Goal: Contribute content: Add original content to the website for others to see

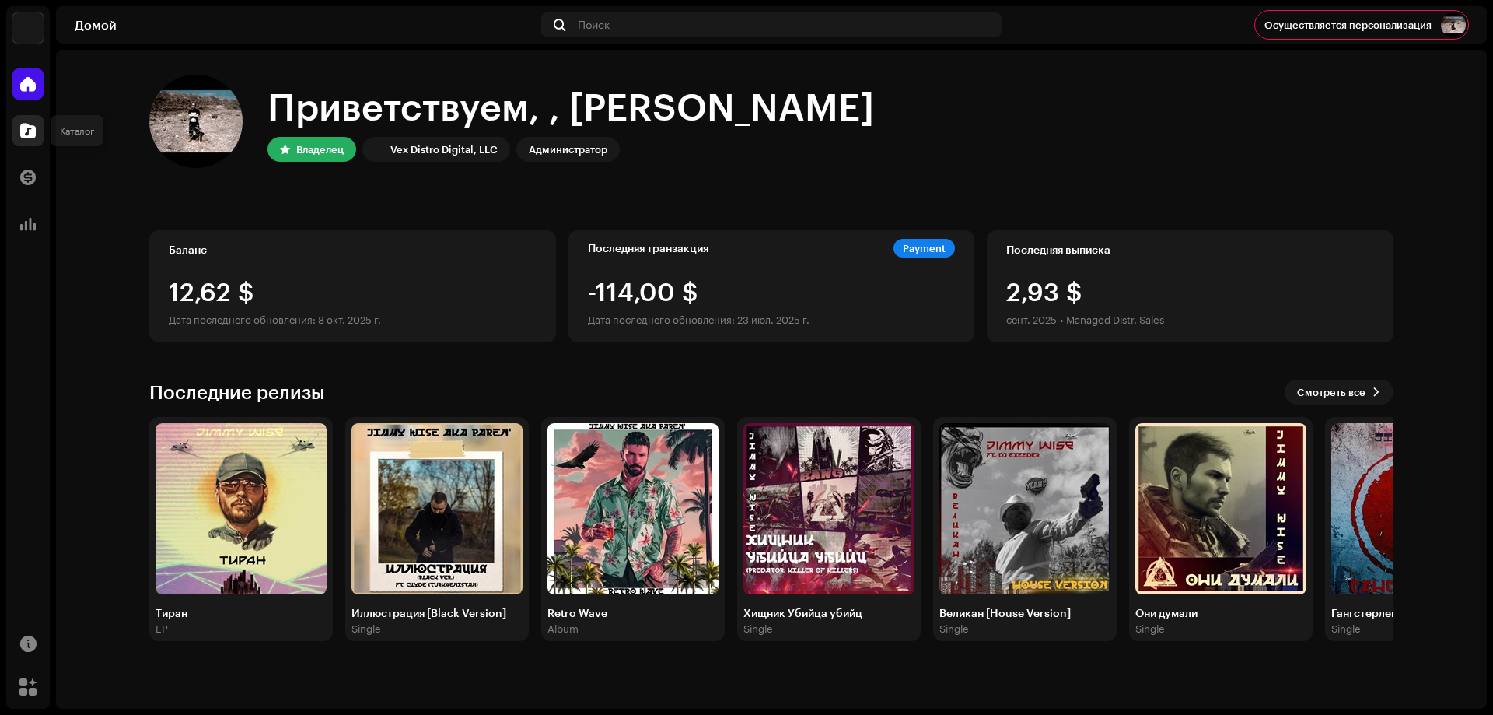
click at [31, 130] on span at bounding box center [28, 130] width 16 height 12
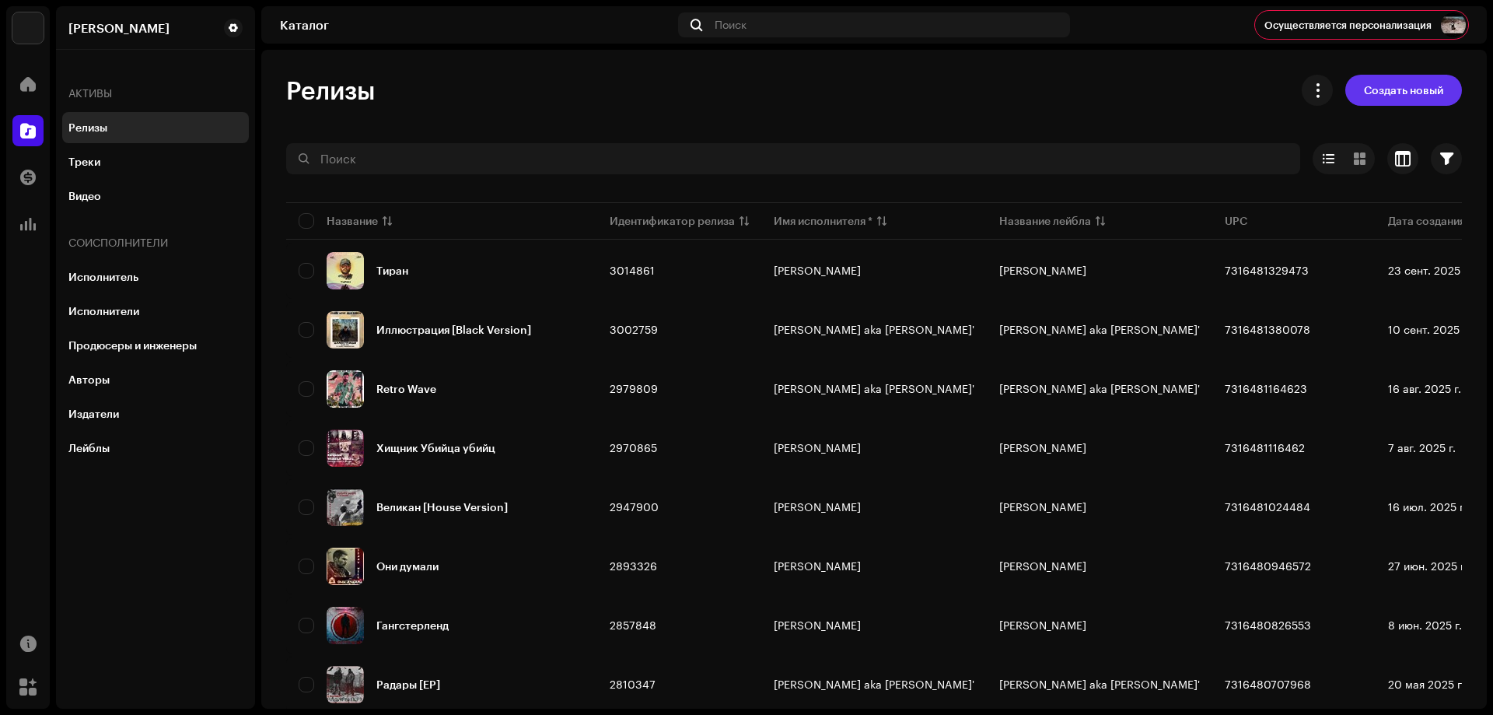
click at [1427, 93] on span "Создать новый" at bounding box center [1403, 90] width 79 height 31
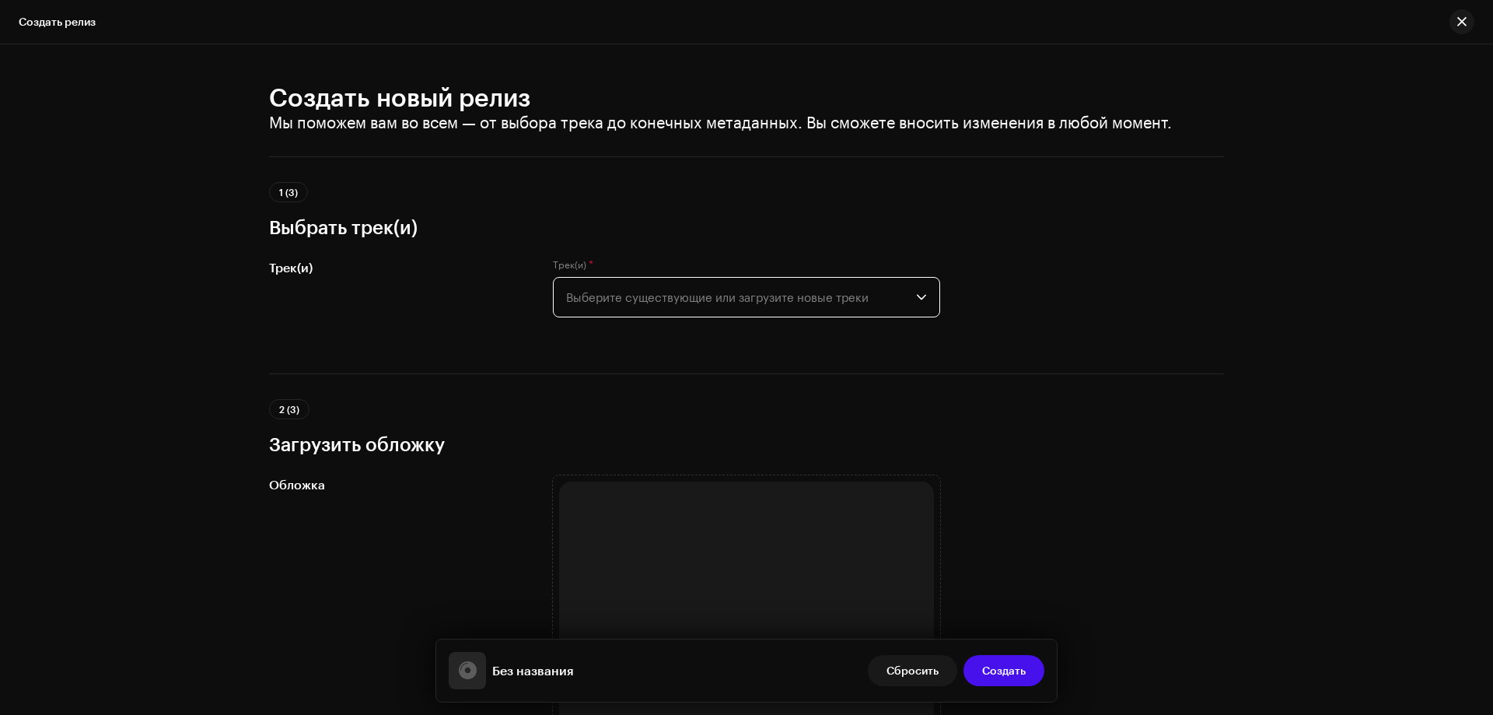
click at [771, 287] on span "Выберите существующие или загрузите новые треки" at bounding box center [741, 297] width 350 height 39
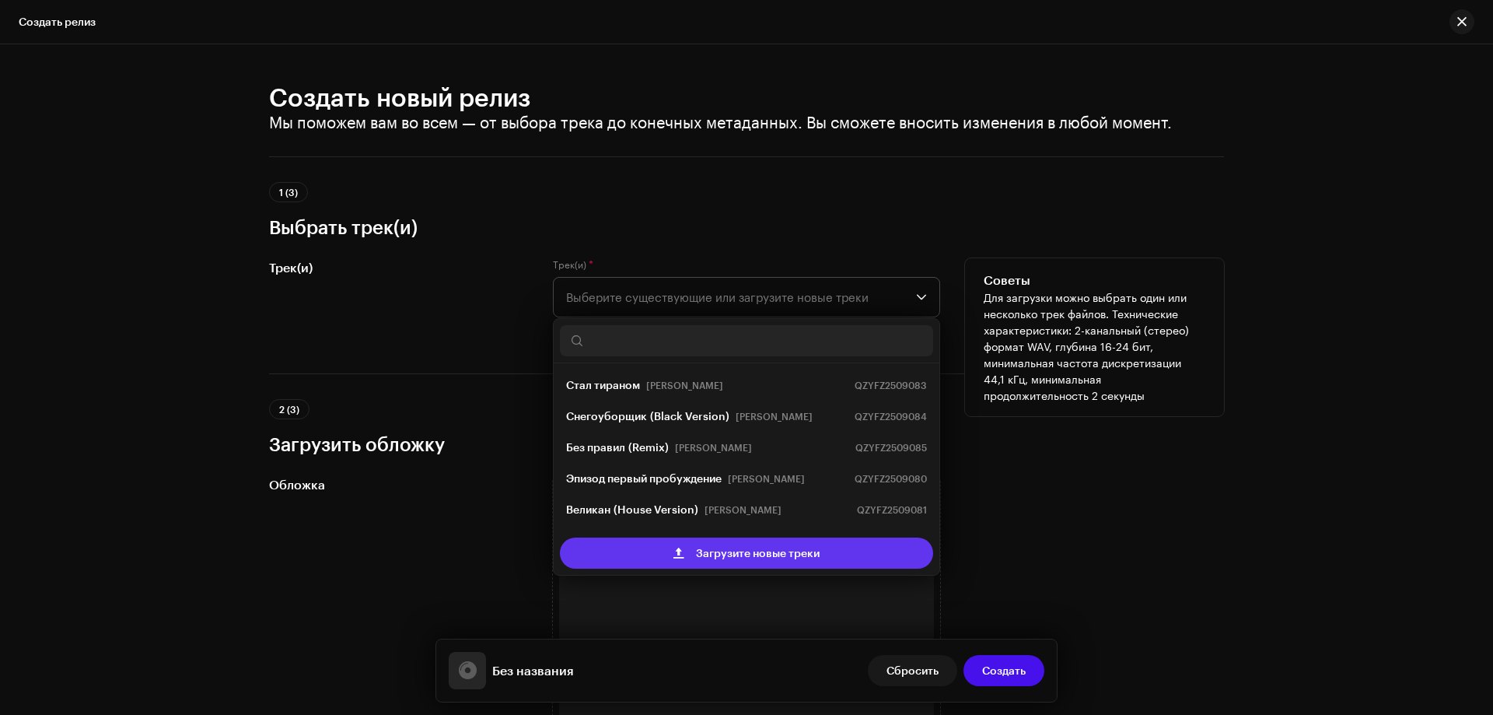
click at [731, 556] on span "Загрузите новые треки" at bounding box center [758, 552] width 124 height 31
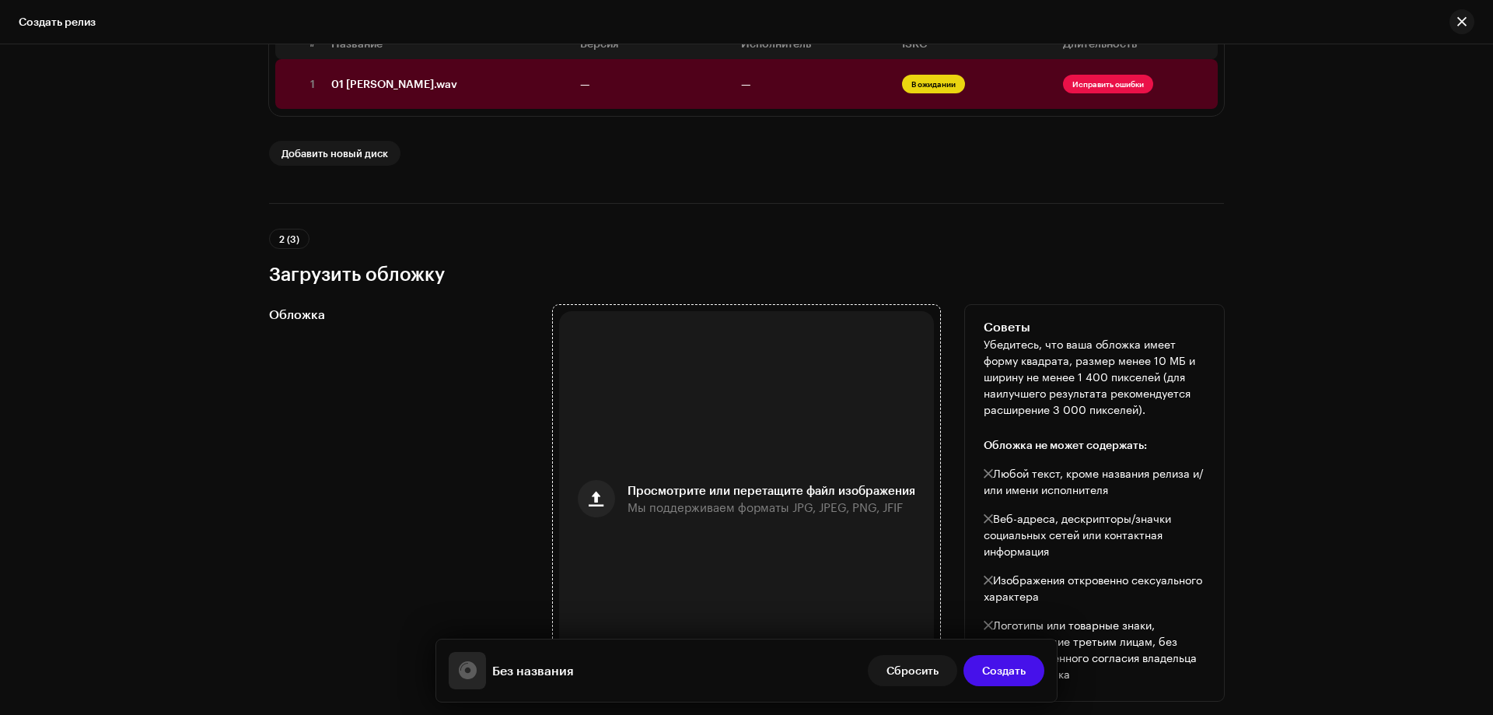
scroll to position [544, 0]
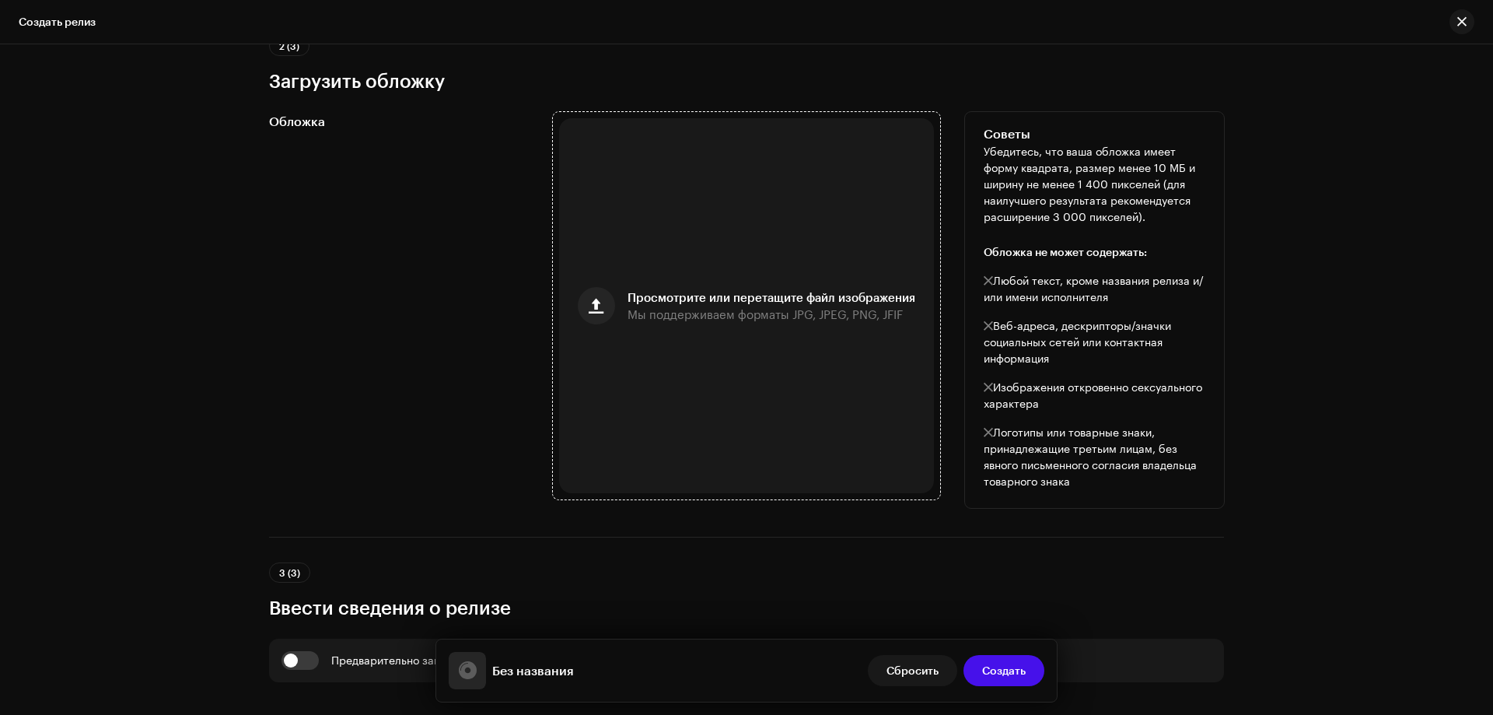
click at [816, 312] on span "Мы поддерживаем форматы JPG, JPEG, PNG, JFIF" at bounding box center [765, 314] width 275 height 11
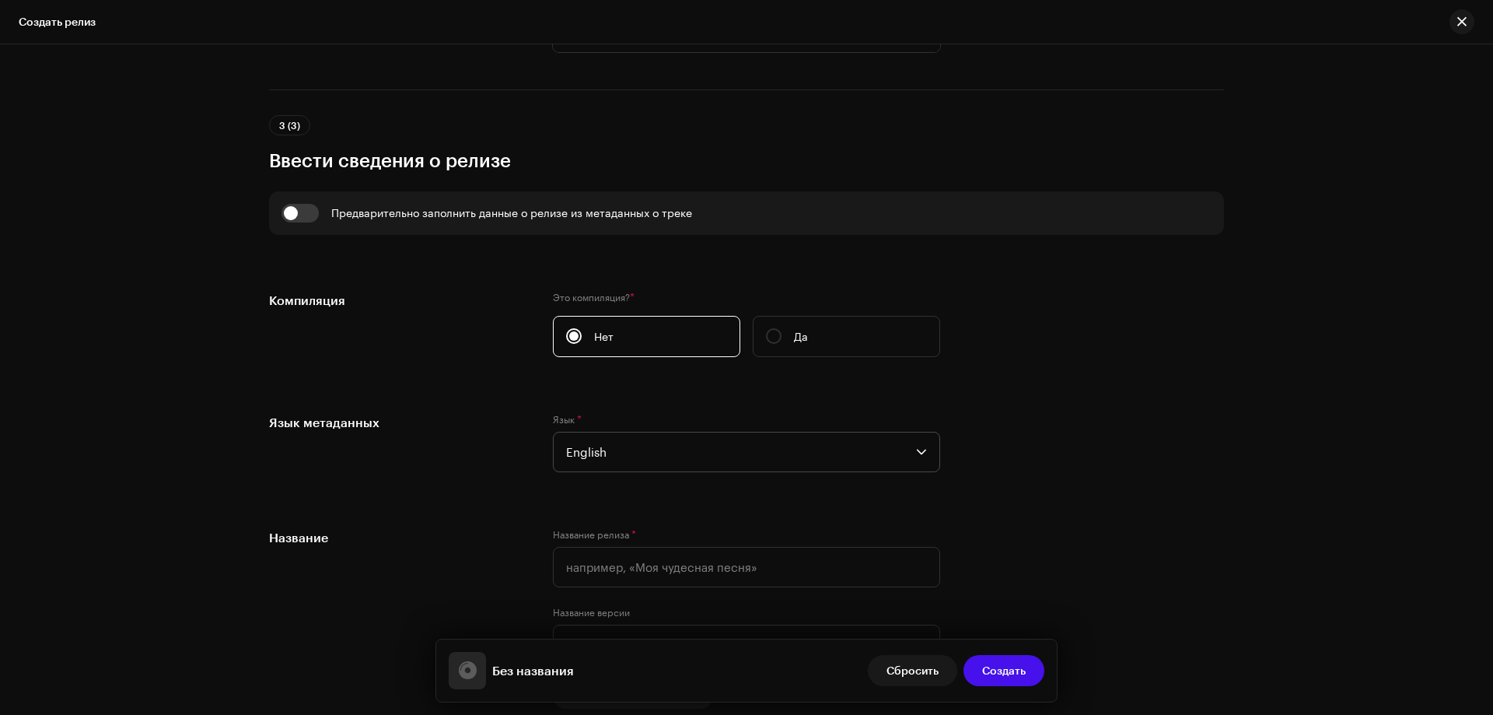
scroll to position [1089, 0]
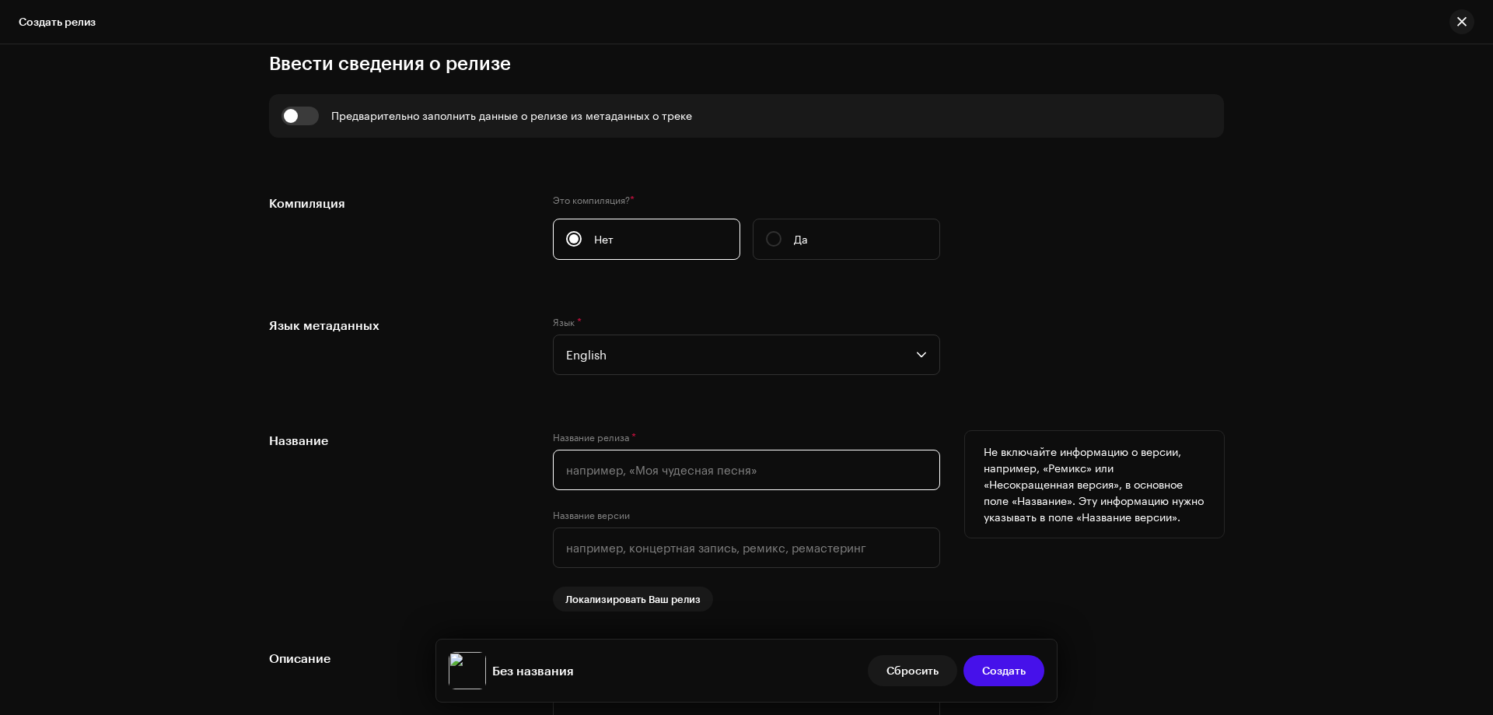
drag, startPoint x: 589, startPoint y: 453, endPoint x: 584, endPoint y: 463, distance: 10.8
click at [589, 455] on input "text" at bounding box center [746, 469] width 387 height 40
paste input "[PERSON_NAME] - [PERSON_NAME]"
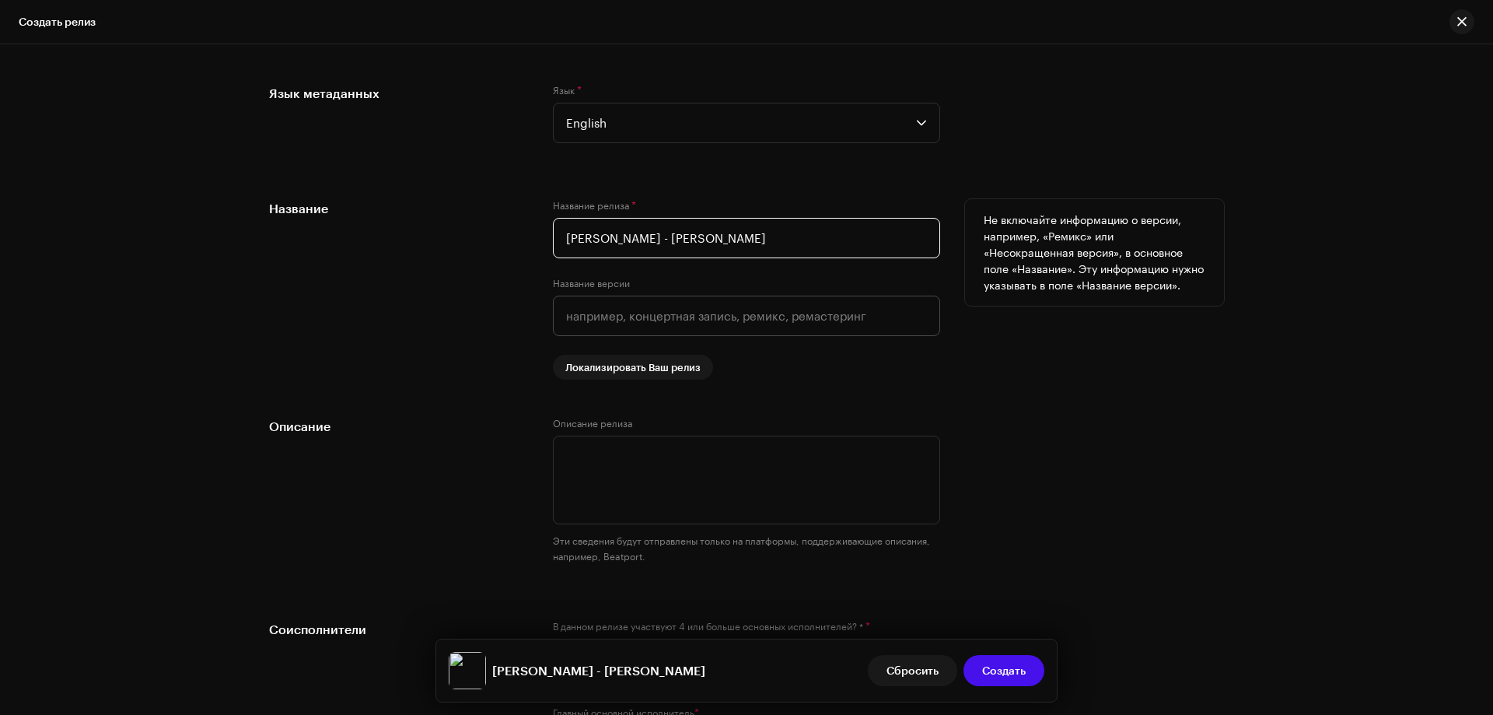
scroll to position [1322, 0]
drag, startPoint x: 628, startPoint y: 241, endPoint x: 558, endPoint y: 236, distance: 69.4
click at [558, 236] on input "[PERSON_NAME] - [PERSON_NAME]" at bounding box center [746, 236] width 387 height 40
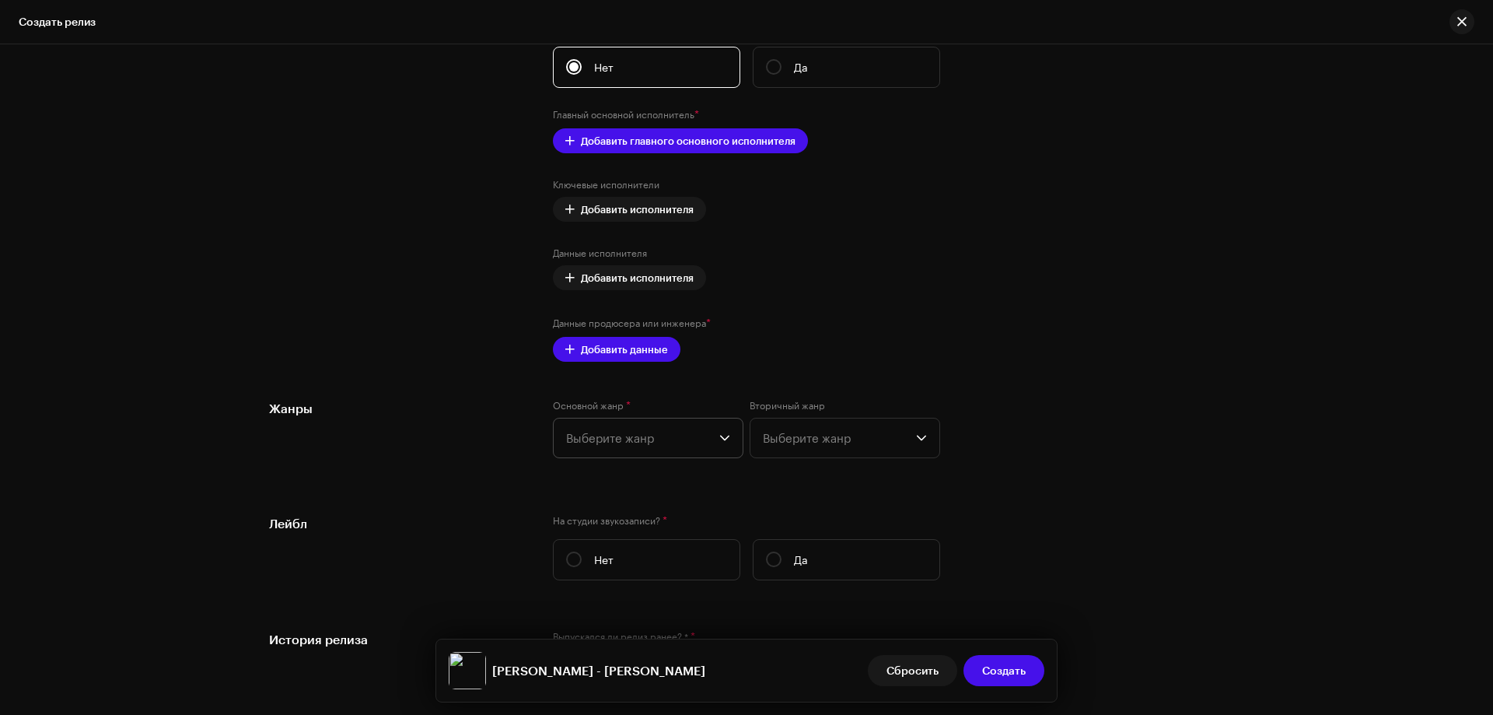
scroll to position [1944, 0]
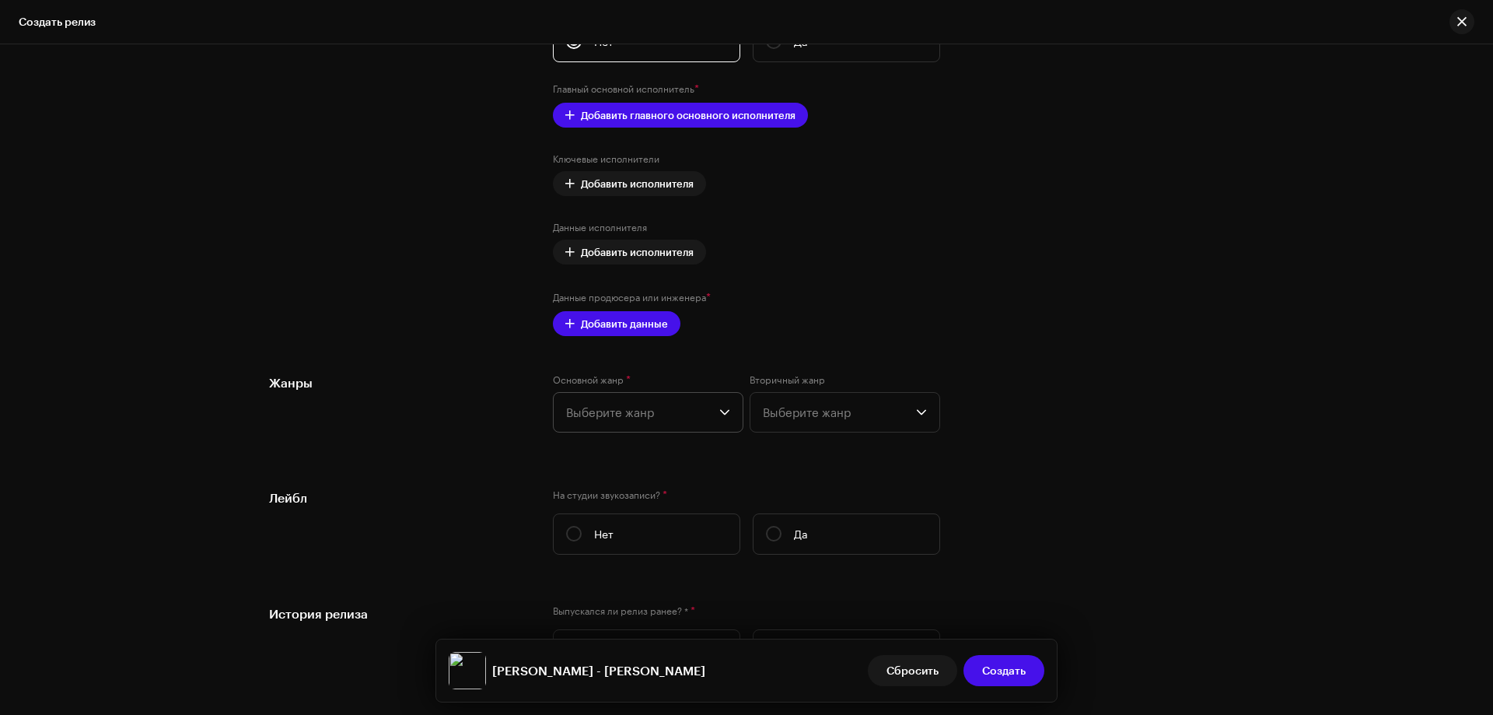
type input "[PERSON_NAME] - [PERSON_NAME]"
click at [640, 408] on span "Выберите жанр" at bounding box center [642, 412] width 153 height 39
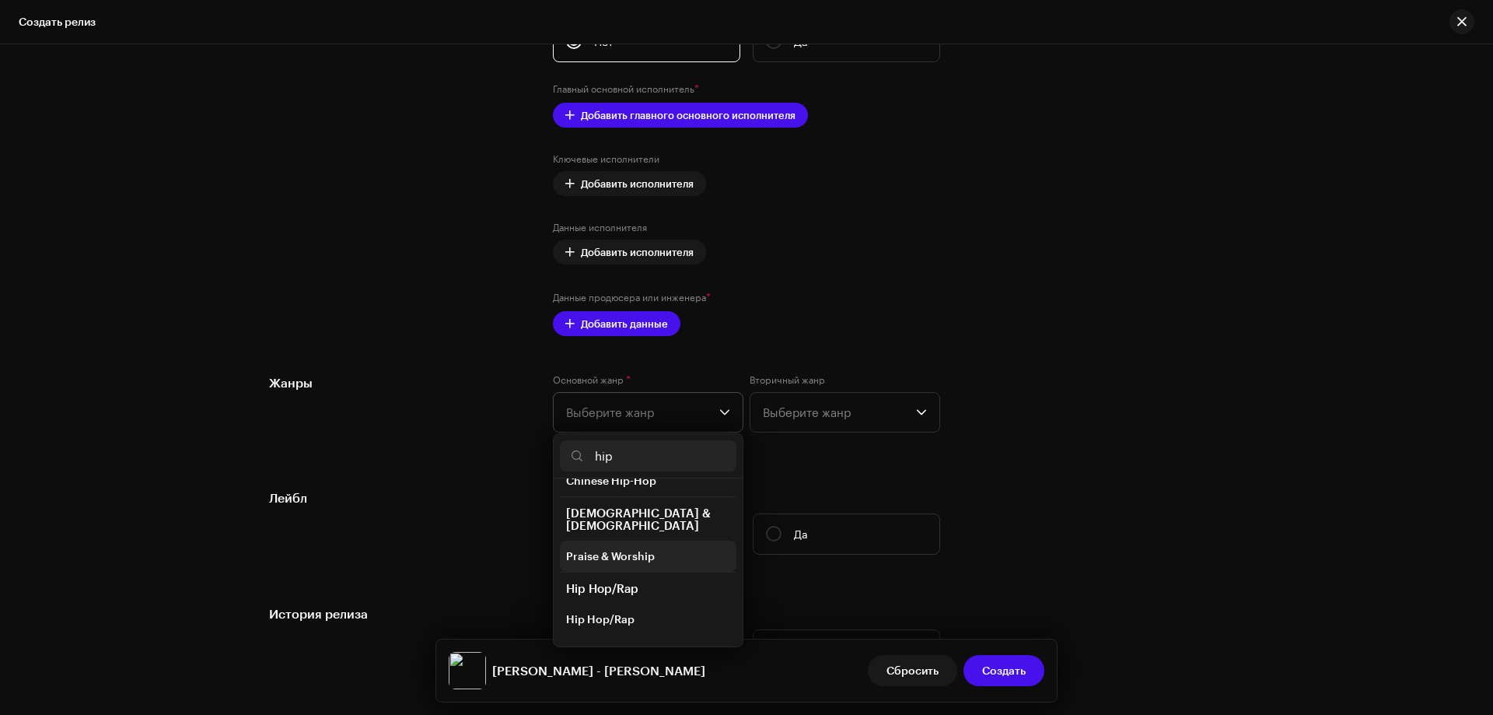
scroll to position [78, 0]
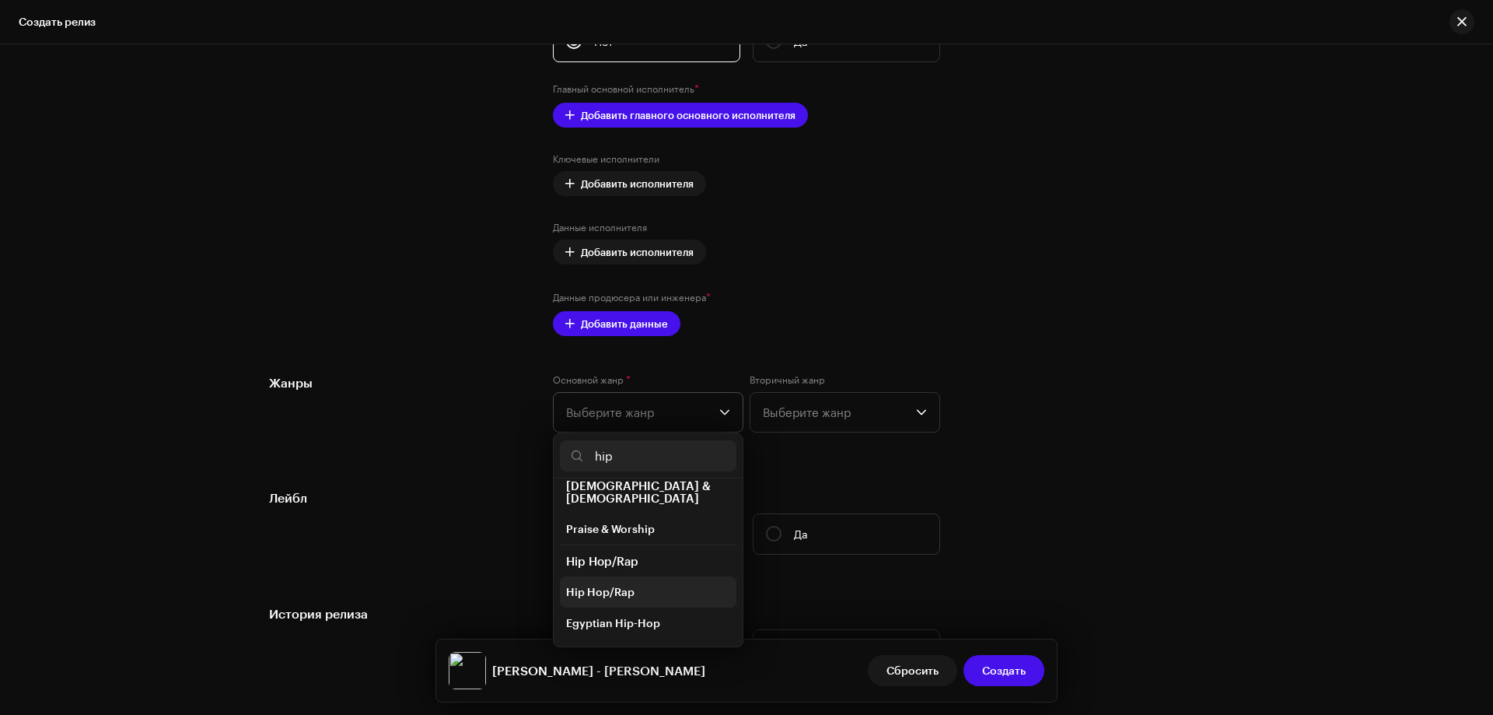
type input "hip"
click at [616, 584] on span "Hip Hop/Rap" at bounding box center [600, 592] width 68 height 16
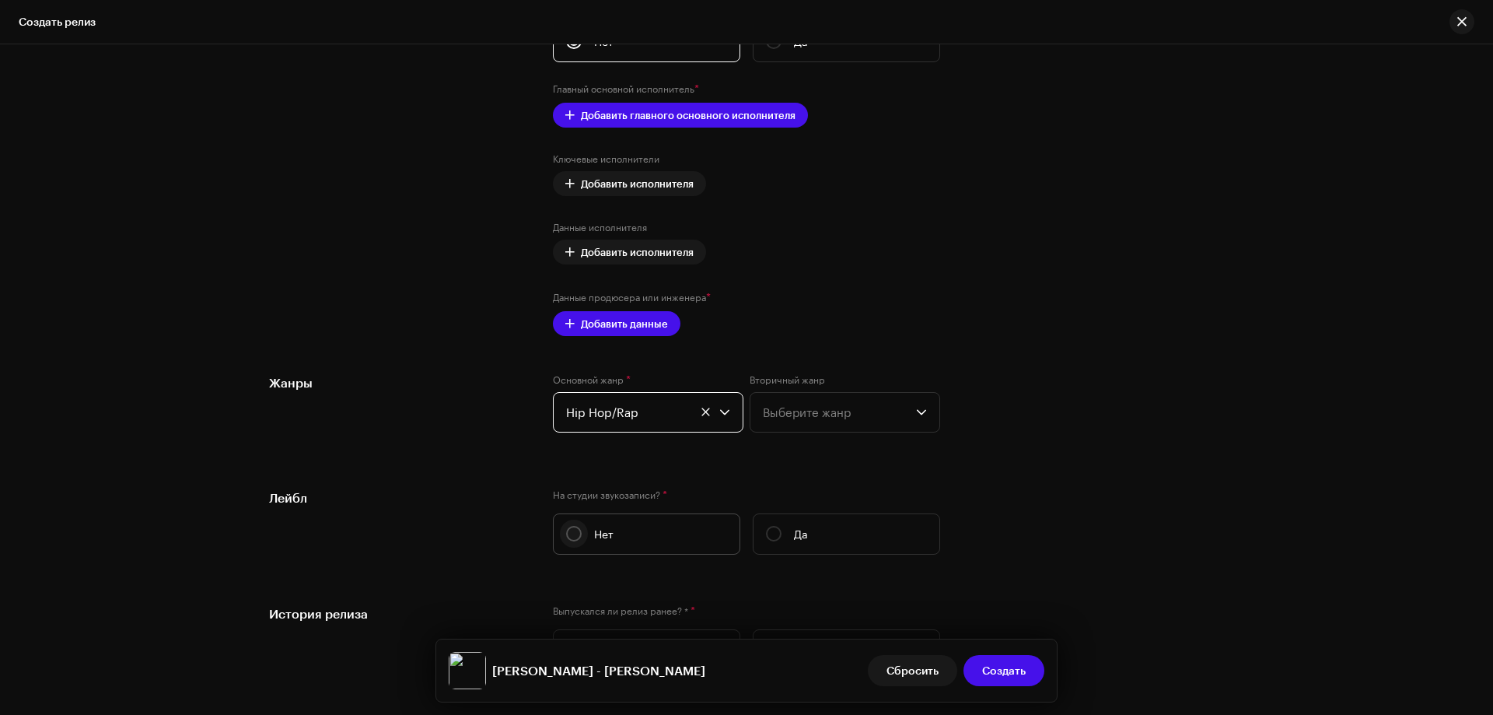
click at [568, 528] on input "Нет" at bounding box center [574, 534] width 16 height 16
radio input "true"
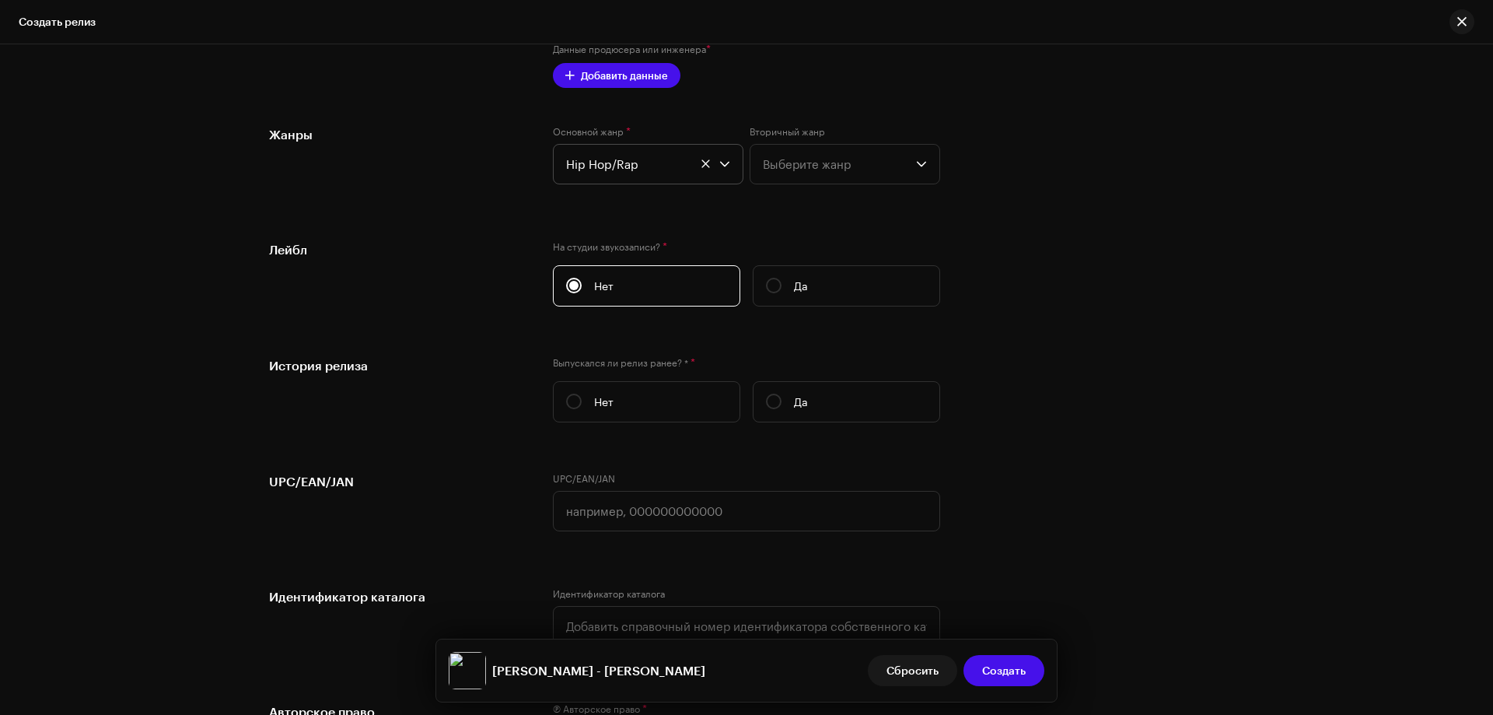
scroll to position [2255, 0]
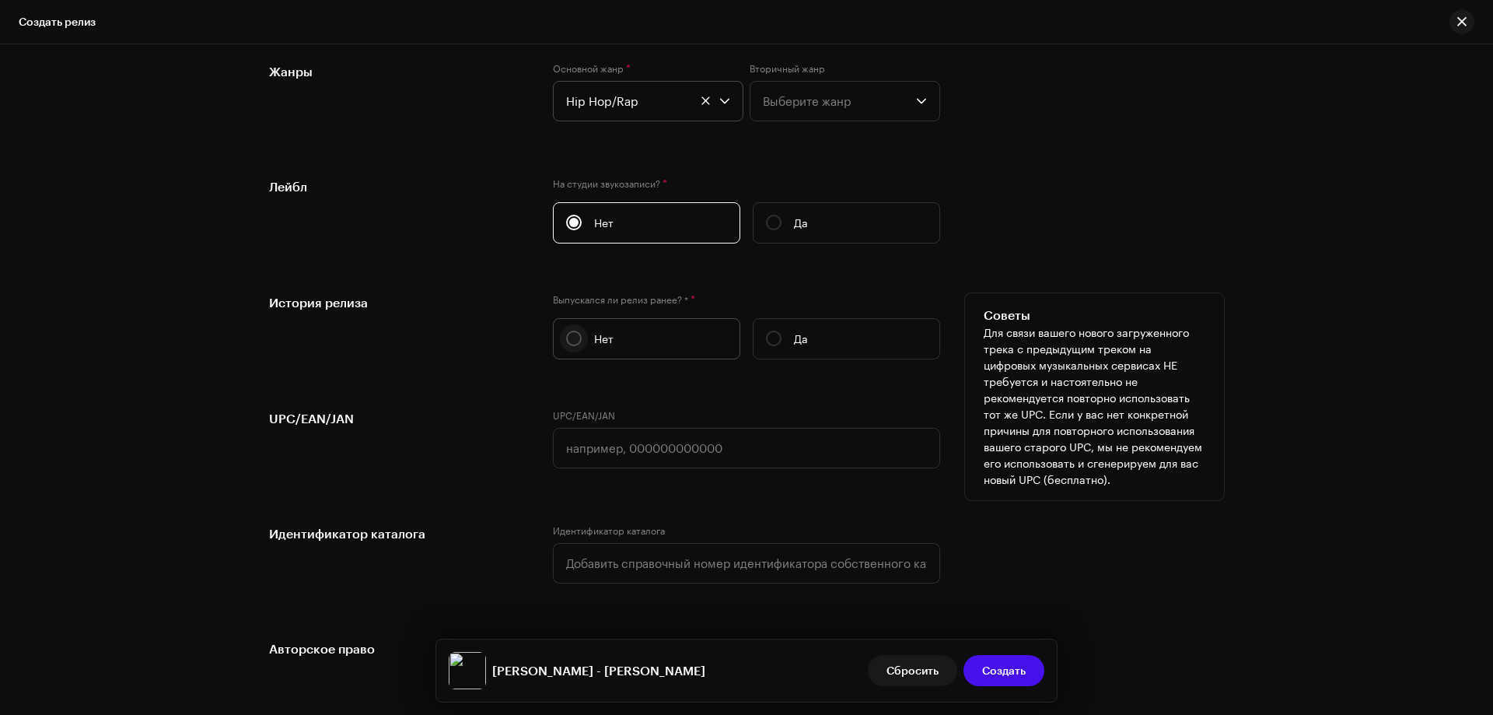
click at [568, 334] on input "Нет" at bounding box center [574, 338] width 16 height 16
radio input "true"
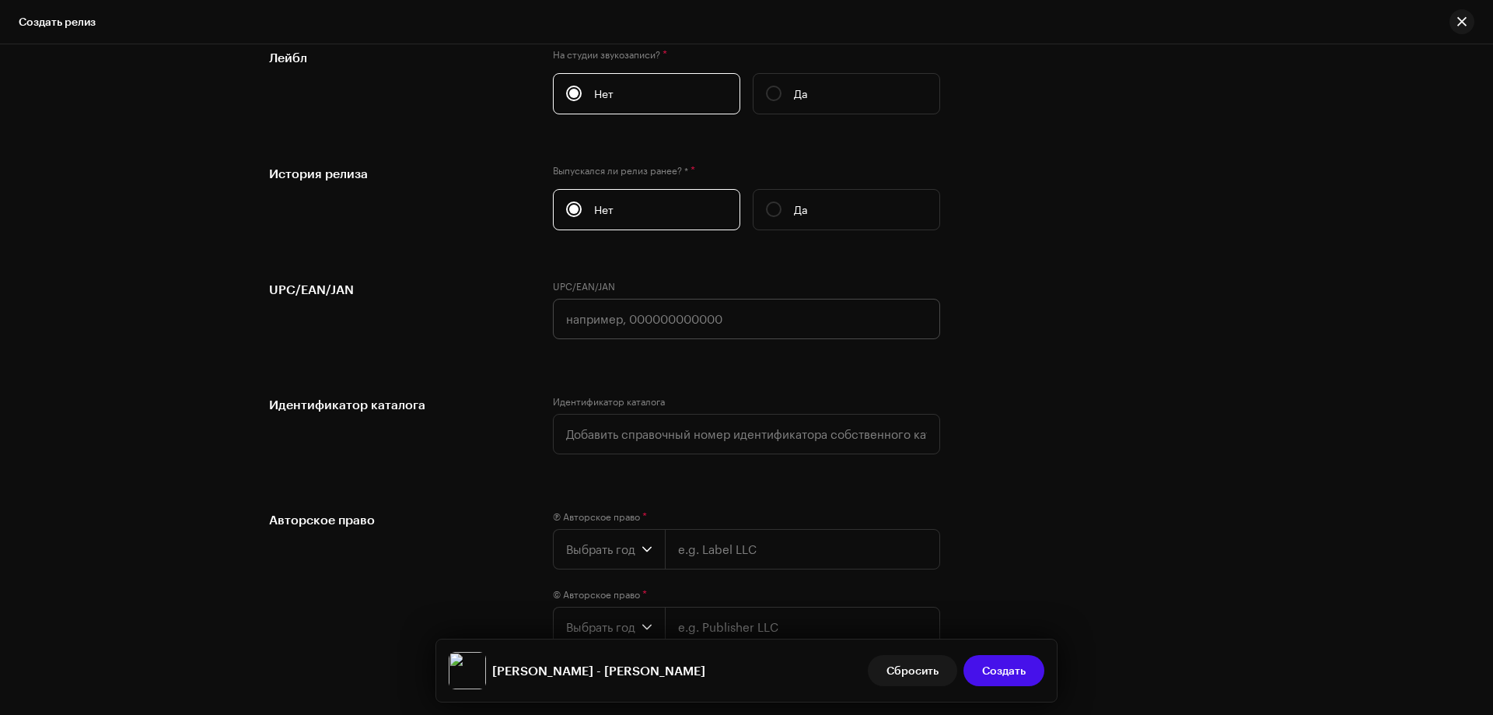
scroll to position [2484, 0]
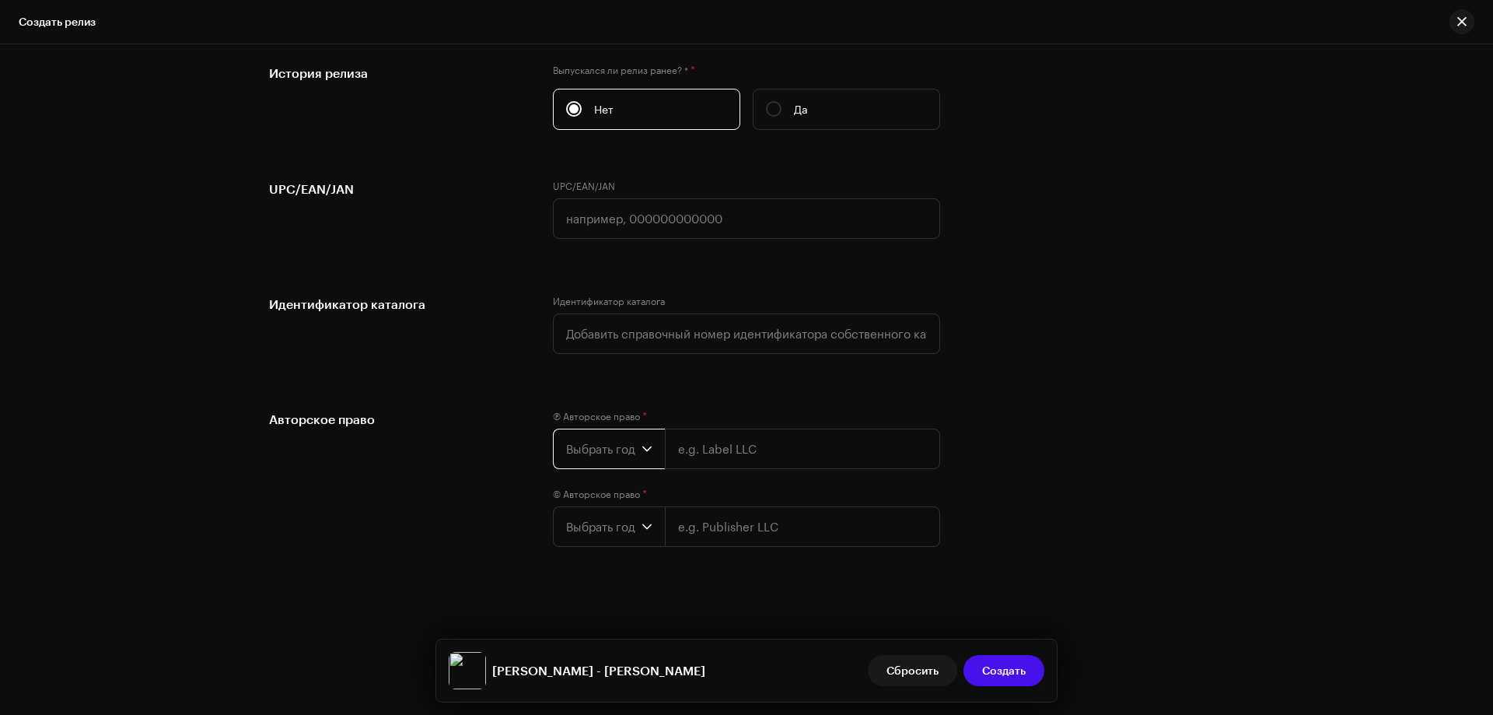
click at [595, 435] on span "Выбрать год" at bounding box center [603, 448] width 75 height 39
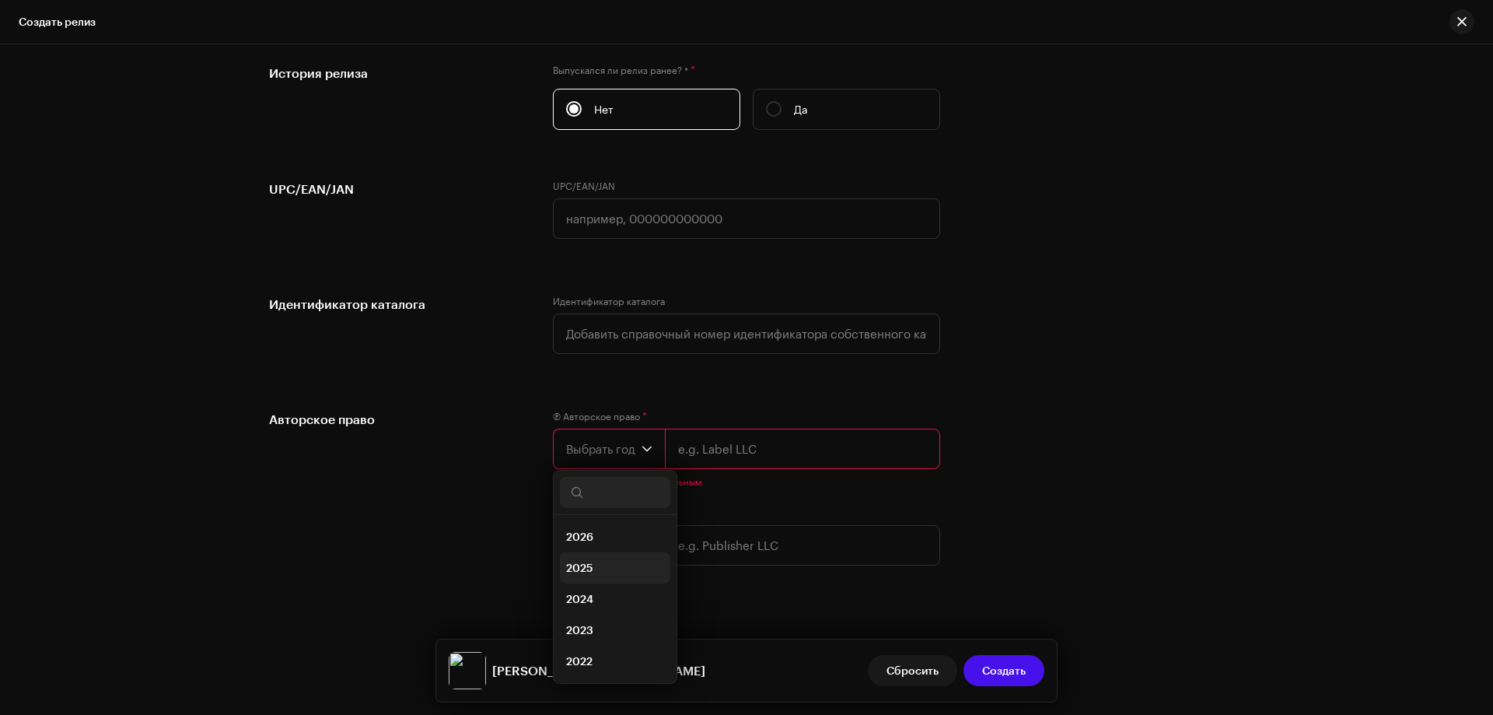
click at [588, 558] on li "2025" at bounding box center [615, 567] width 110 height 31
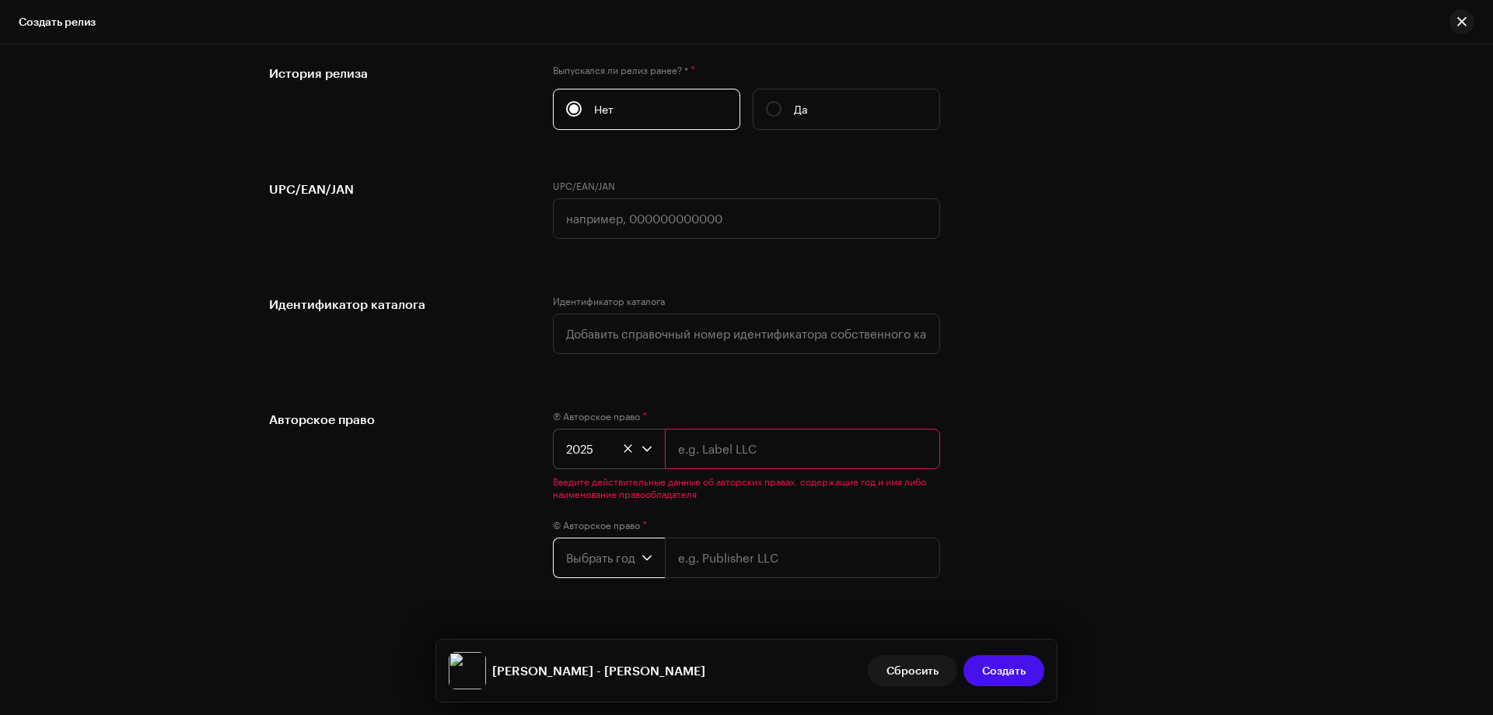
click at [595, 551] on span "Выбрать год" at bounding box center [603, 557] width 75 height 39
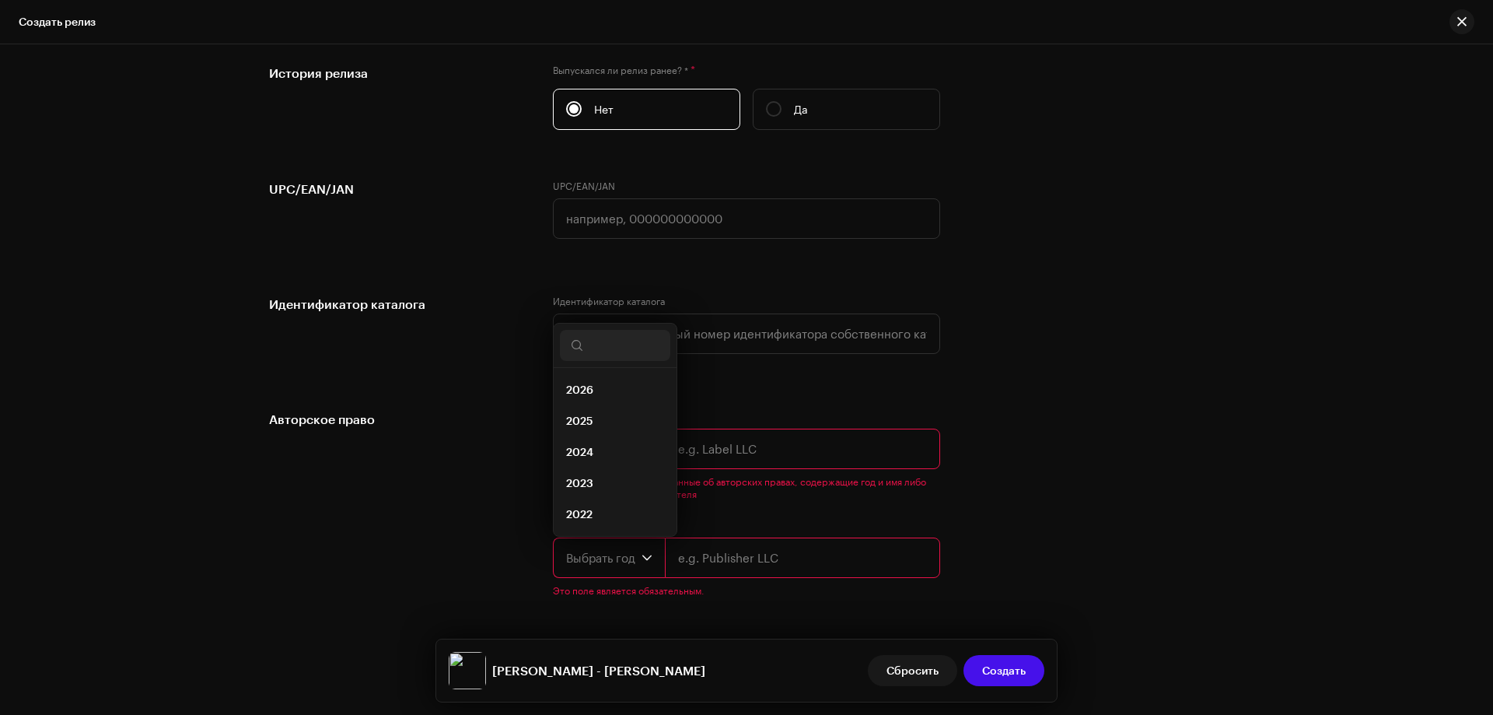
scroll to position [25, 0]
click at [586, 398] on span "2025" at bounding box center [579, 396] width 27 height 16
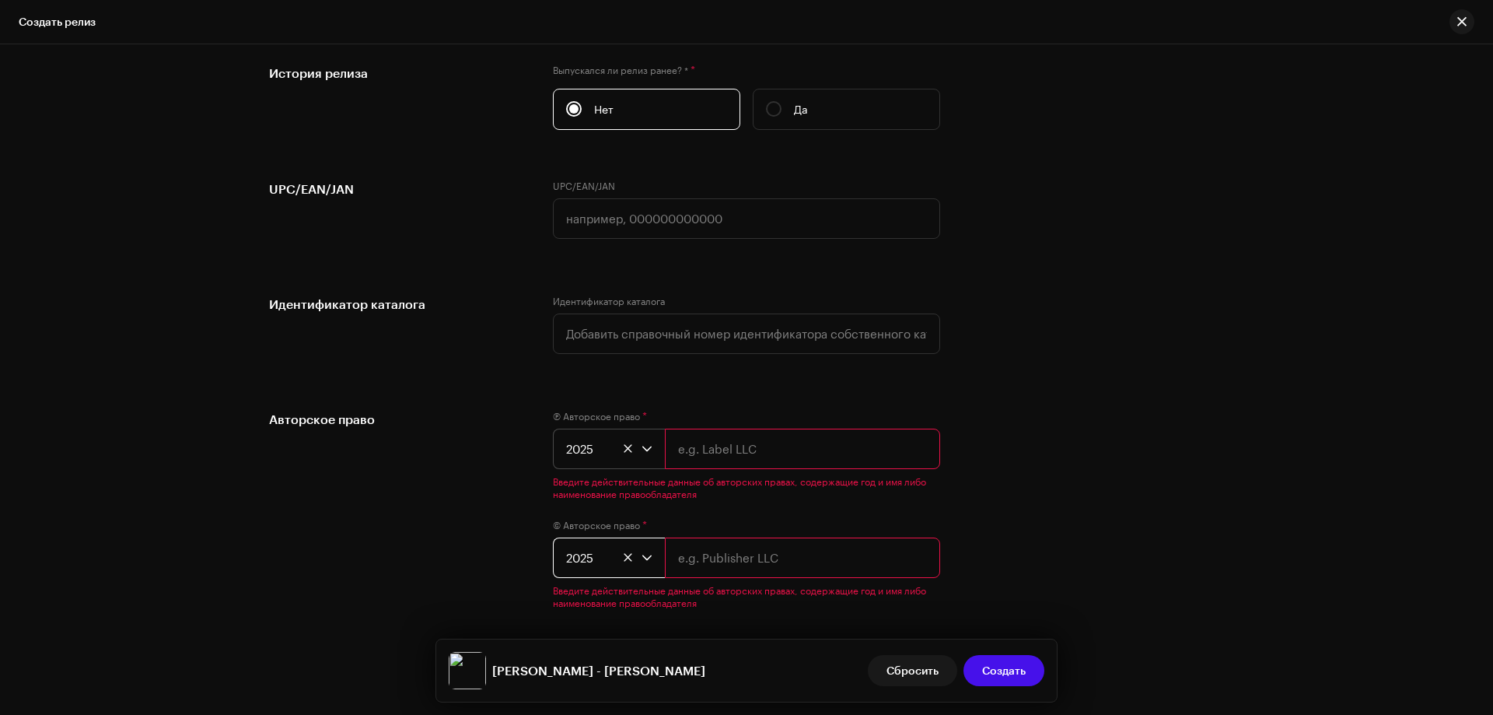
click at [685, 449] on input "text" at bounding box center [802, 448] width 275 height 40
type input "[PERSON_NAME]."
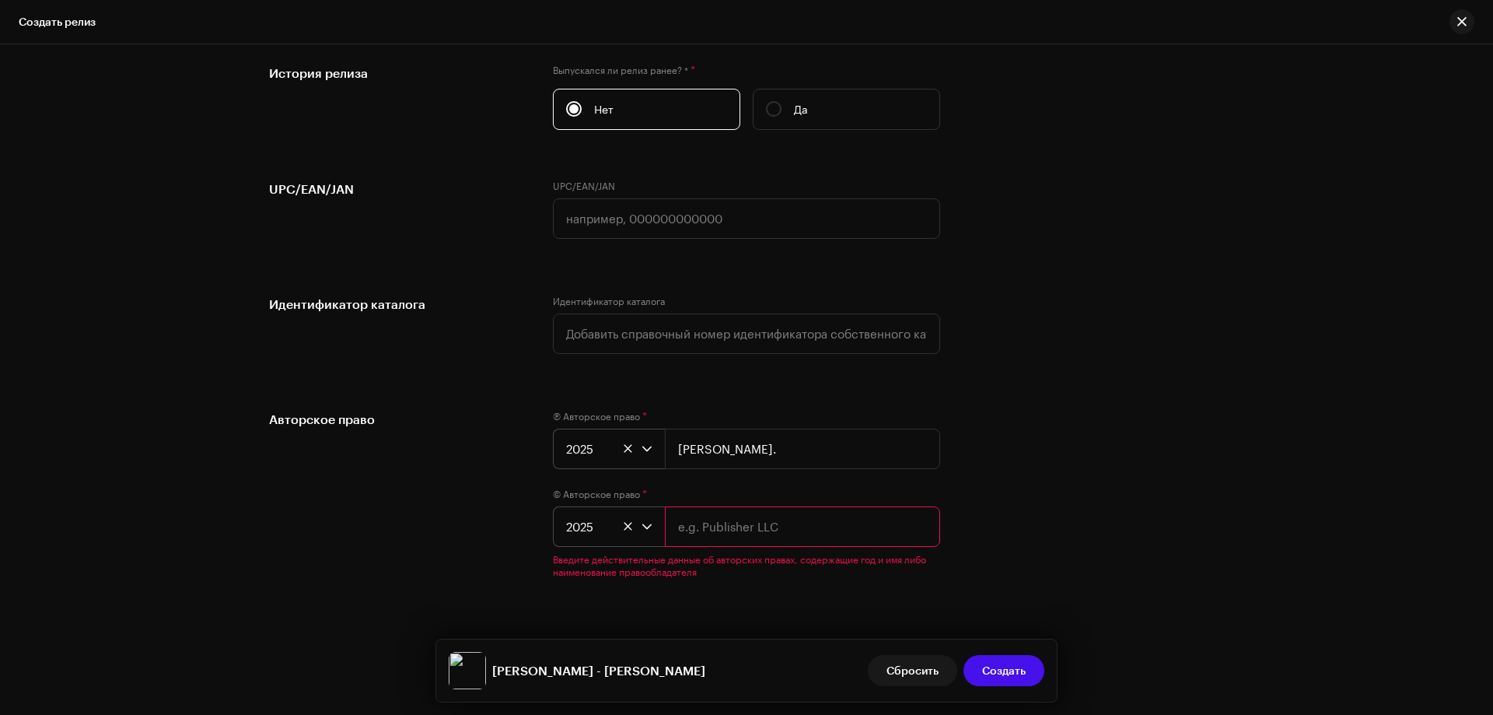
click at [690, 520] on input "text" at bounding box center [802, 526] width 275 height 40
type input "[PERSON_NAME]."
click at [1078, 527] on div "Авторское право Ⓟ Авторское право * 2025 [PERSON_NAME]. © Авторское право * 202…" at bounding box center [746, 488] width 955 height 156
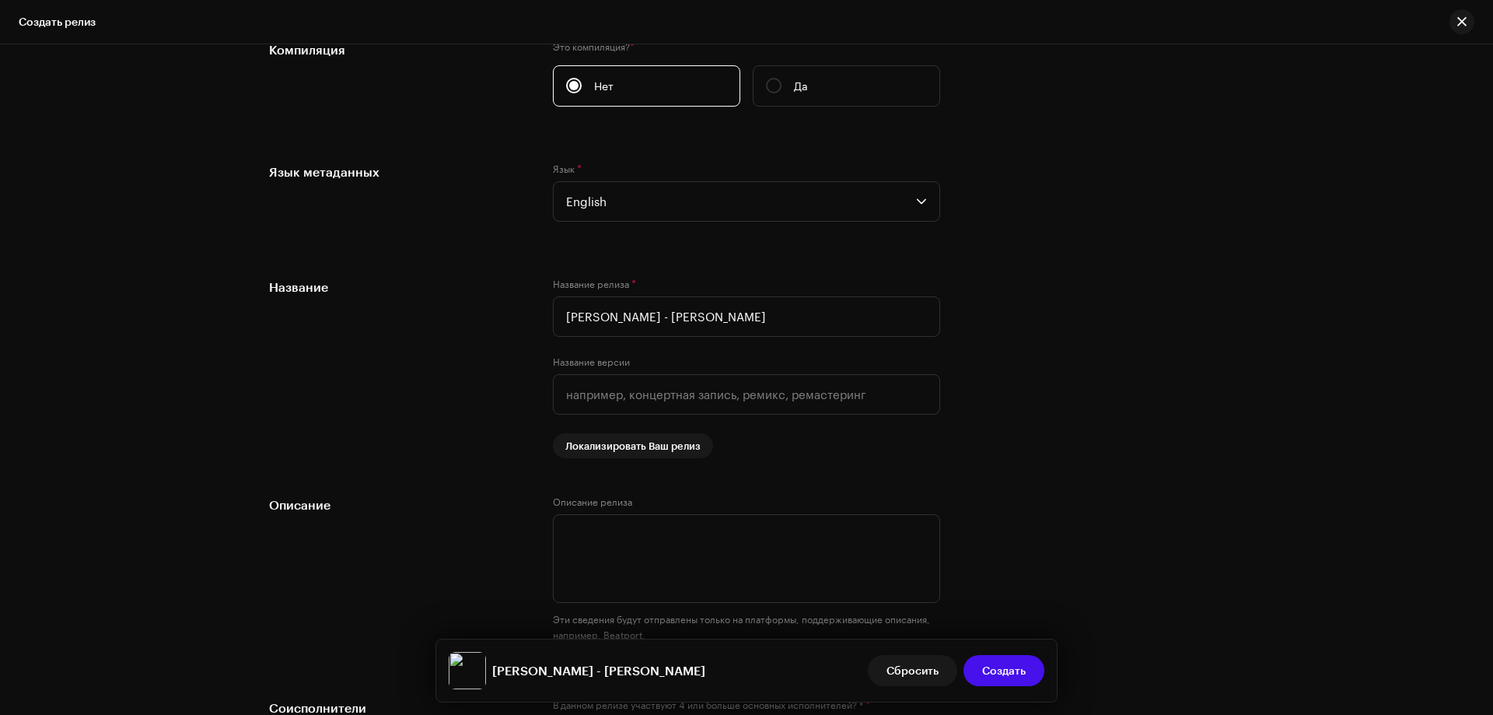
scroll to position [1240, 0]
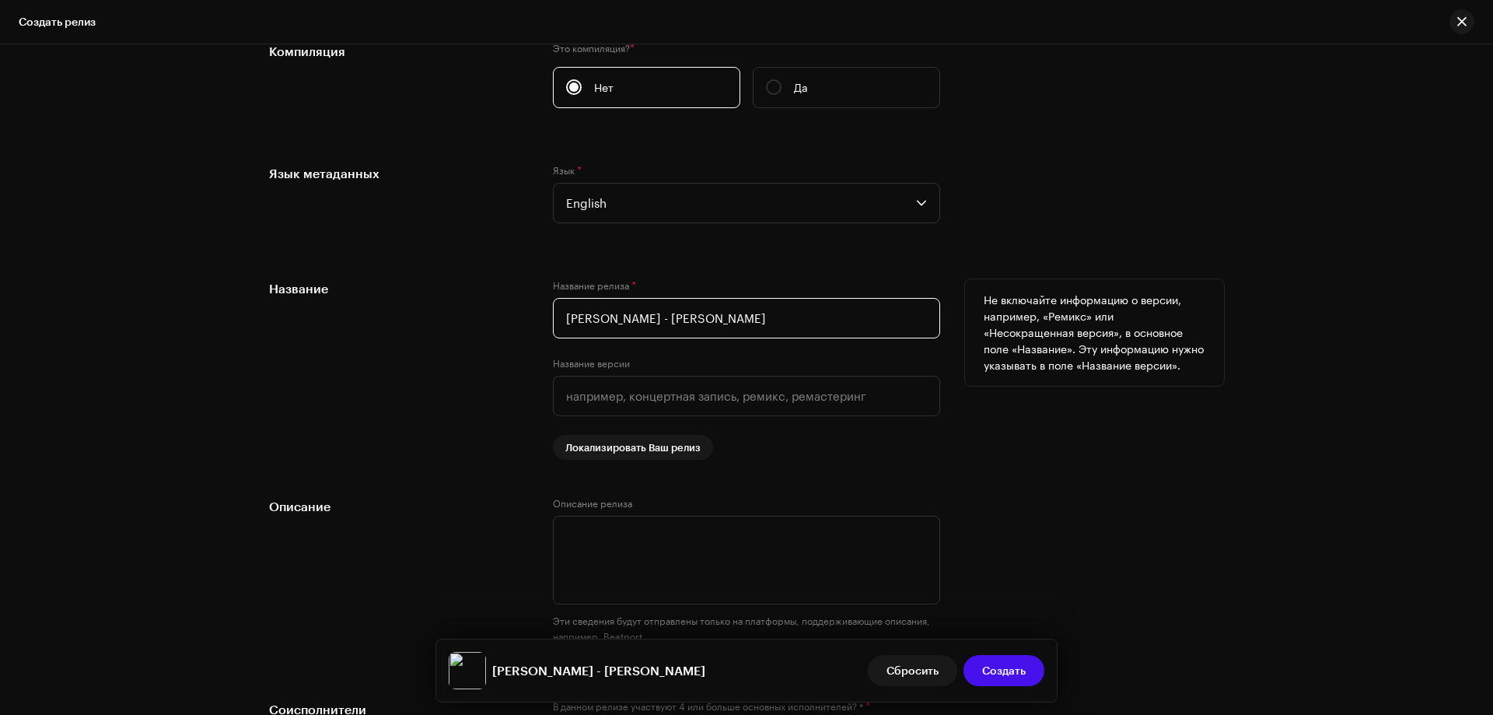
drag, startPoint x: 627, startPoint y: 318, endPoint x: 558, endPoint y: 318, distance: 69.2
click at [558, 318] on input "[PERSON_NAME] - [PERSON_NAME]" at bounding box center [746, 318] width 387 height 40
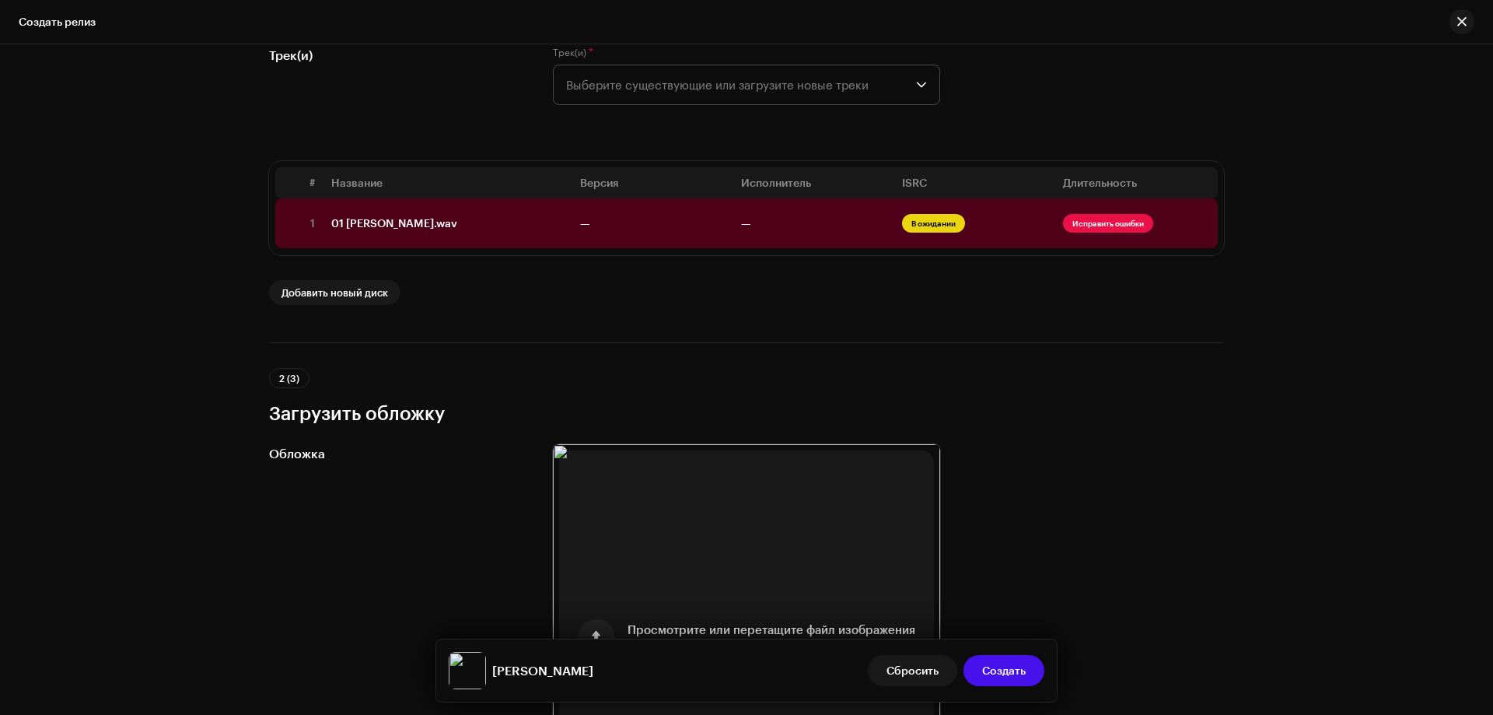
scroll to position [0, 0]
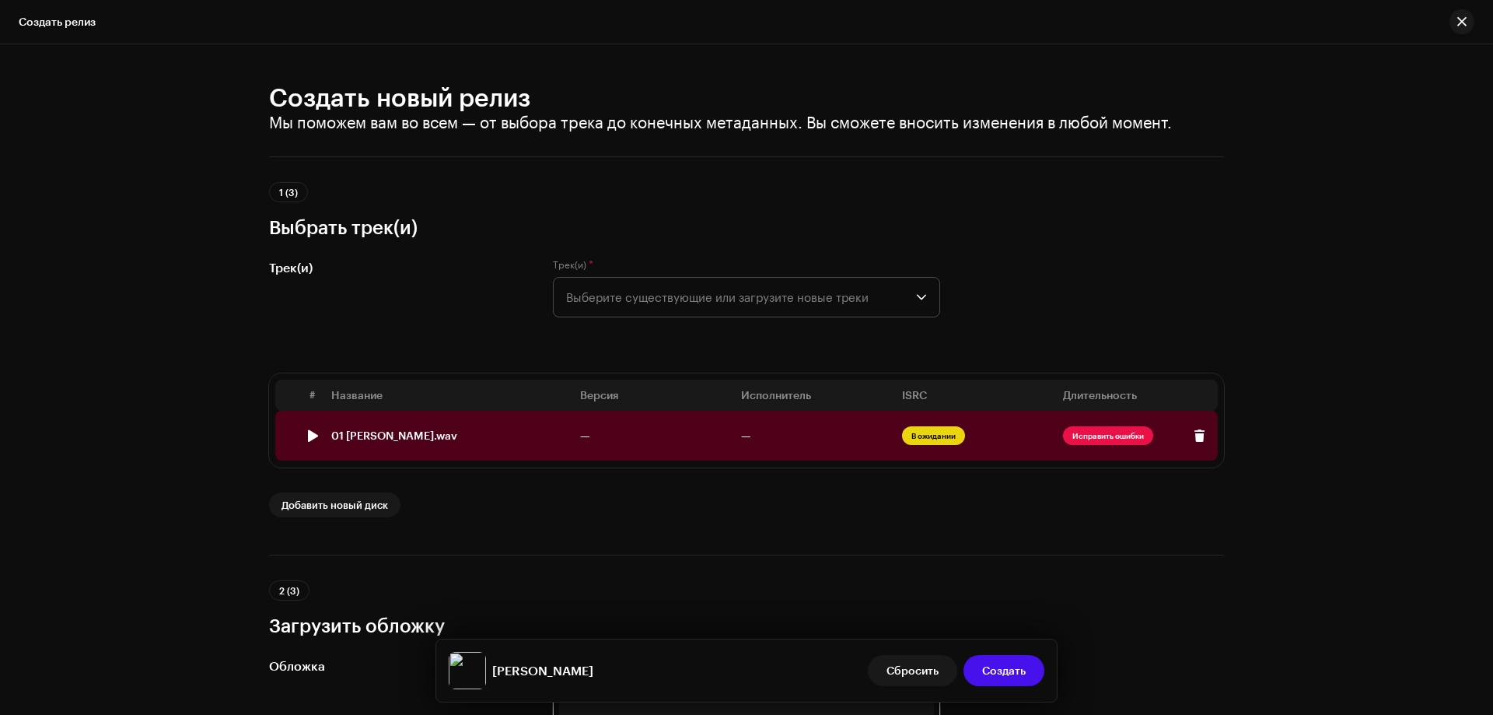
type input "[PERSON_NAME]"
click at [411, 437] on div "01 [PERSON_NAME].wav" at bounding box center [394, 435] width 126 height 12
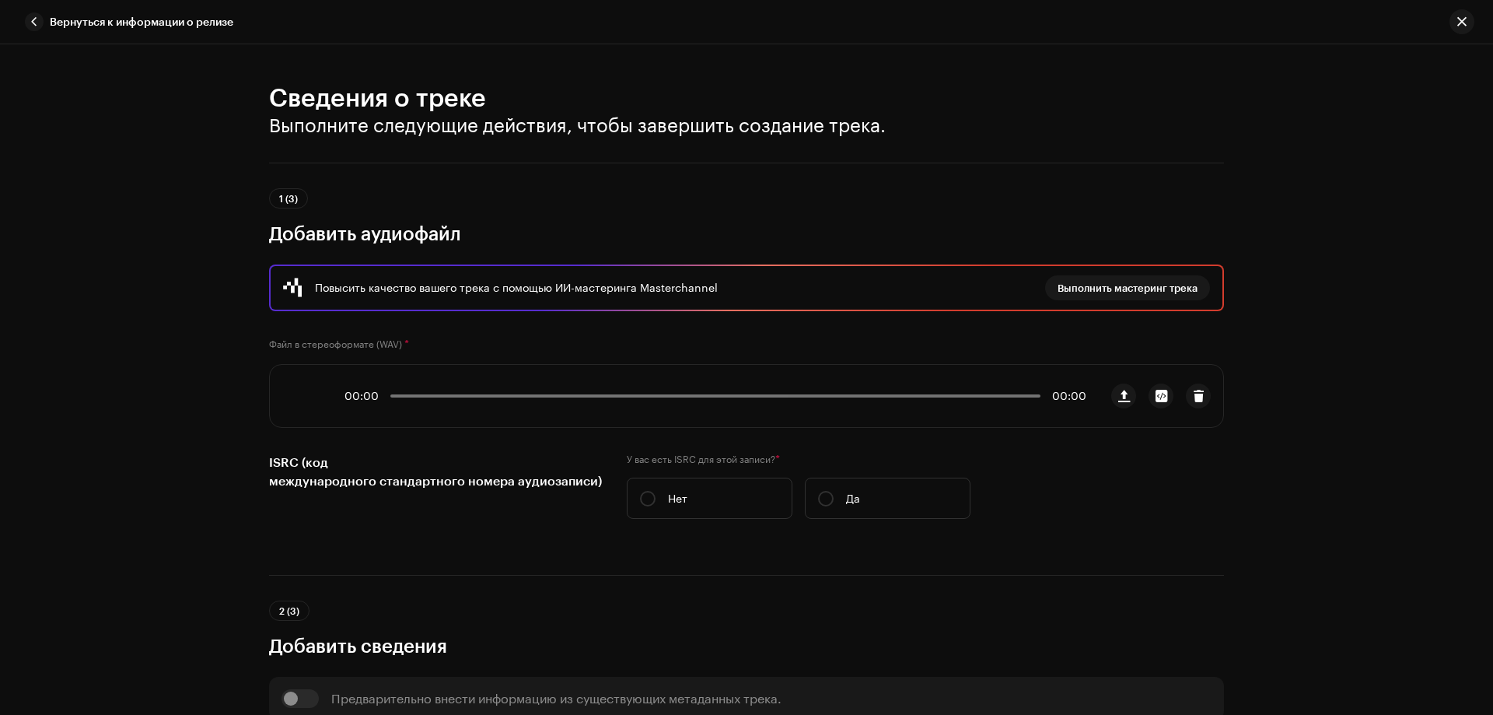
scroll to position [624, 0]
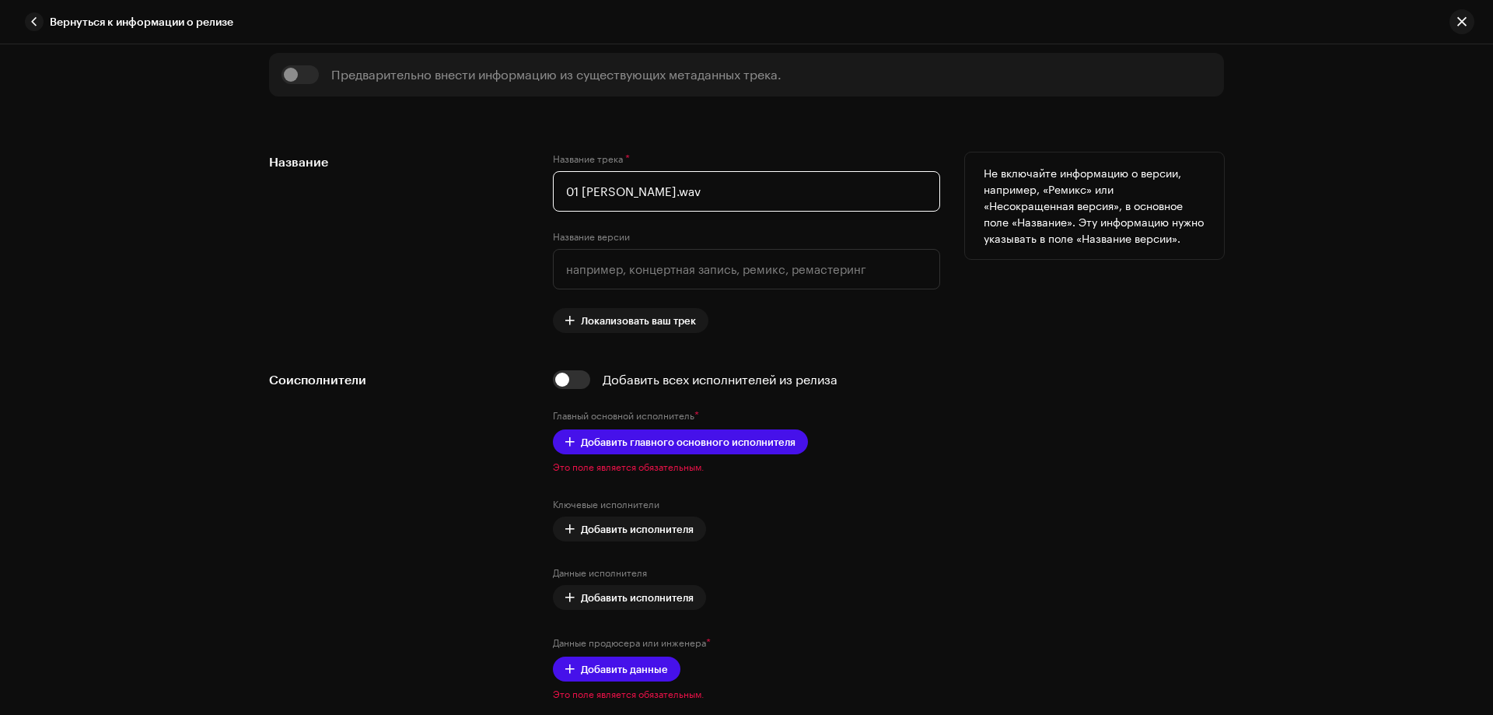
drag, startPoint x: 579, startPoint y: 187, endPoint x: 523, endPoint y: 187, distance: 56.0
click at [523, 187] on div "Название Название трека * 01 [PERSON_NAME].wav Название версии Локализовать ваш…" at bounding box center [746, 242] width 955 height 180
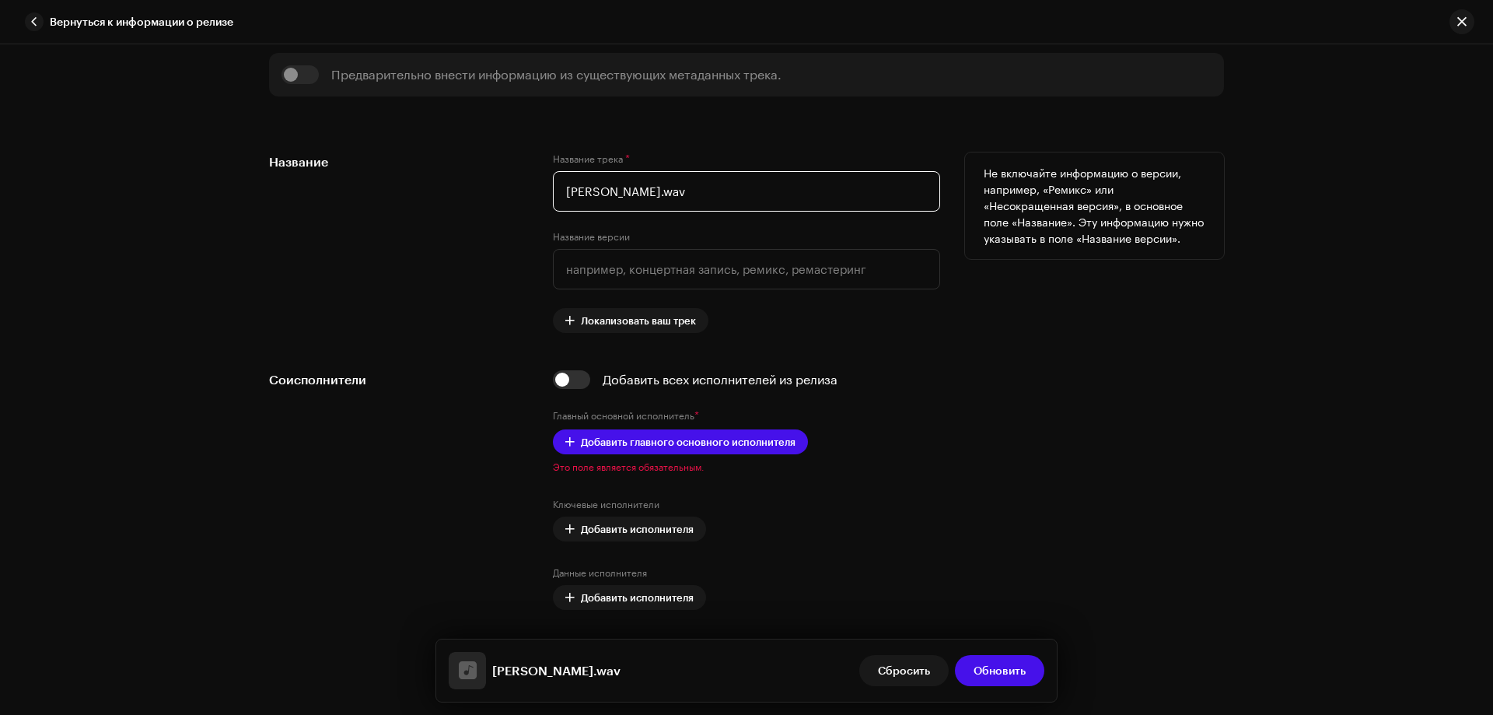
drag, startPoint x: 617, startPoint y: 193, endPoint x: 666, endPoint y: 196, distance: 49.1
click at [666, 196] on input "[PERSON_NAME].wav" at bounding box center [746, 191] width 387 height 40
type input "[PERSON_NAME]"
click at [496, 223] on div "Название" at bounding box center [398, 242] width 259 height 180
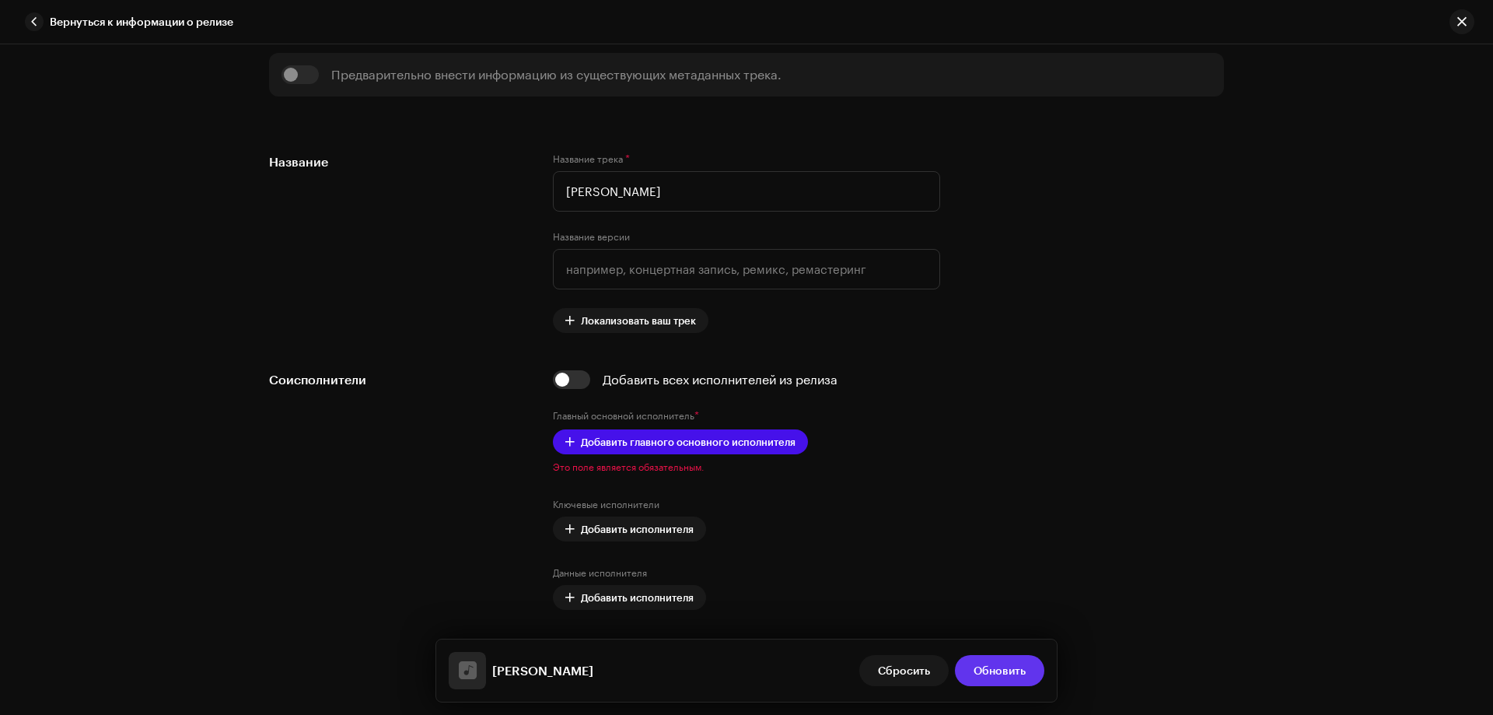
click at [1002, 679] on span "Обновить" at bounding box center [1000, 670] width 52 height 31
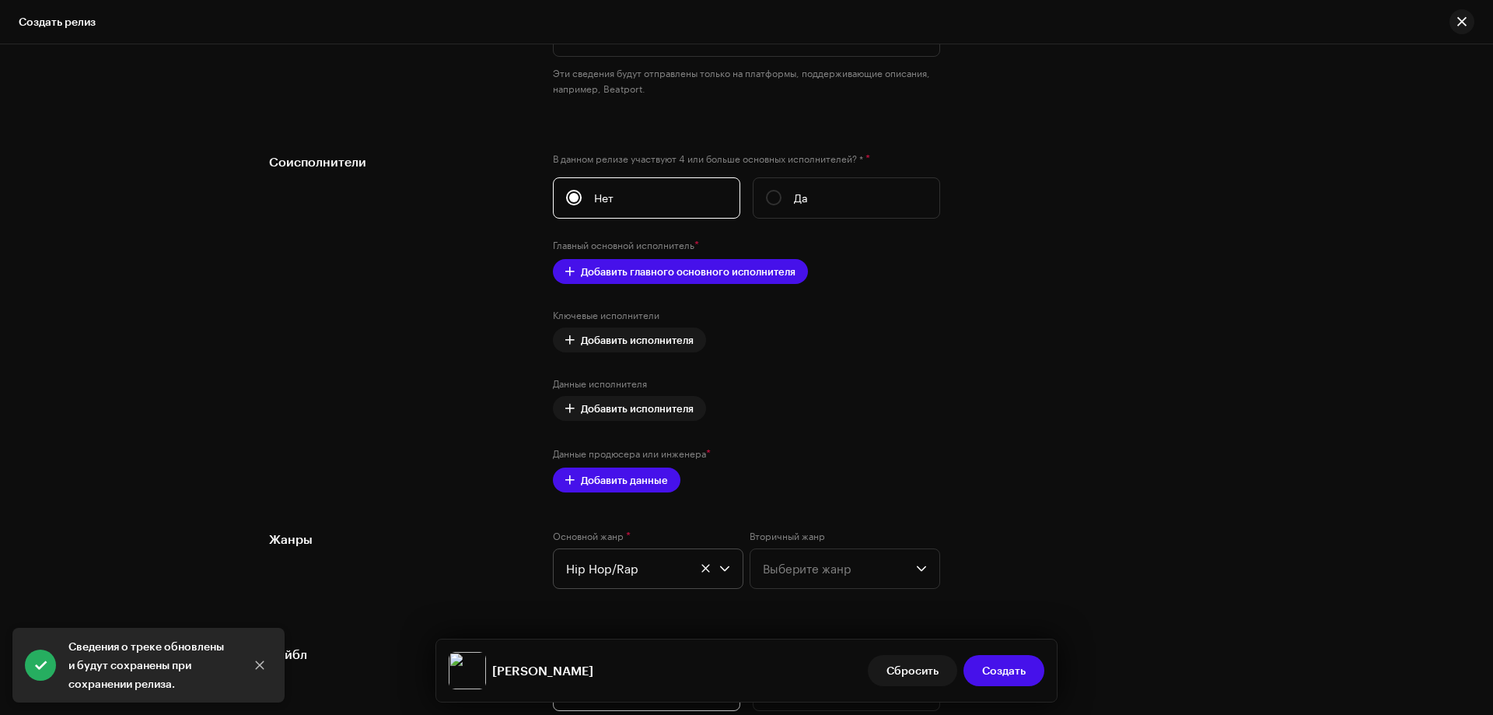
scroll to position [1788, 0]
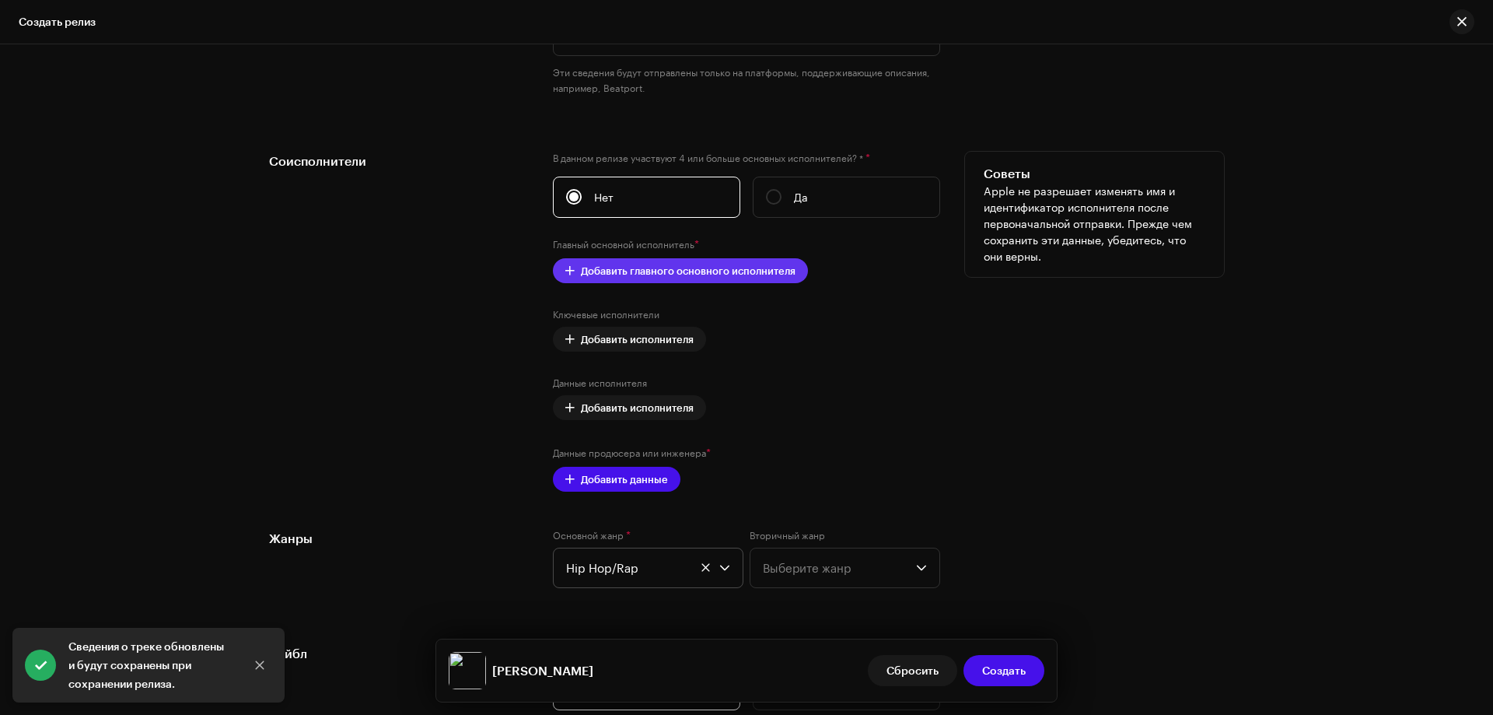
click at [667, 274] on span "Добавить главного основного исполнителя" at bounding box center [688, 270] width 215 height 31
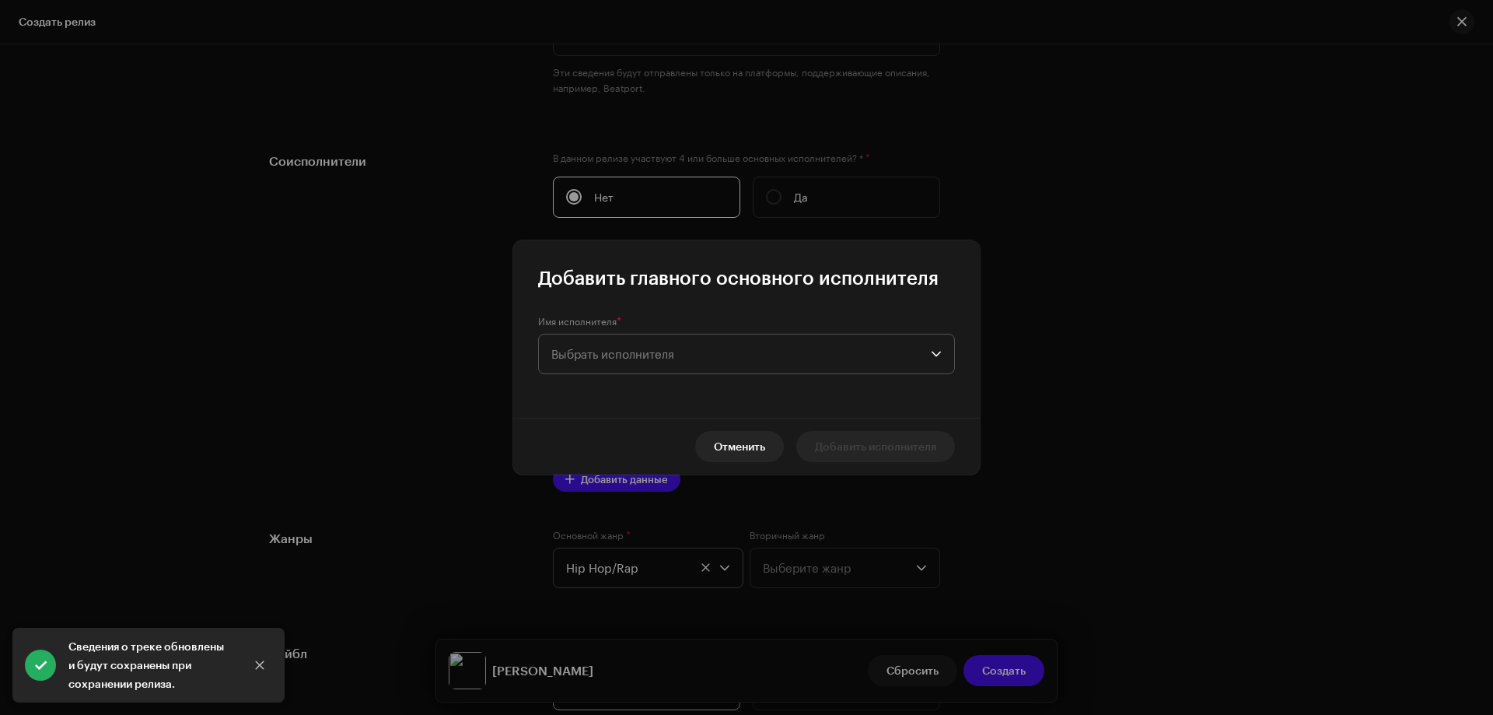
click at [603, 354] on span "Выбрать исполнителя" at bounding box center [612, 354] width 123 height 14
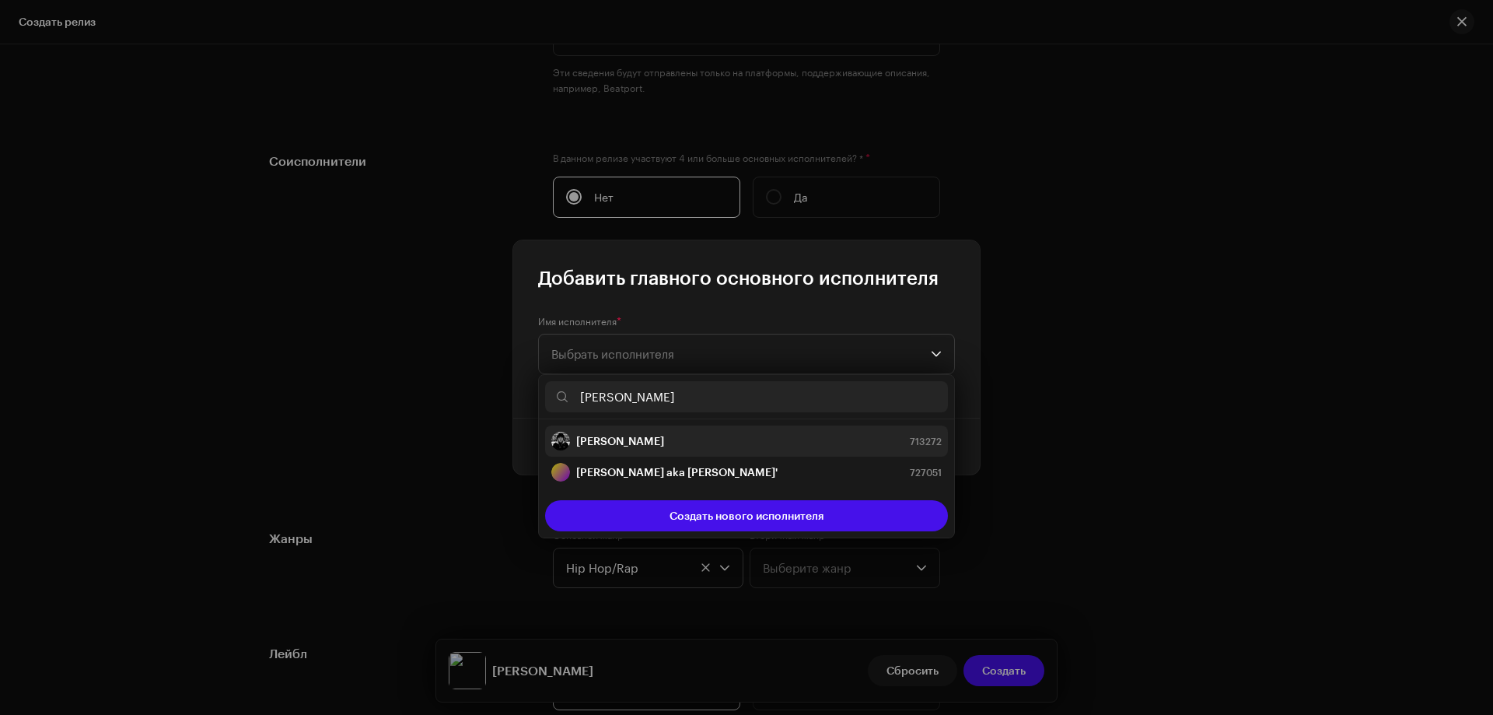
type input "[PERSON_NAME]"
click at [621, 442] on strong "[PERSON_NAME]" at bounding box center [620, 441] width 88 height 16
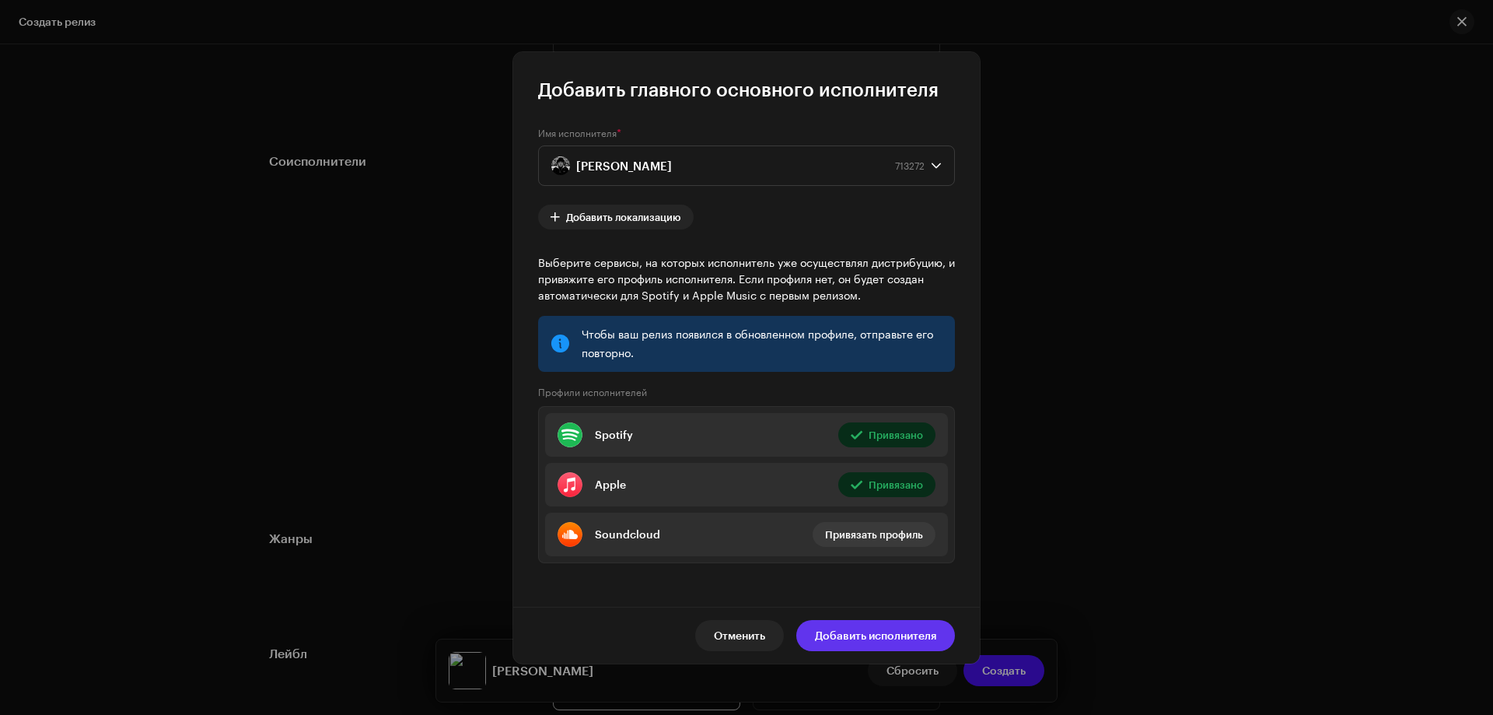
click at [881, 633] on span "Добавить исполнителя" at bounding box center [875, 635] width 121 height 31
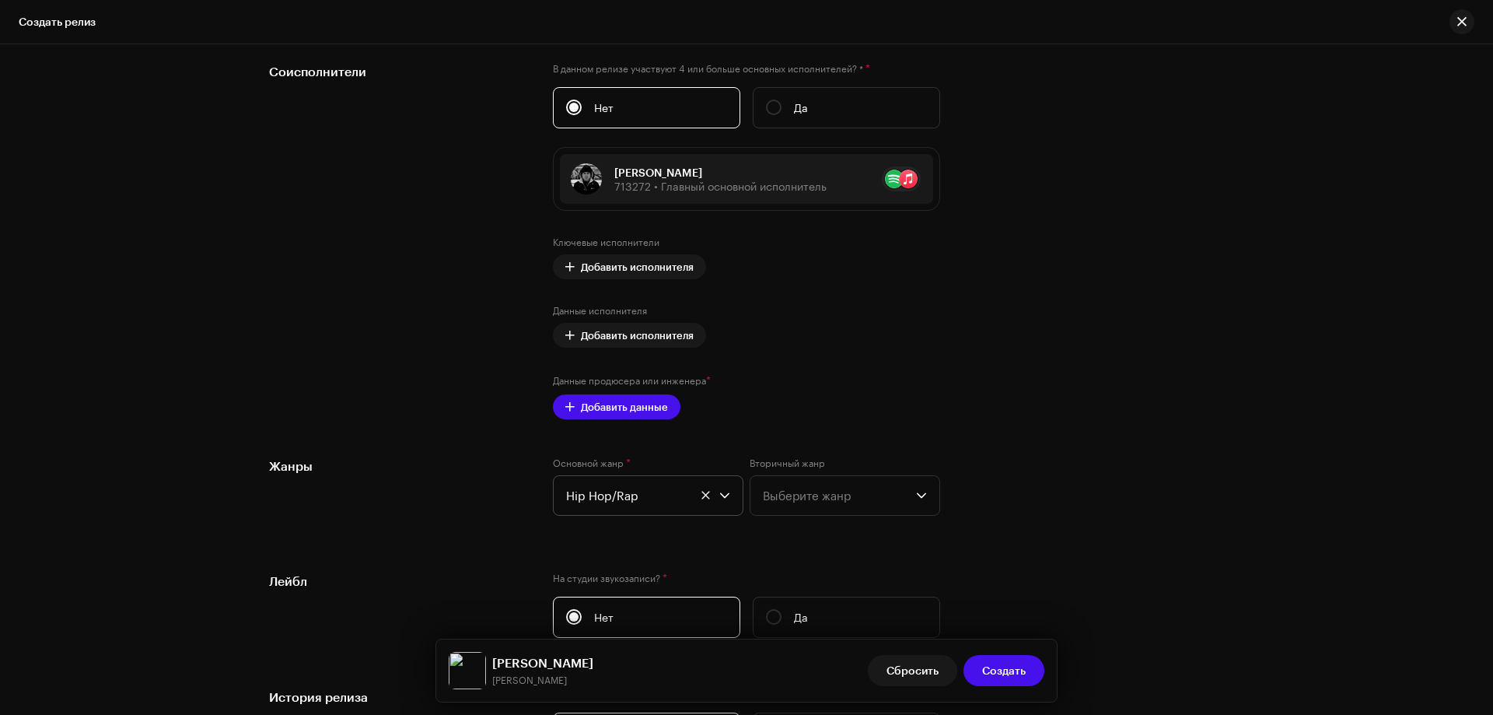
scroll to position [2099, 0]
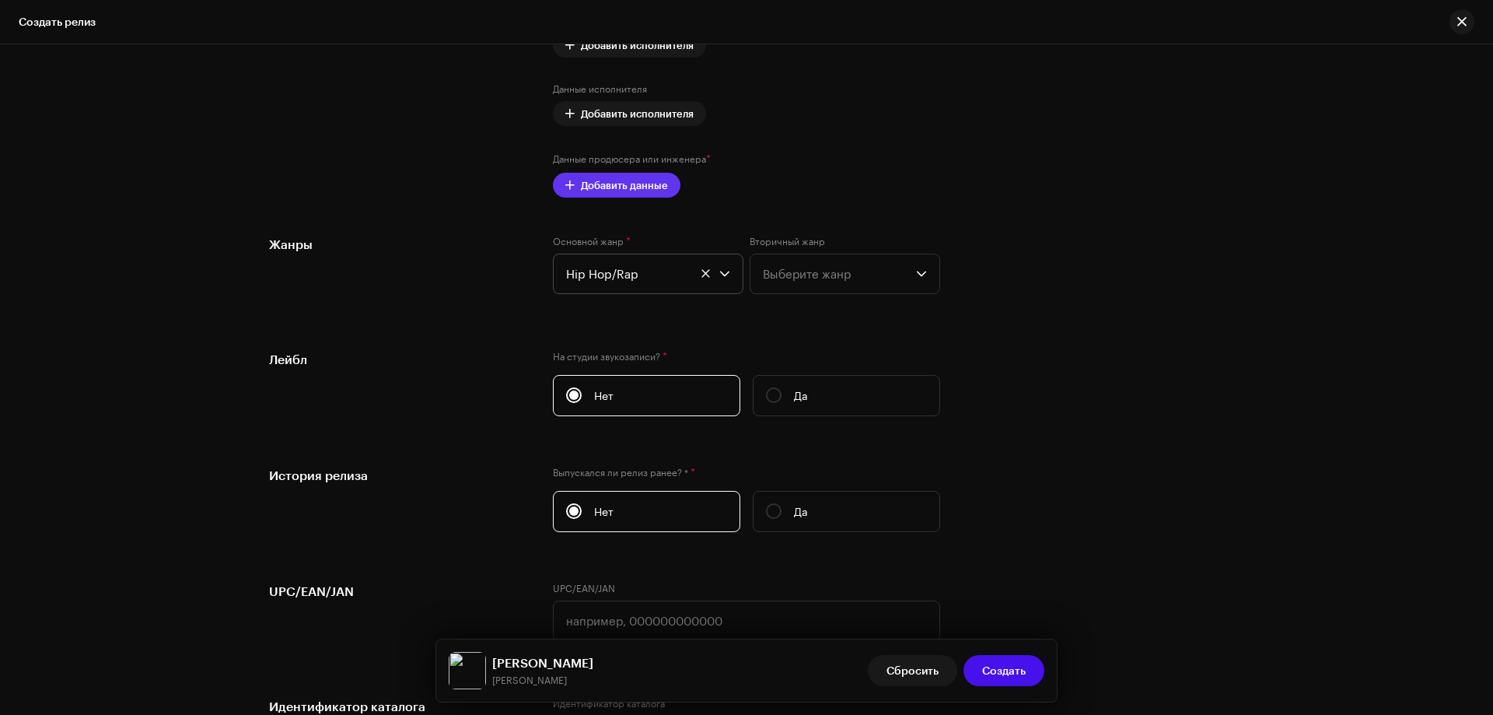
click at [624, 180] on span "Добавить данные" at bounding box center [624, 185] width 87 height 31
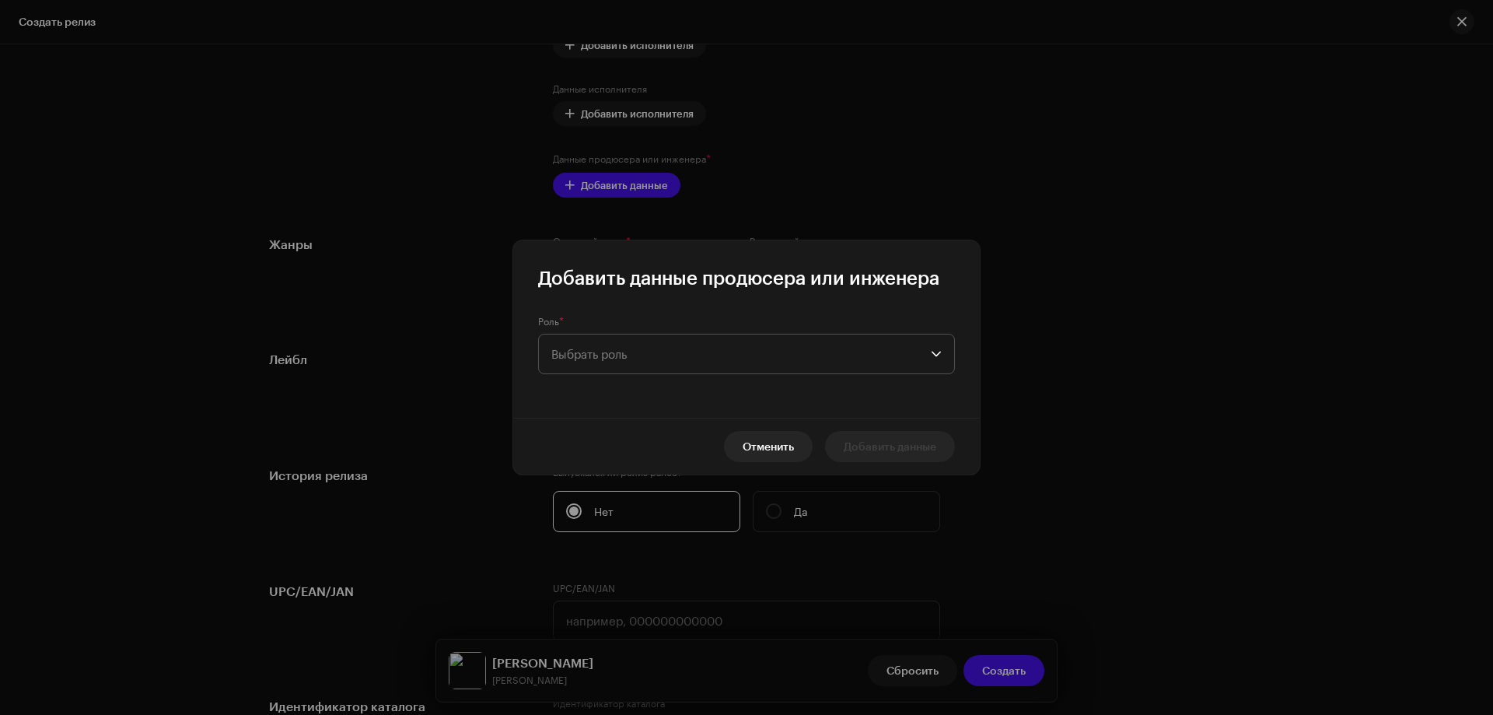
click at [577, 347] on span "Выбрать роль" at bounding box center [740, 353] width 379 height 39
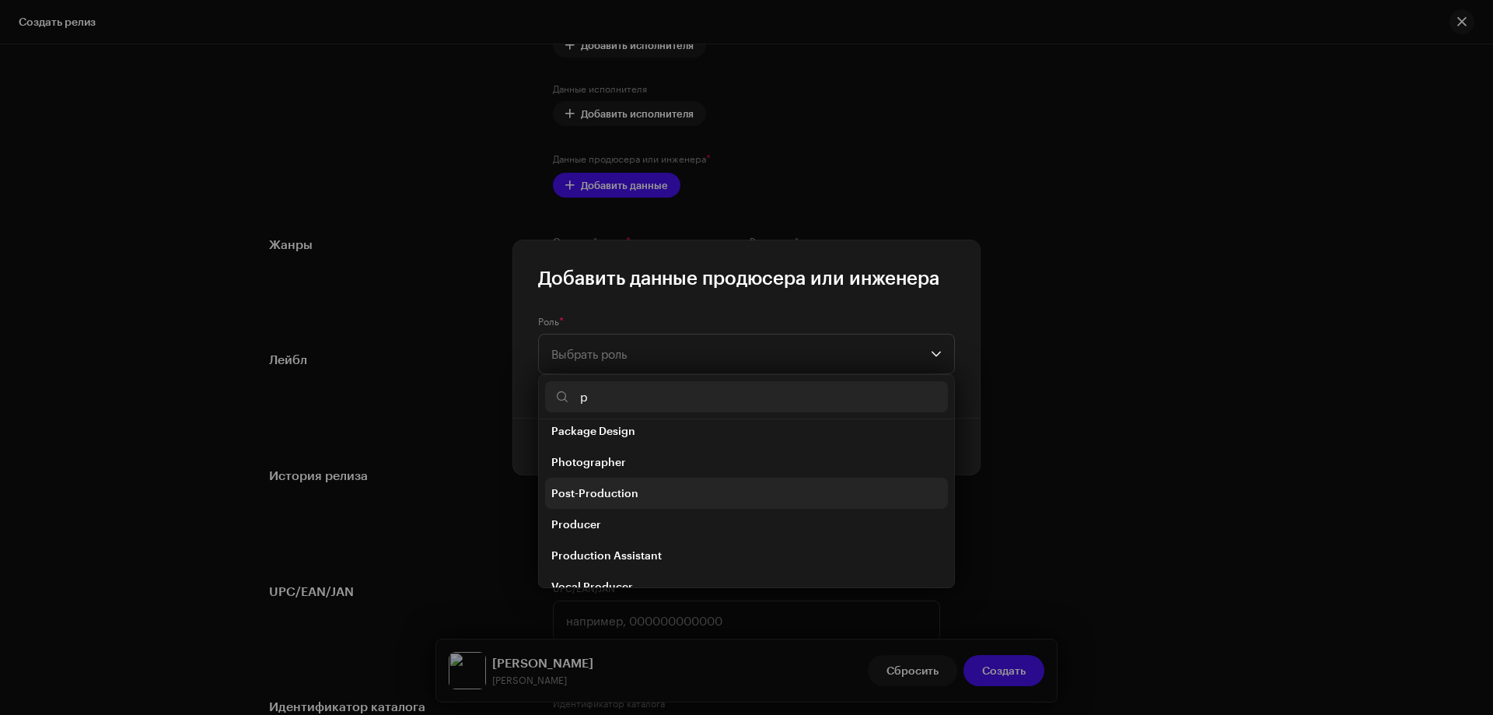
scroll to position [124, 0]
type input "p"
click at [582, 495] on span "Producer" at bounding box center [576, 503] width 50 height 16
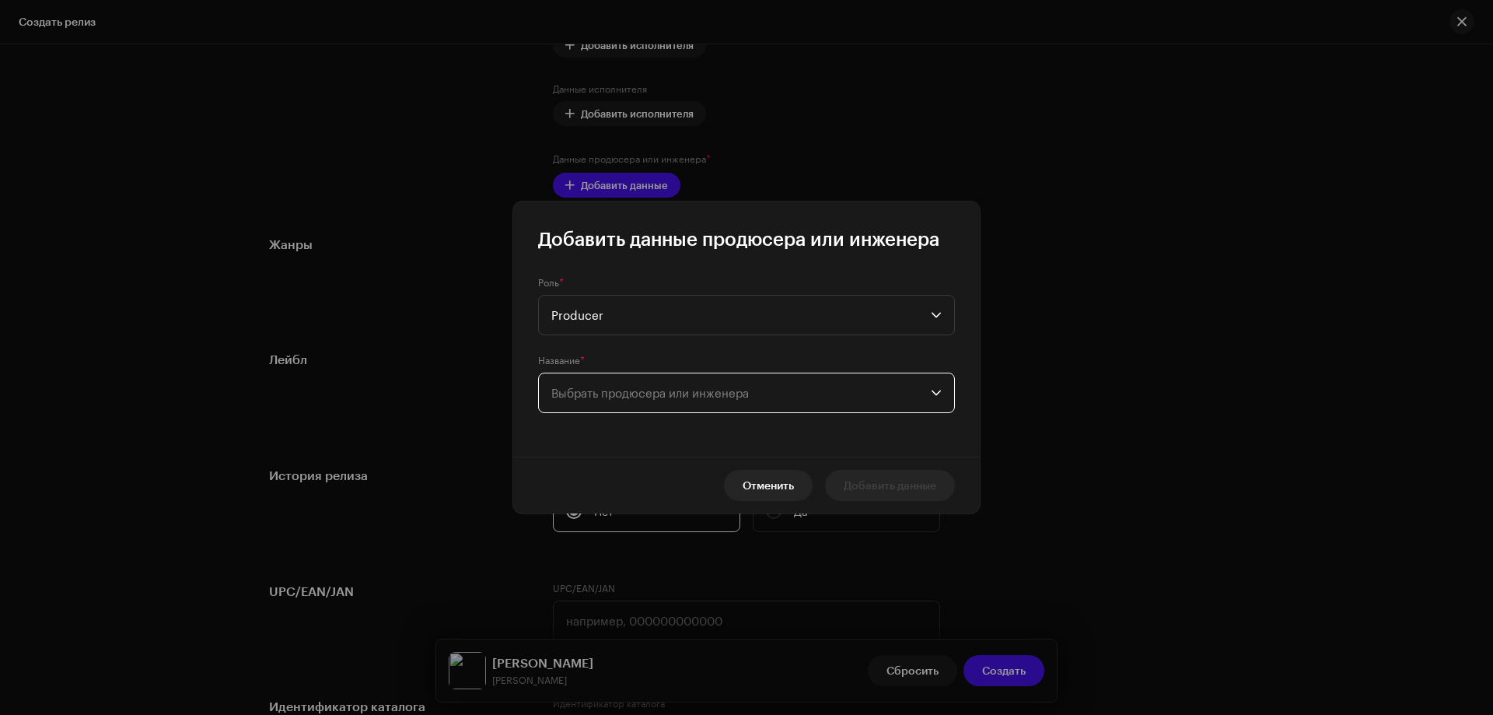
click at [569, 392] on span "Выбрать продюсера или инженера" at bounding box center [650, 393] width 198 height 14
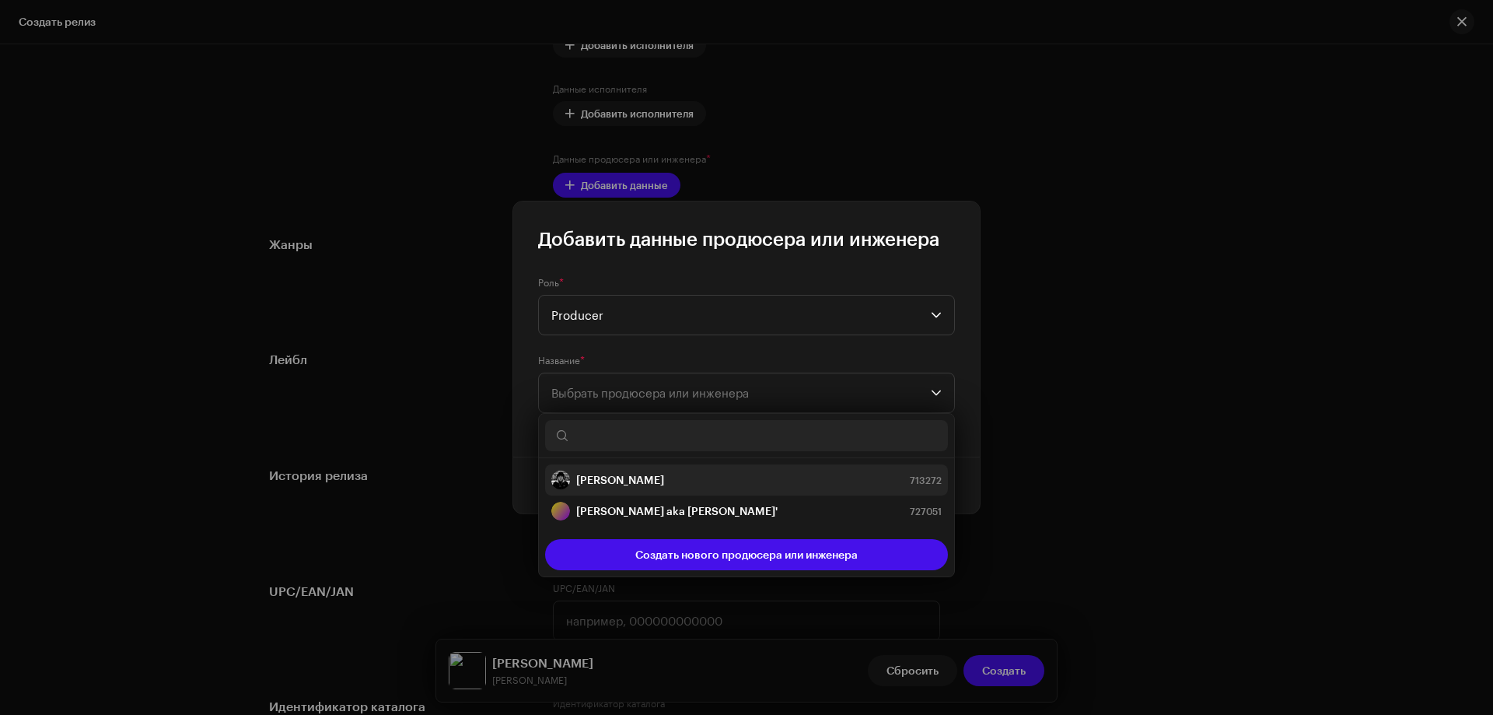
click at [587, 474] on strong "[PERSON_NAME]" at bounding box center [620, 480] width 88 height 16
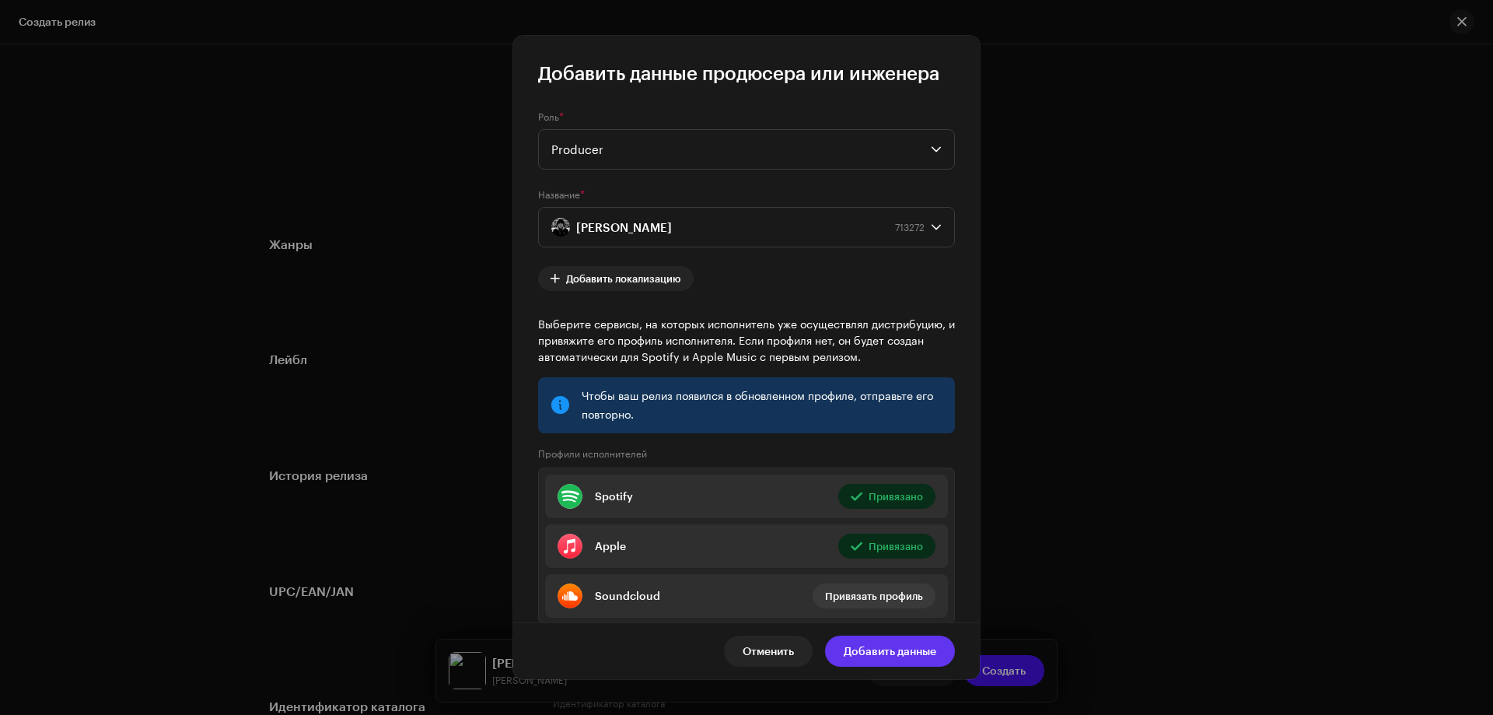
click at [862, 649] on span "Добавить данные" at bounding box center [890, 650] width 93 height 31
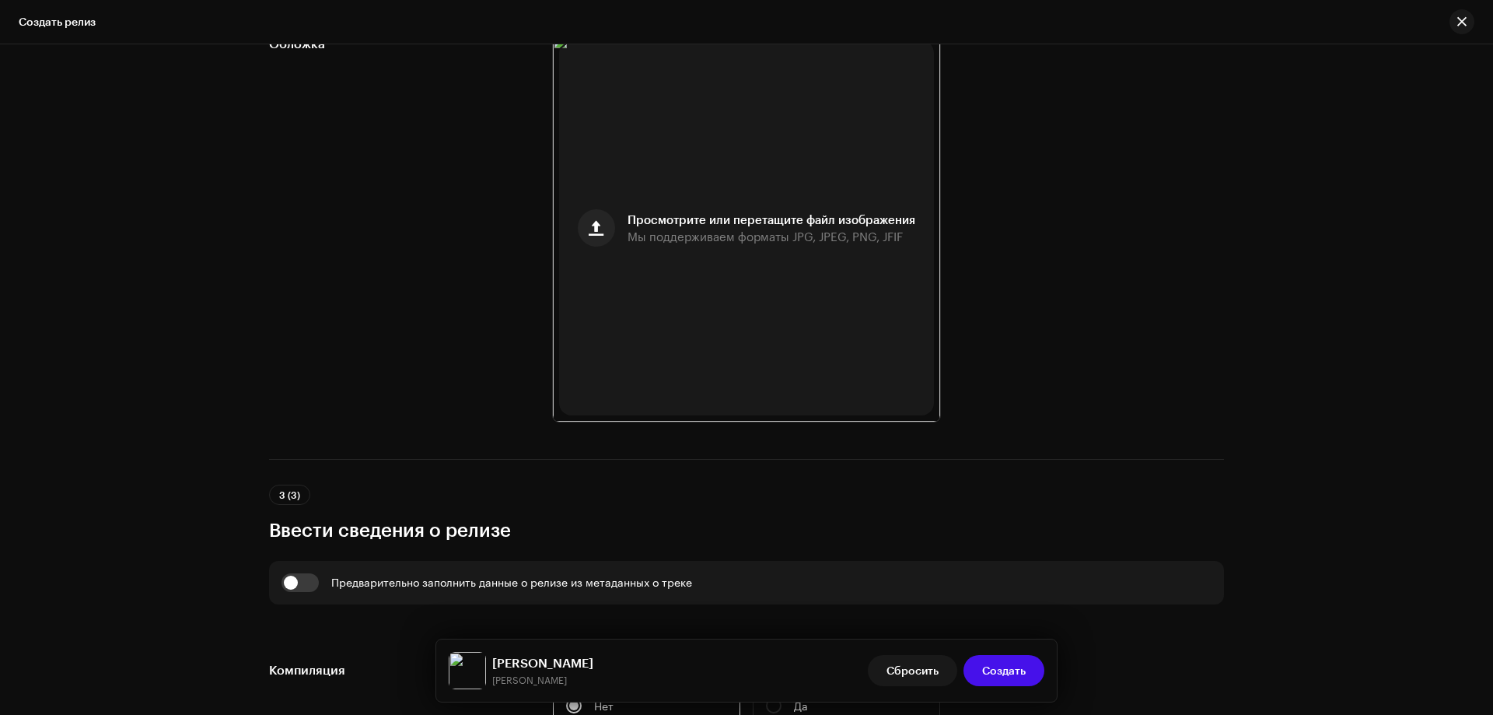
scroll to position [233, 0]
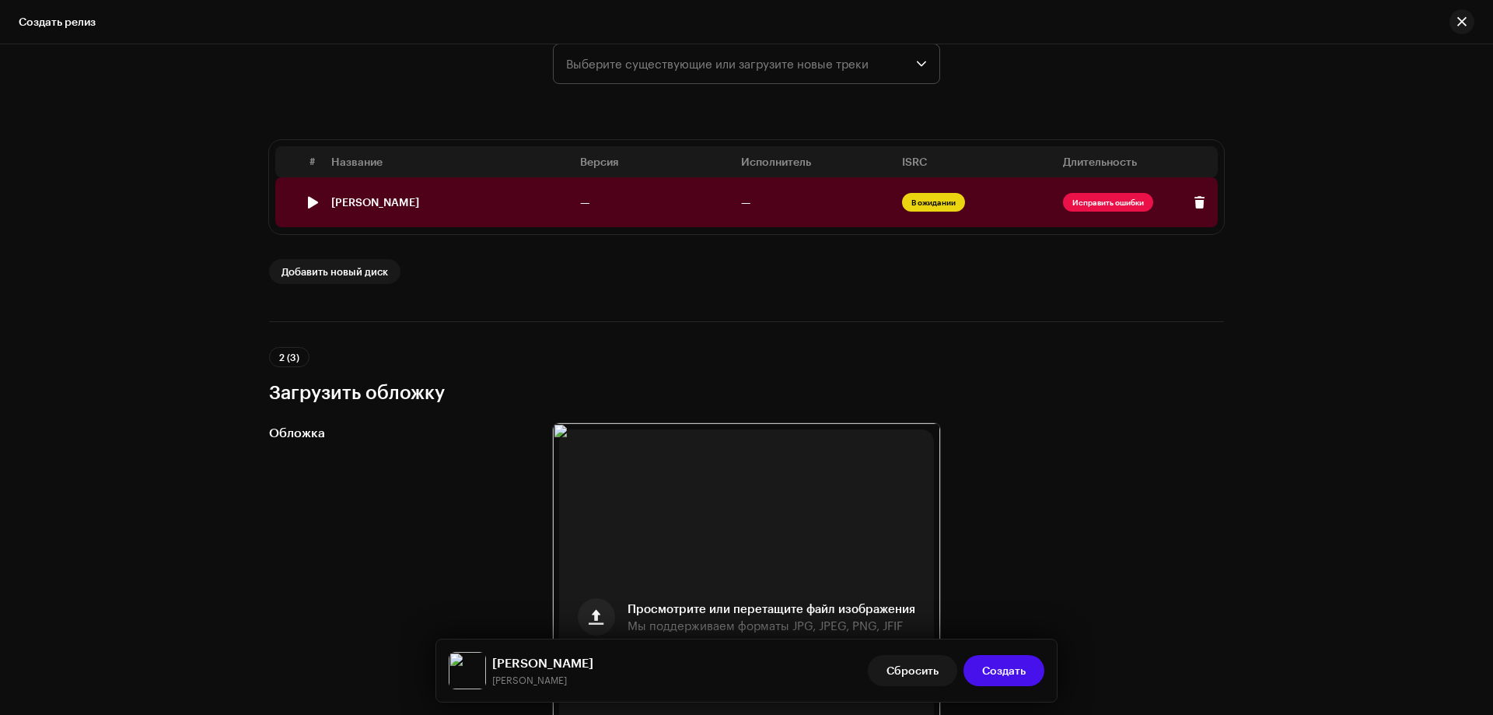
click at [357, 198] on div "[PERSON_NAME]" at bounding box center [375, 202] width 88 height 12
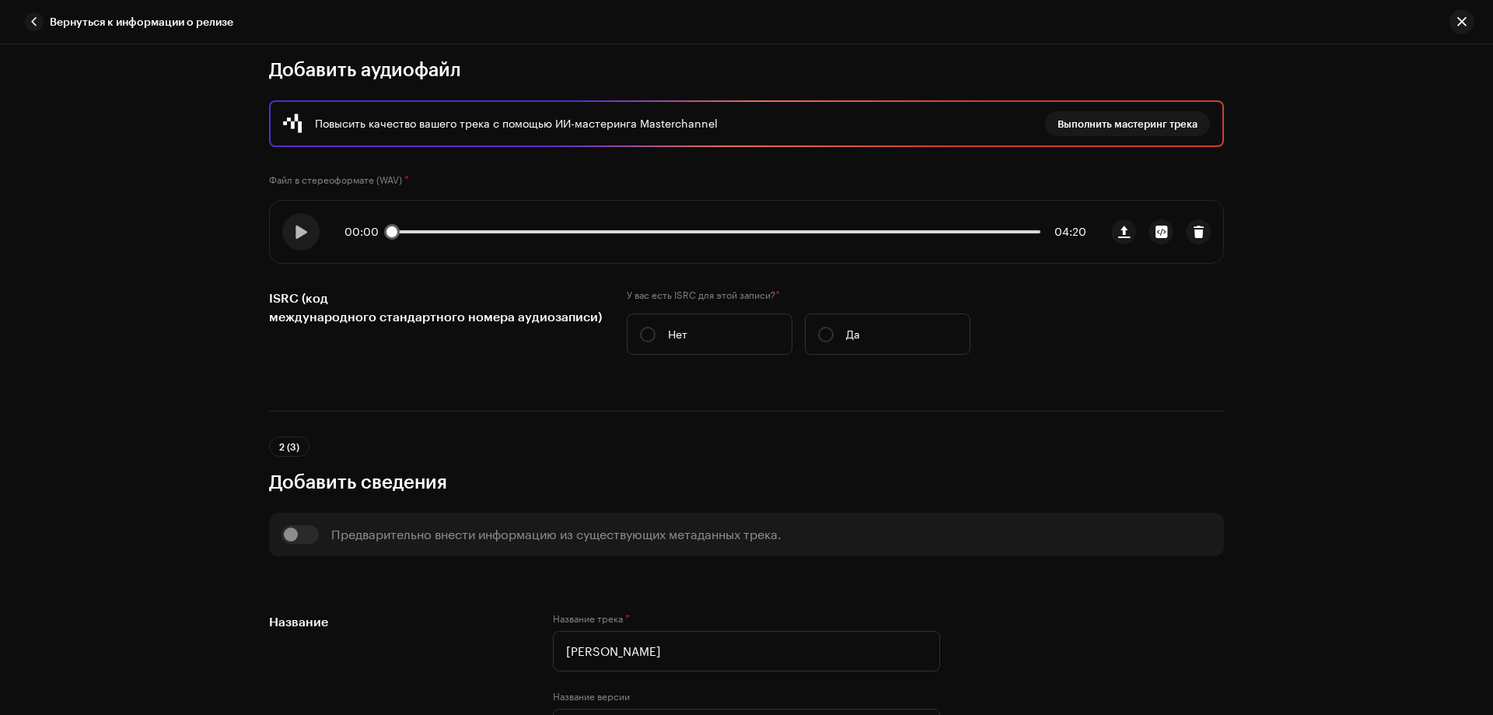
scroll to position [156, 0]
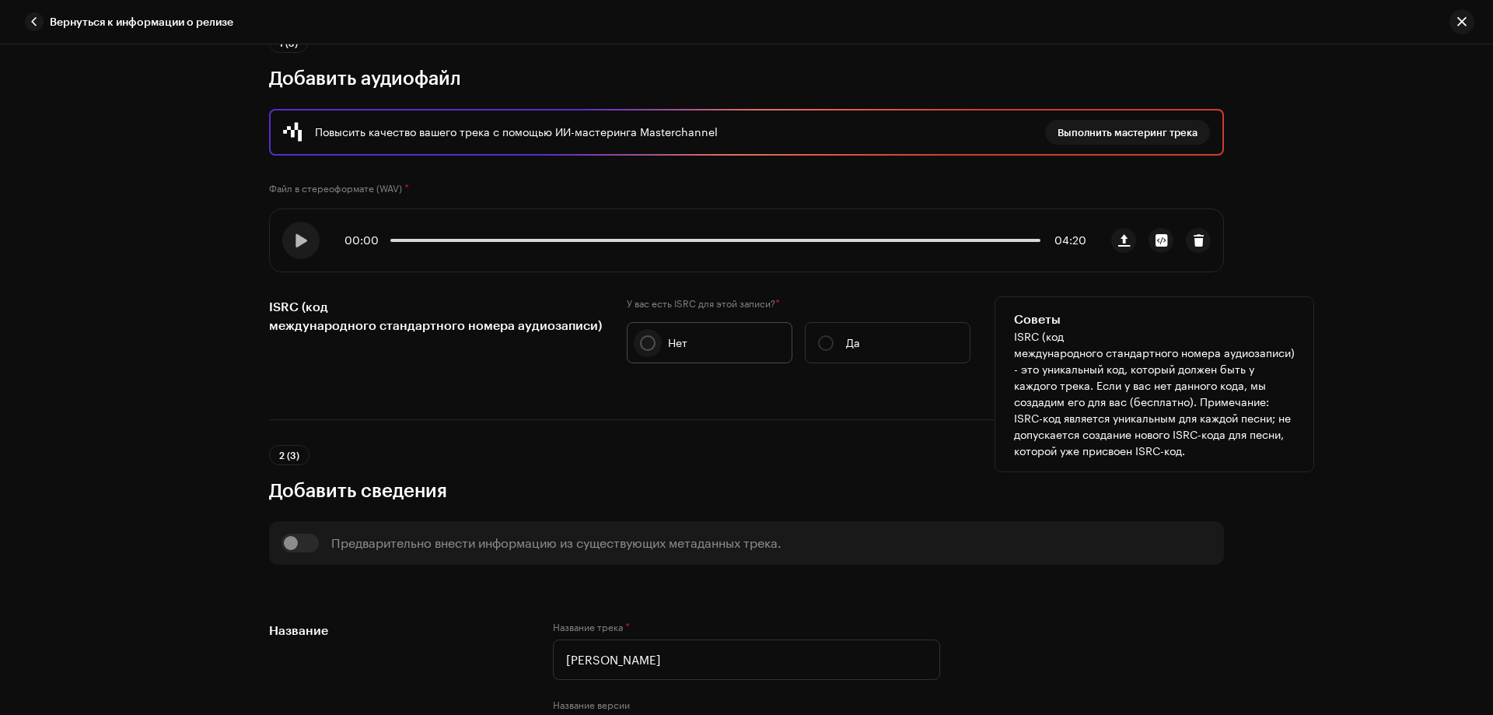
click at [640, 335] on p-radiobutton at bounding box center [648, 343] width 16 height 16
click at [640, 335] on input "Нет" at bounding box center [648, 343] width 16 height 16
radio input "true"
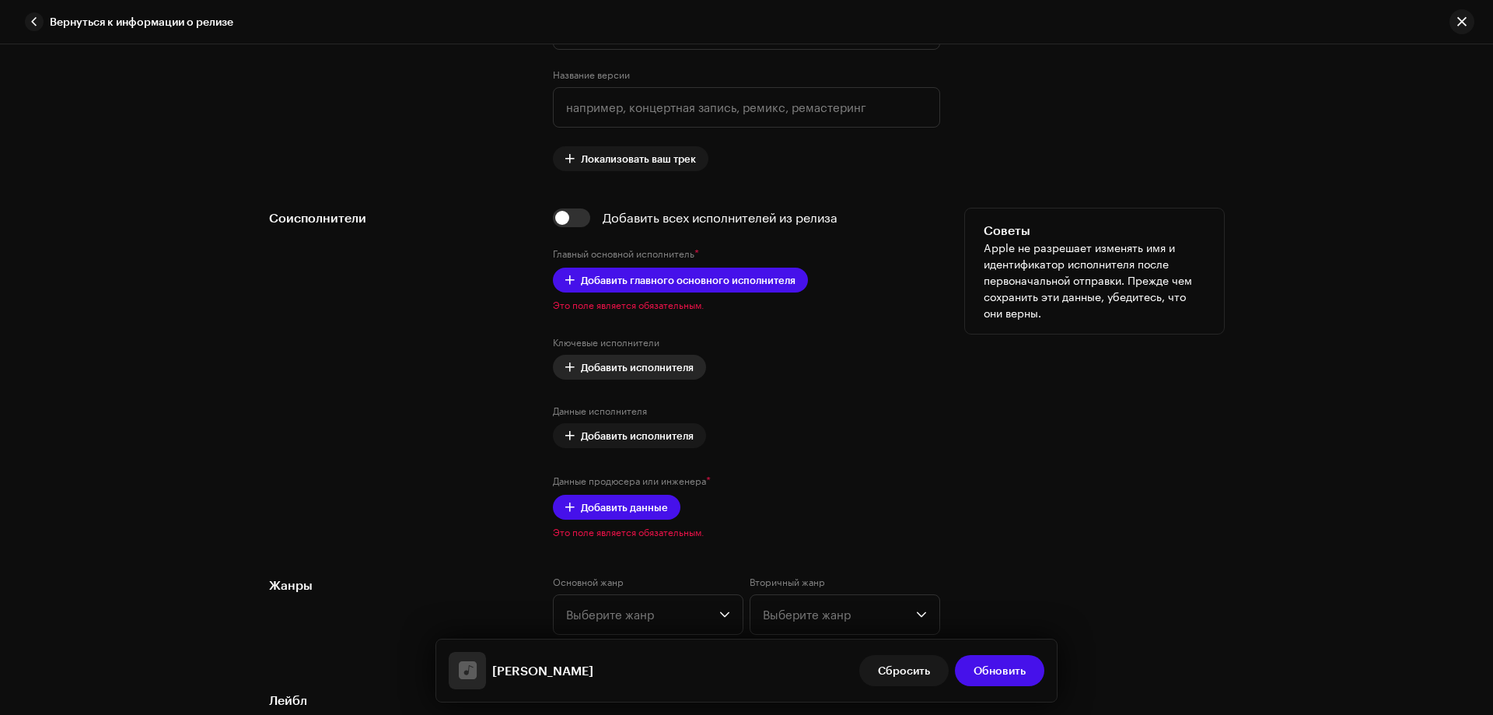
scroll to position [855, 0]
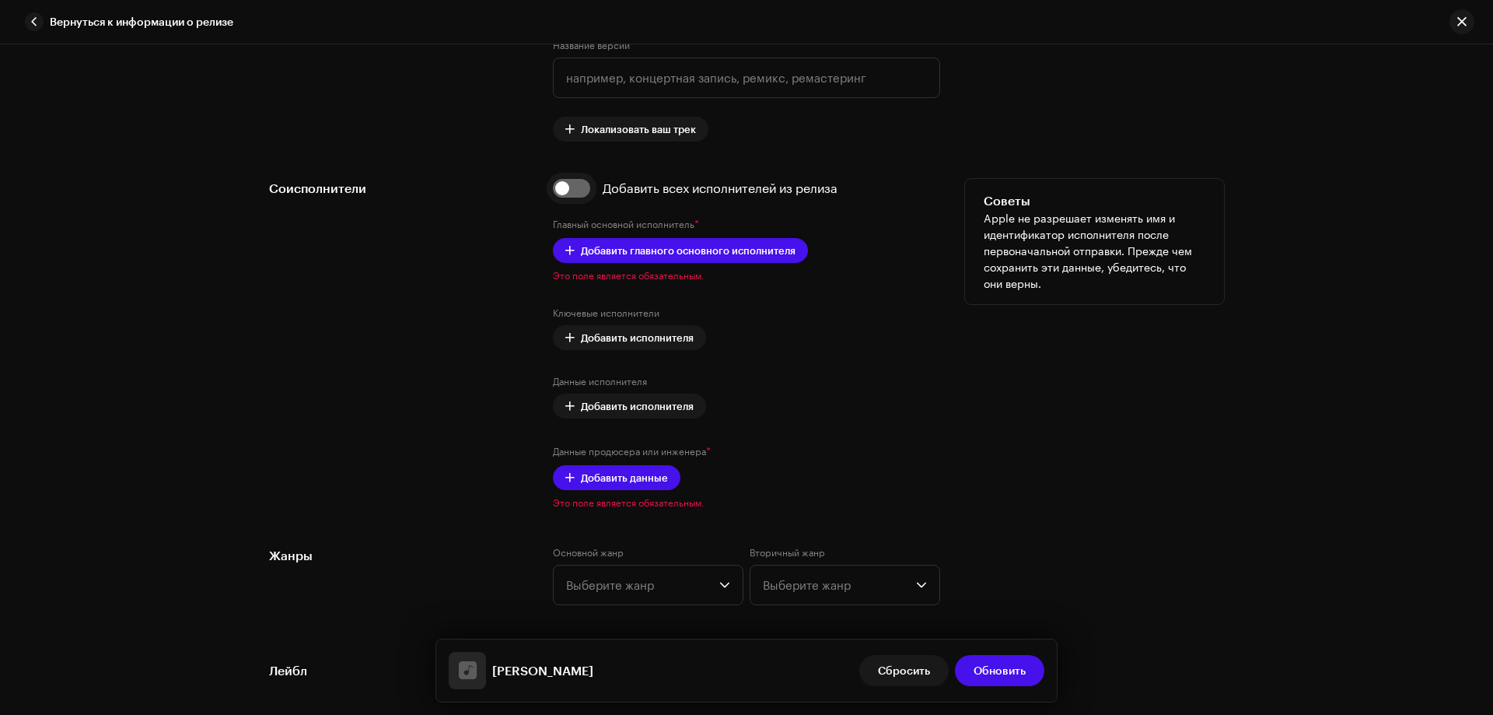
click at [582, 193] on input "checkbox" at bounding box center [571, 188] width 37 height 19
checkbox input "true"
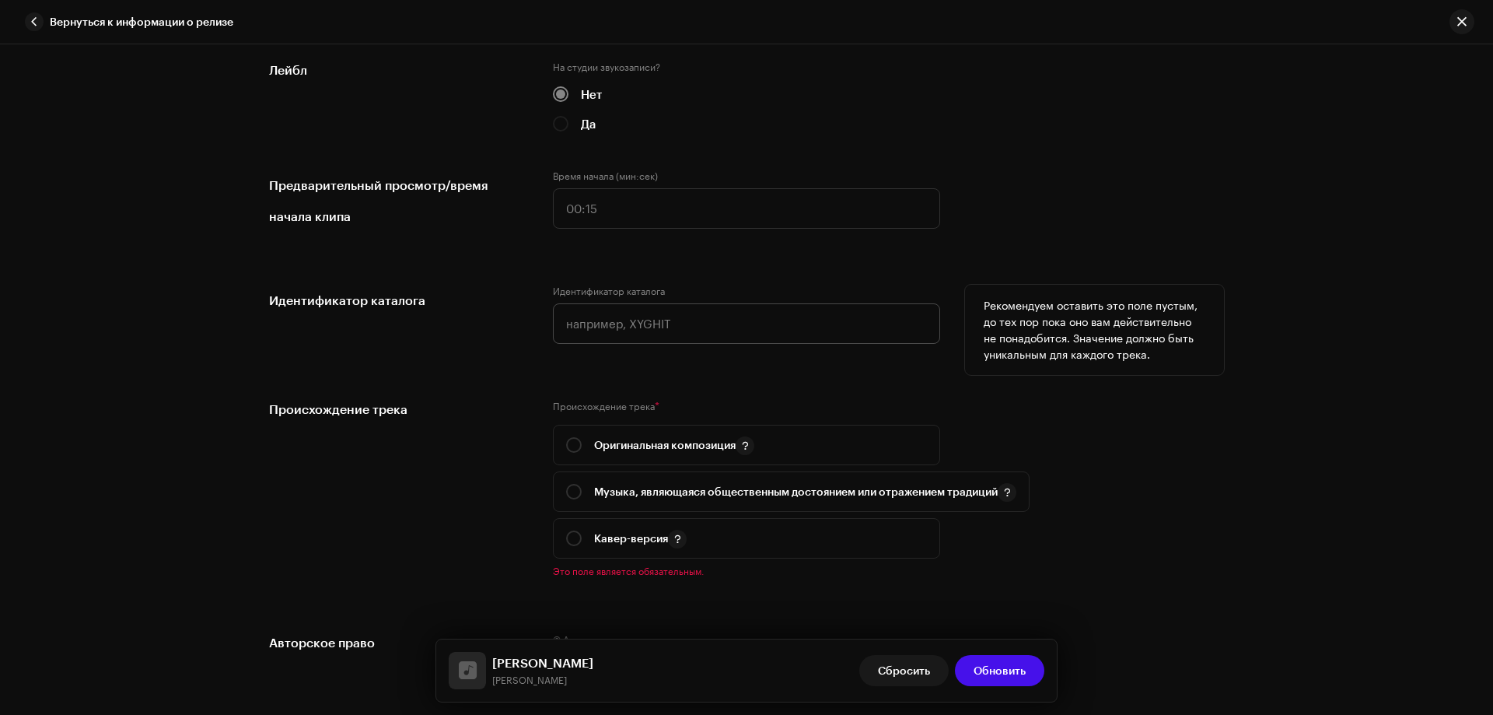
scroll to position [1555, 0]
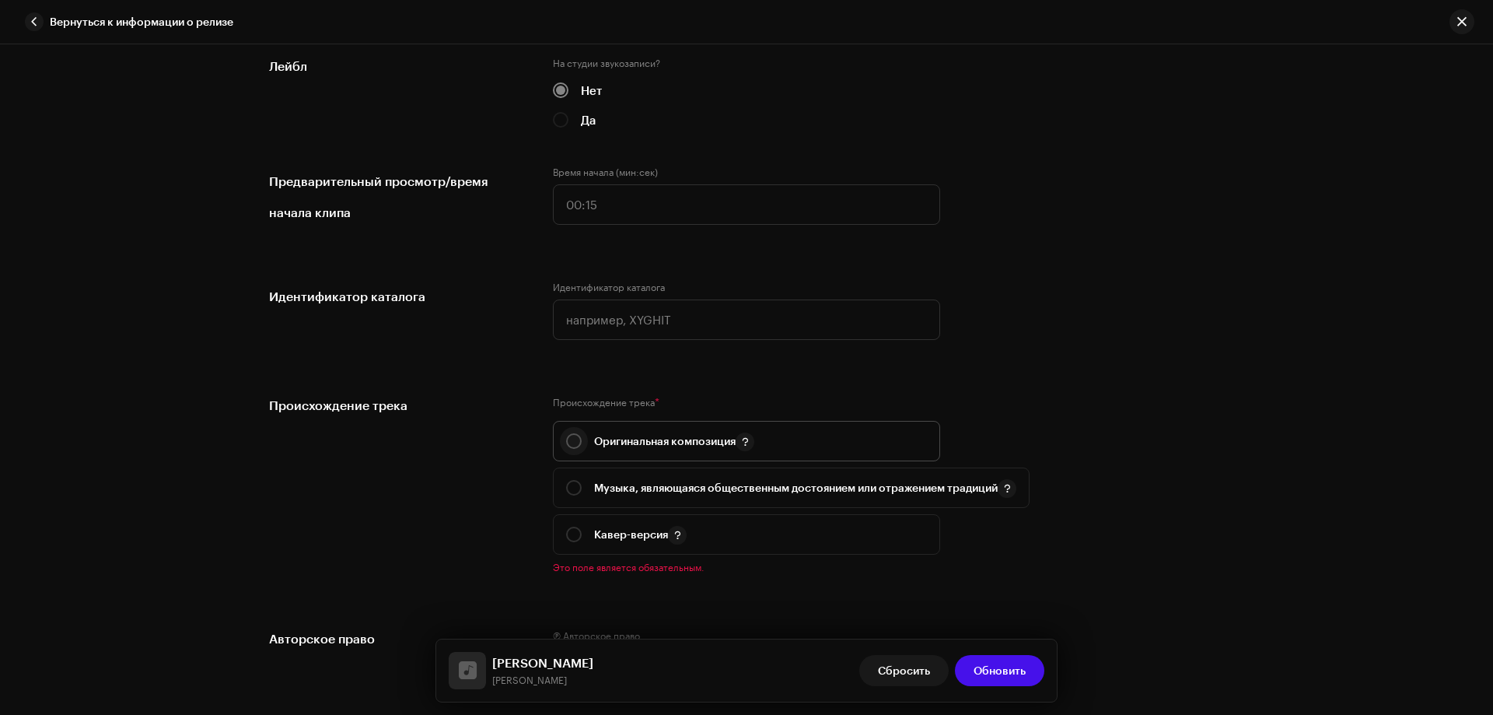
click at [572, 436] on input "radio" at bounding box center [574, 441] width 16 height 16
radio input "true"
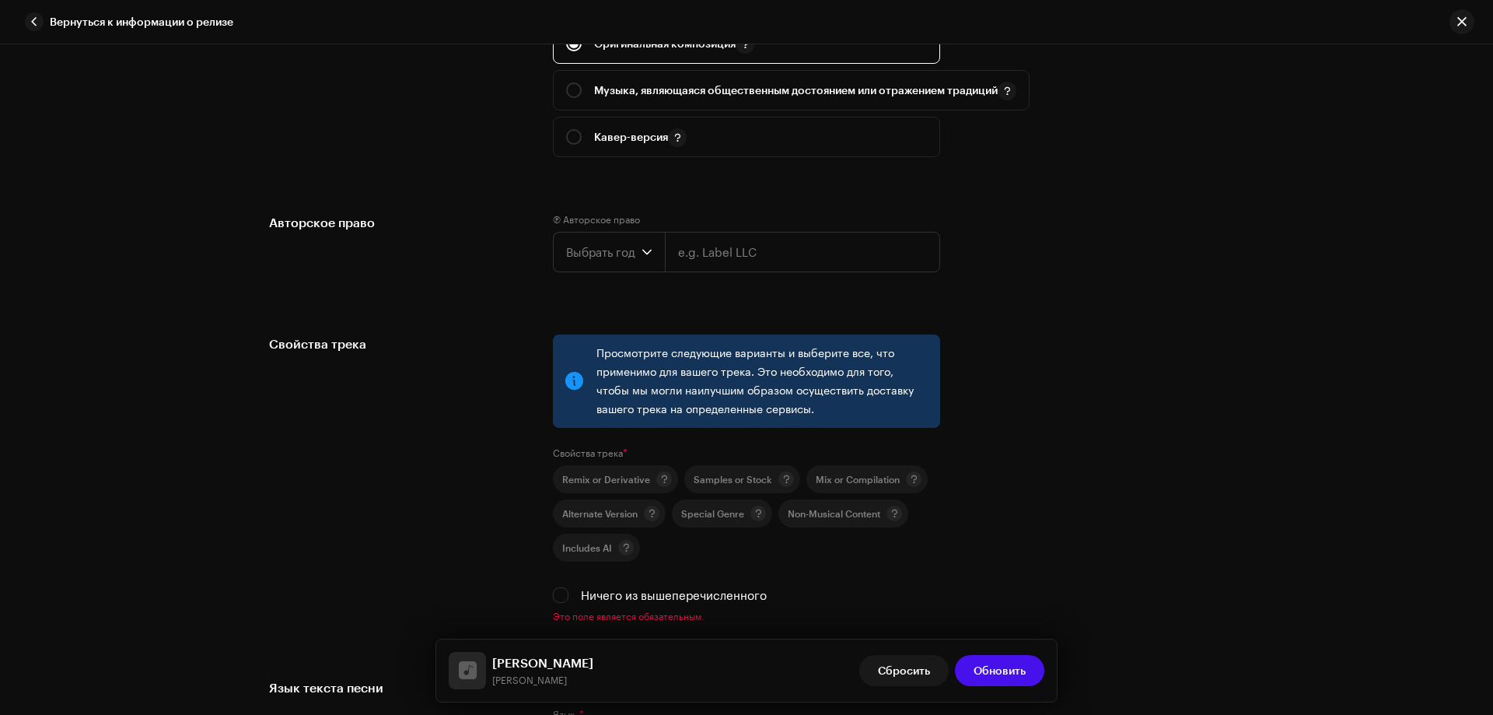
scroll to position [2022, 0]
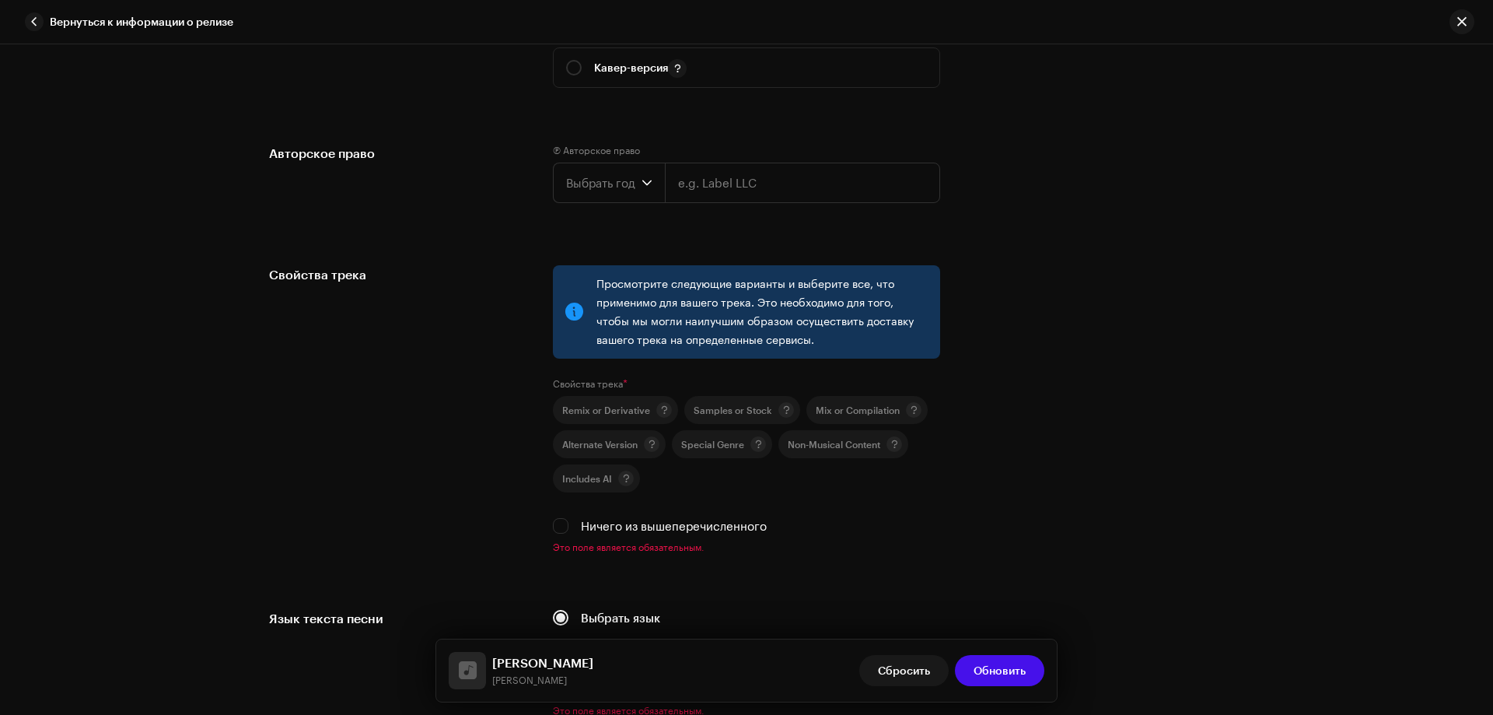
click at [559, 517] on div "Ничего из вышеперечисленного" at bounding box center [746, 525] width 387 height 17
click at [560, 522] on input "Ничего из вышеперечисленного" at bounding box center [561, 526] width 16 height 16
checkbox input "true"
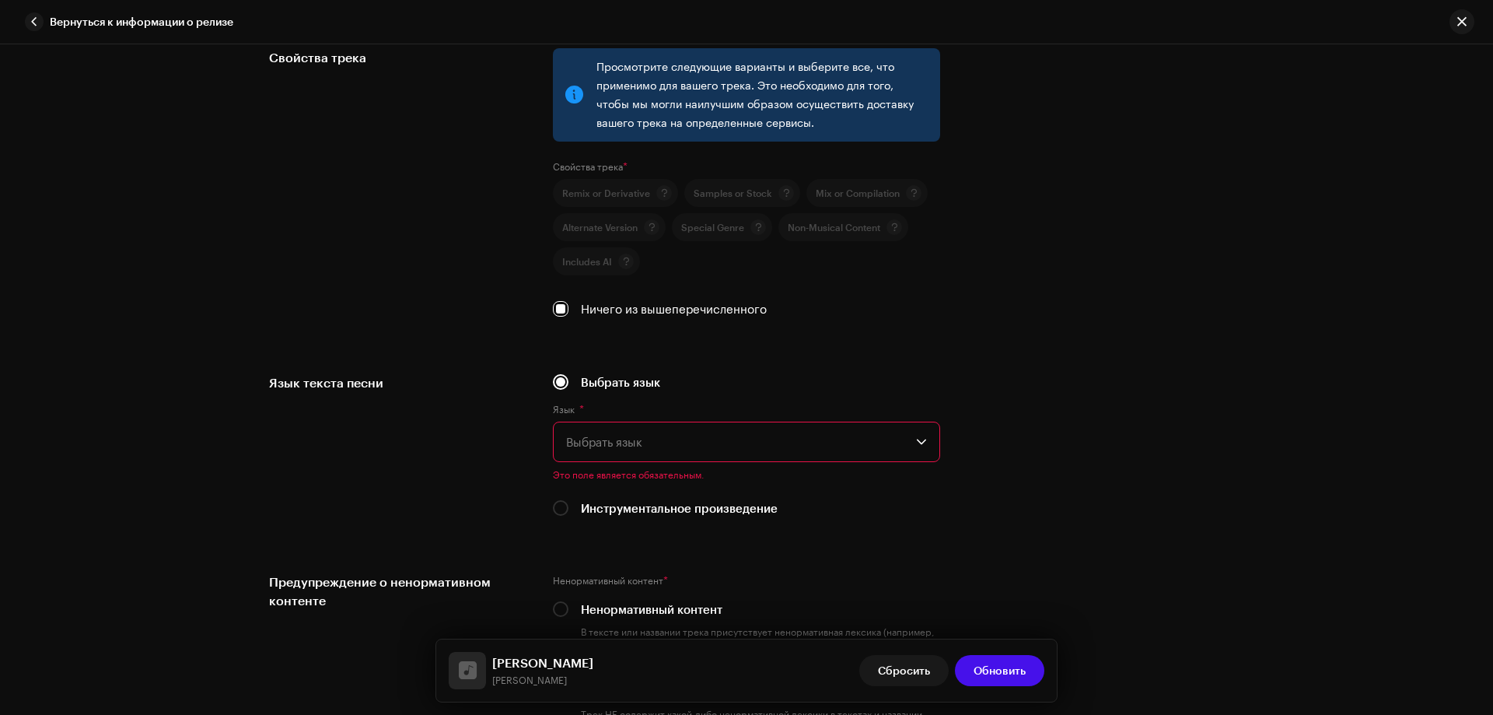
scroll to position [2255, 0]
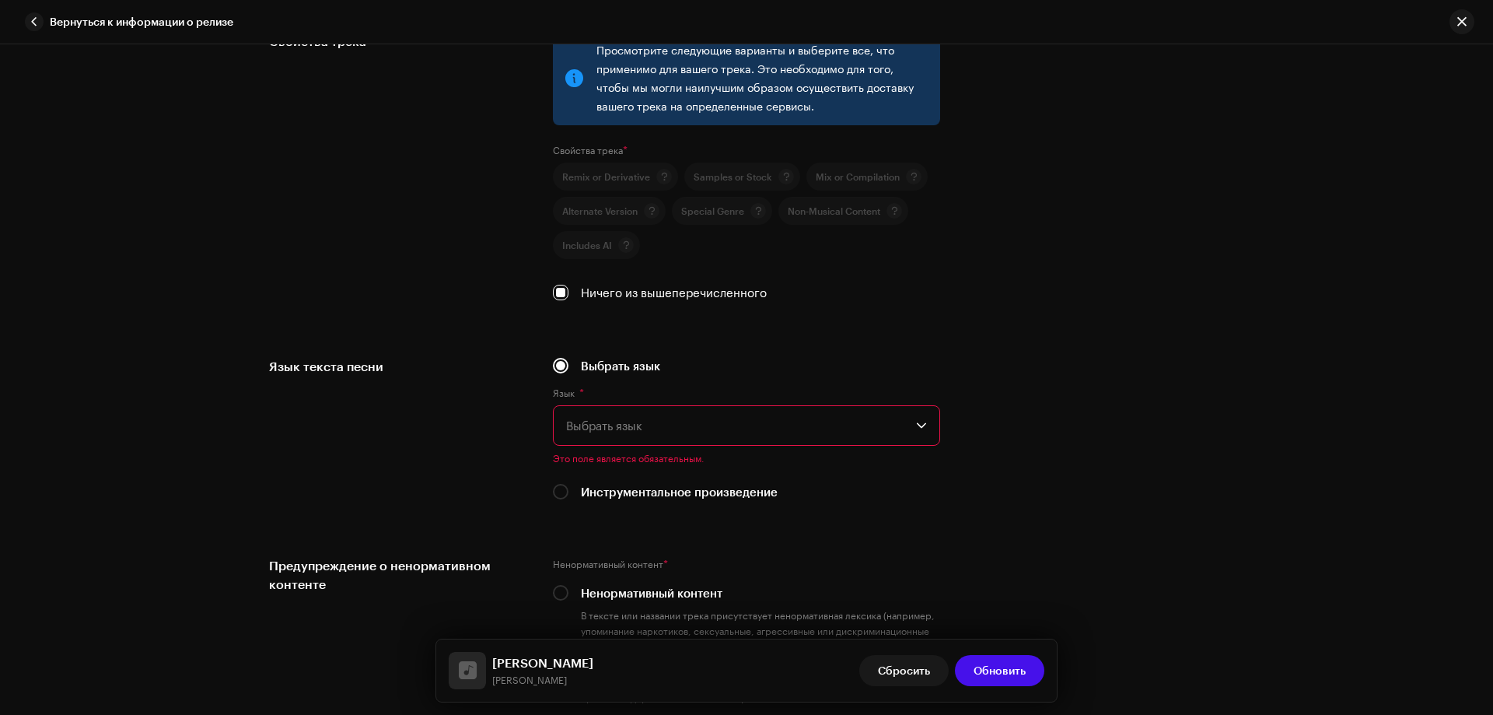
click at [617, 432] on span "Выбрать язык" at bounding box center [741, 425] width 350 height 39
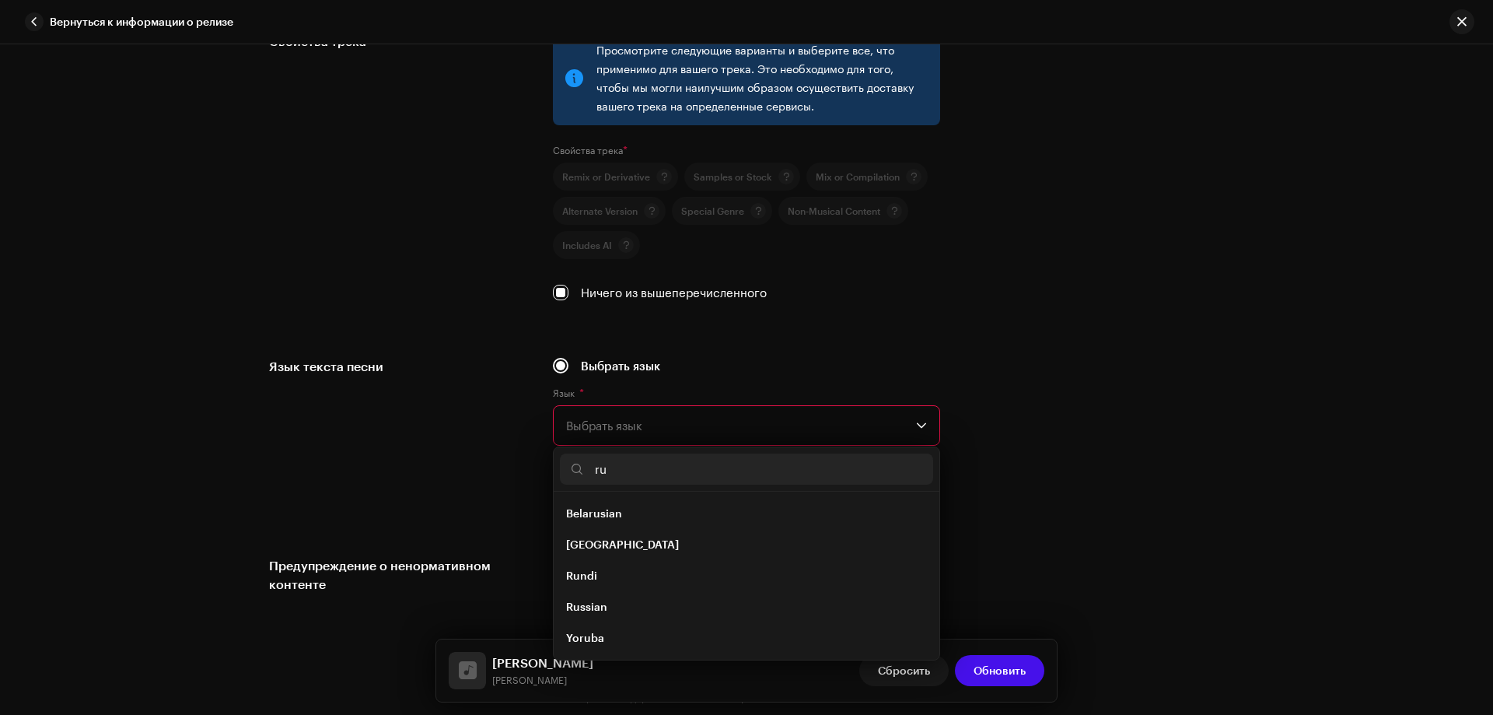
scroll to position [0, 0]
type input "ru"
click at [596, 601] on span "Russian" at bounding box center [586, 607] width 41 height 16
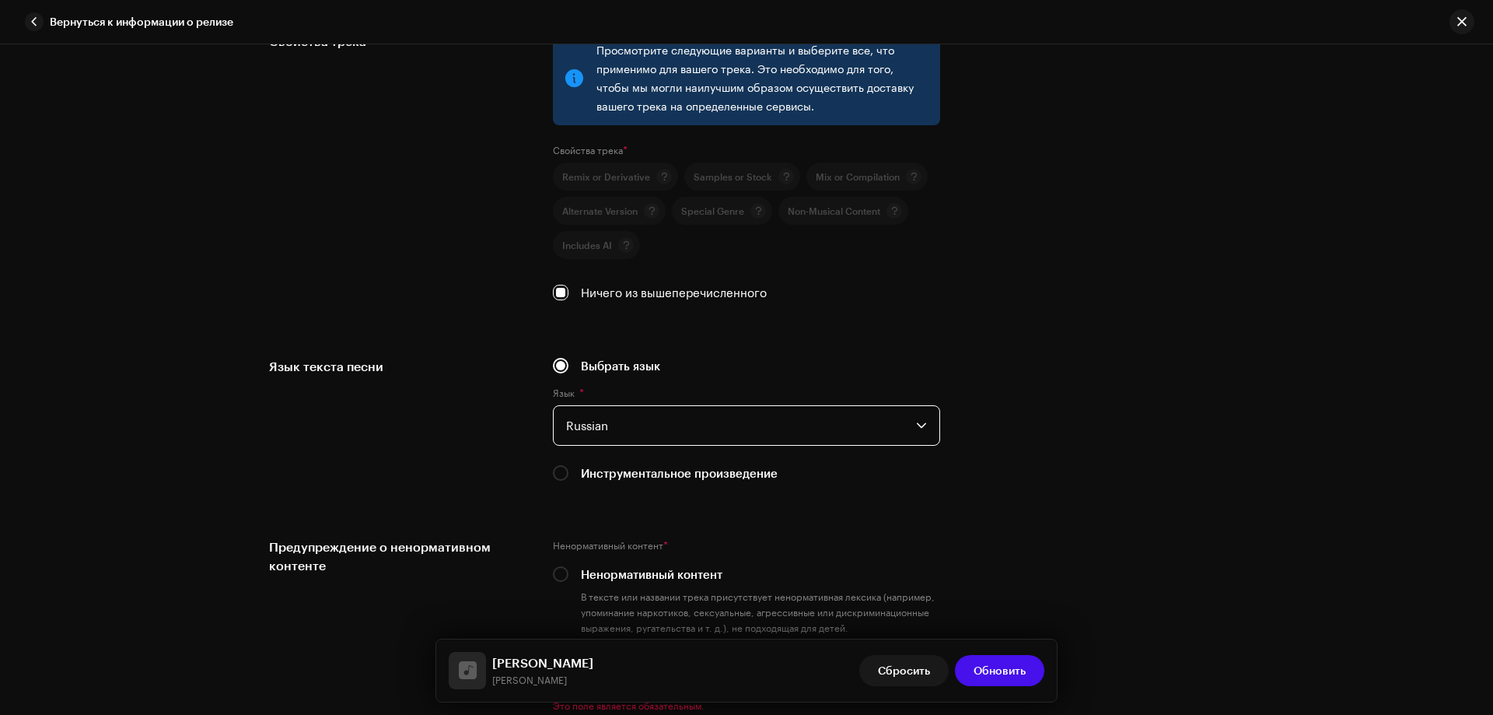
scroll to position [2410, 0]
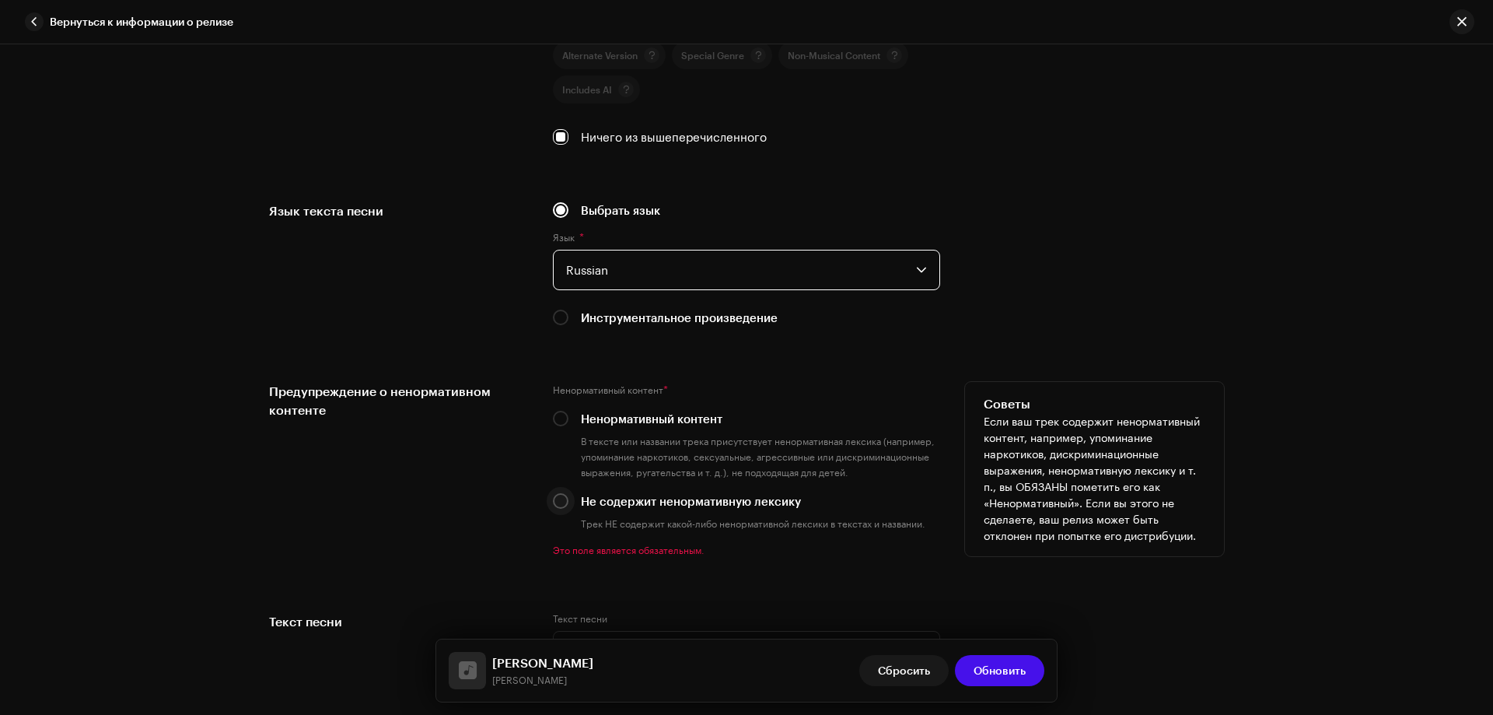
click at [555, 496] on input "Не содержит ненормативную лексику" at bounding box center [561, 501] width 16 height 16
radio input "true"
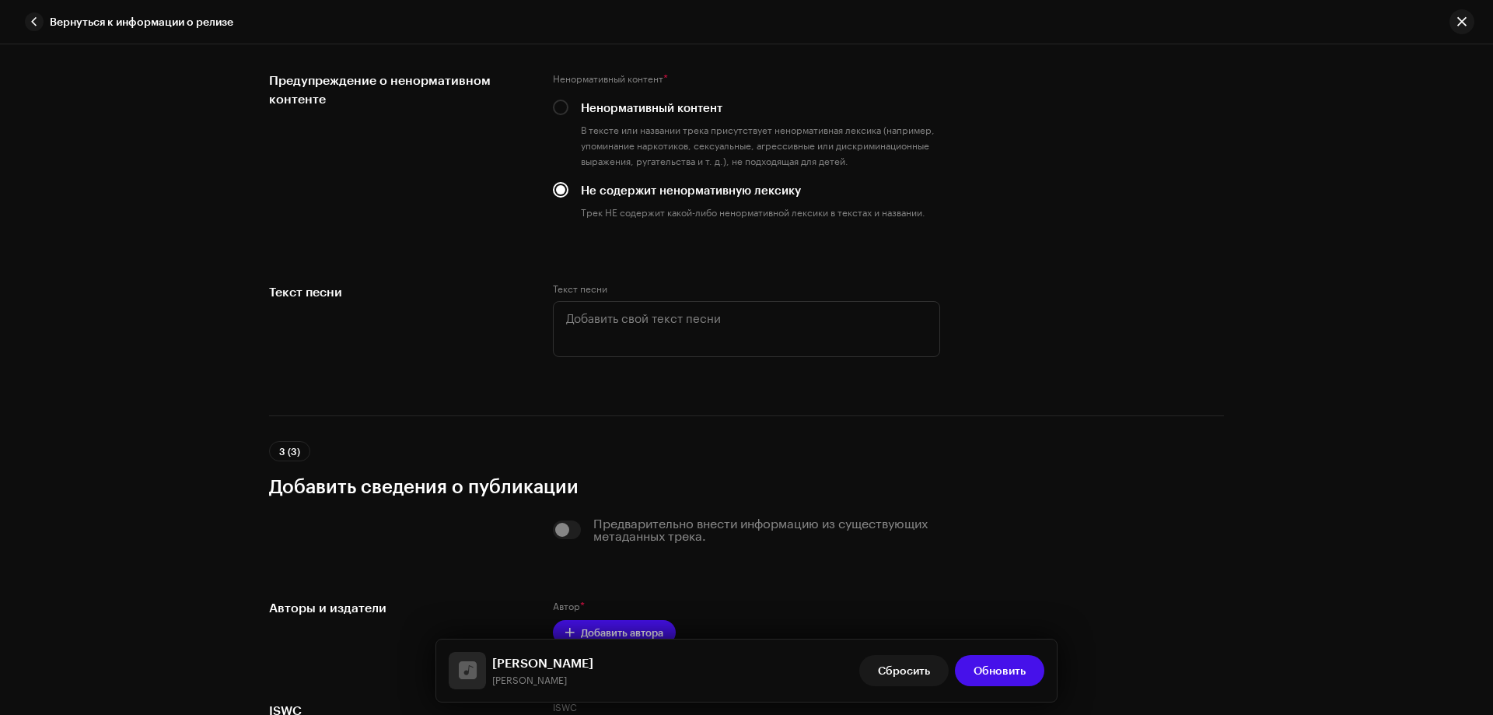
scroll to position [2925, 0]
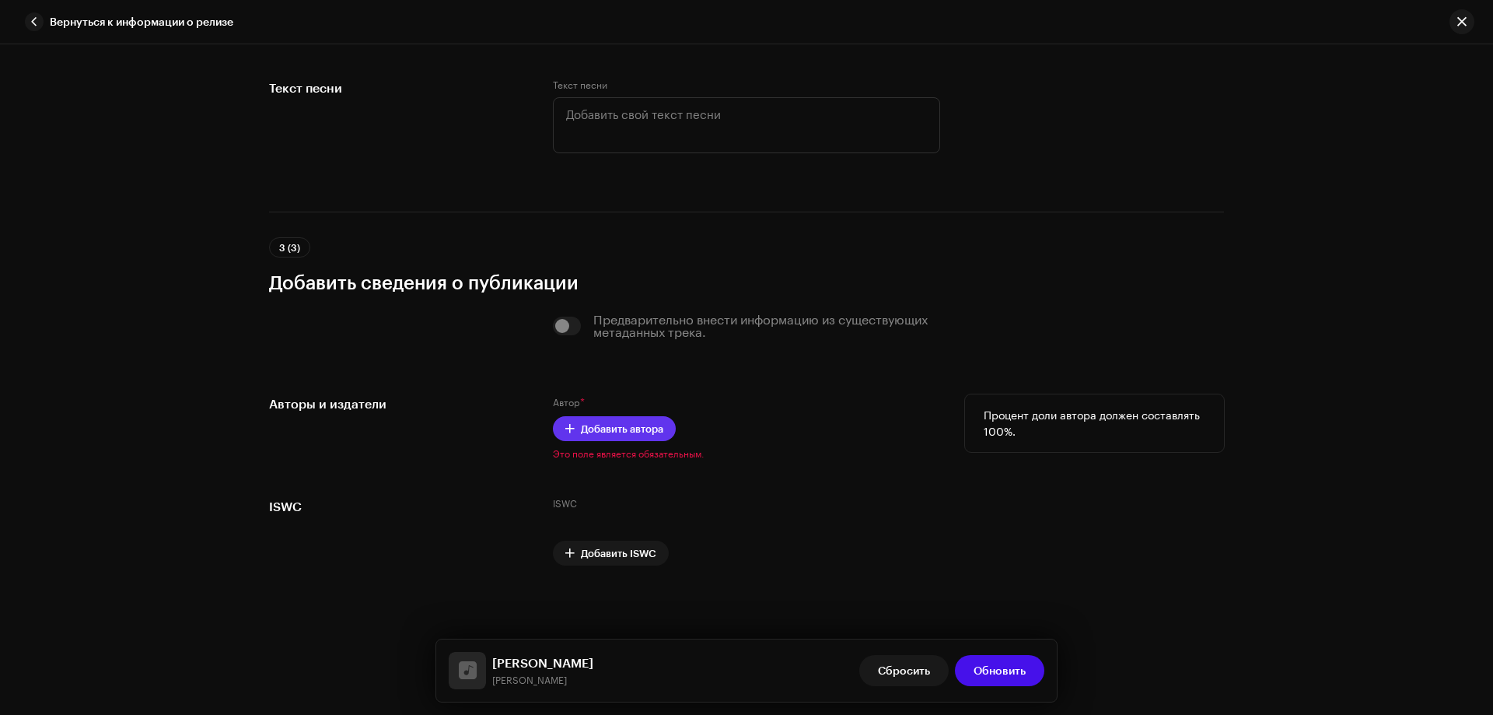
click at [638, 428] on span "Добавить автора" at bounding box center [622, 428] width 82 height 31
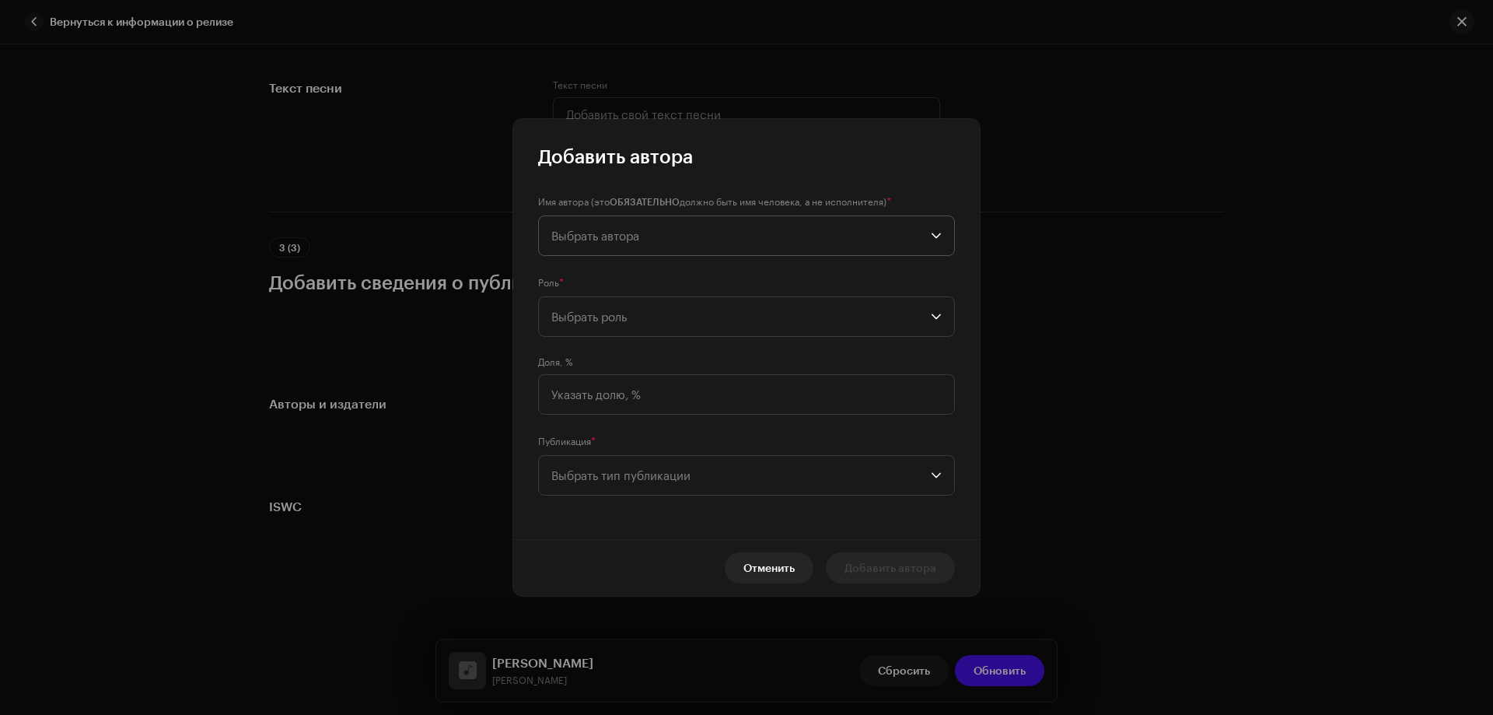
click at [599, 244] on span "Выбрать автора" at bounding box center [740, 235] width 379 height 39
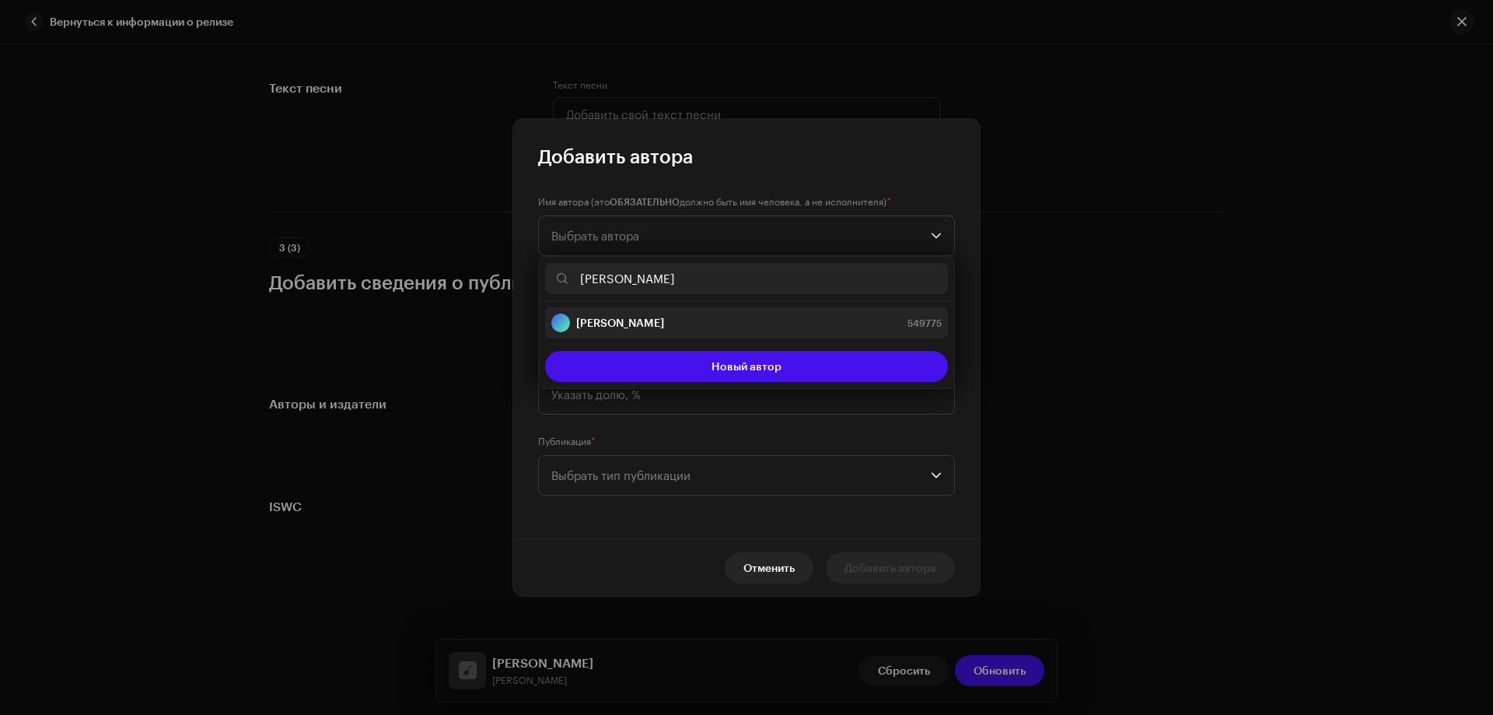
type input "[PERSON_NAME]"
click at [623, 317] on strong "[PERSON_NAME]" at bounding box center [620, 323] width 88 height 16
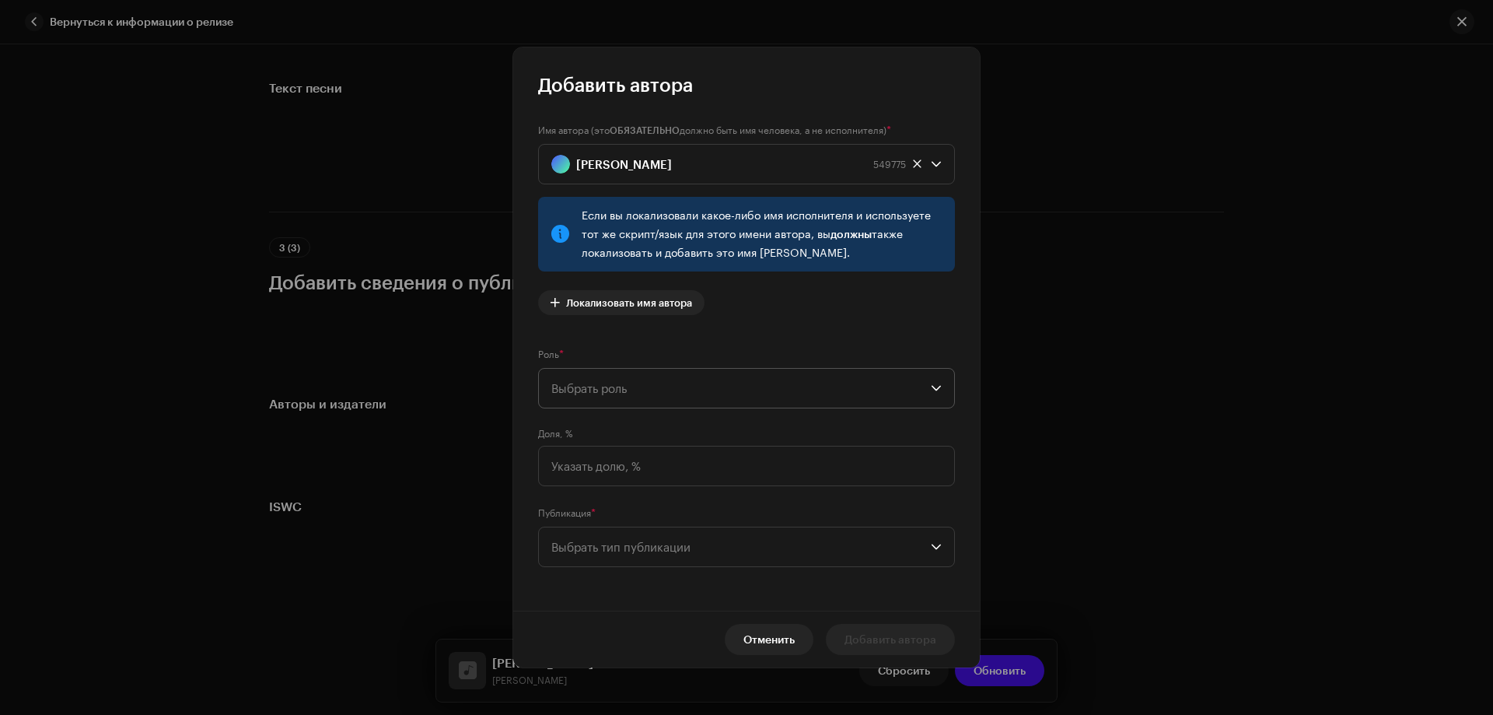
click at [589, 380] on span "Выбрать роль" at bounding box center [740, 388] width 379 height 39
click at [610, 519] on span "Composer & Lyricist" at bounding box center [604, 524] width 106 height 16
click at [603, 461] on input at bounding box center [746, 466] width 417 height 40
type input "100,00"
click at [555, 543] on span "Выбрать тип публикации" at bounding box center [740, 546] width 379 height 39
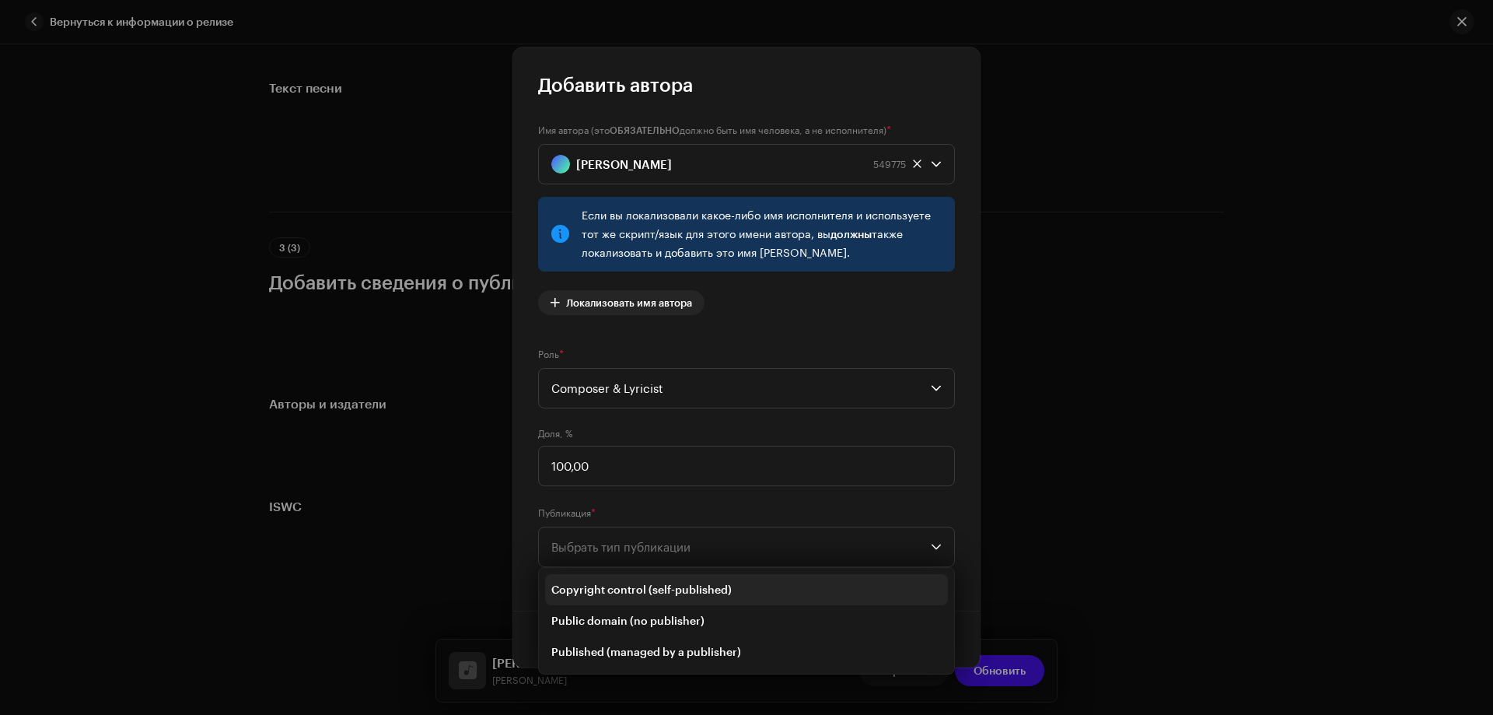
click at [593, 587] on span "Copyright control (self-published)" at bounding box center [641, 590] width 180 height 16
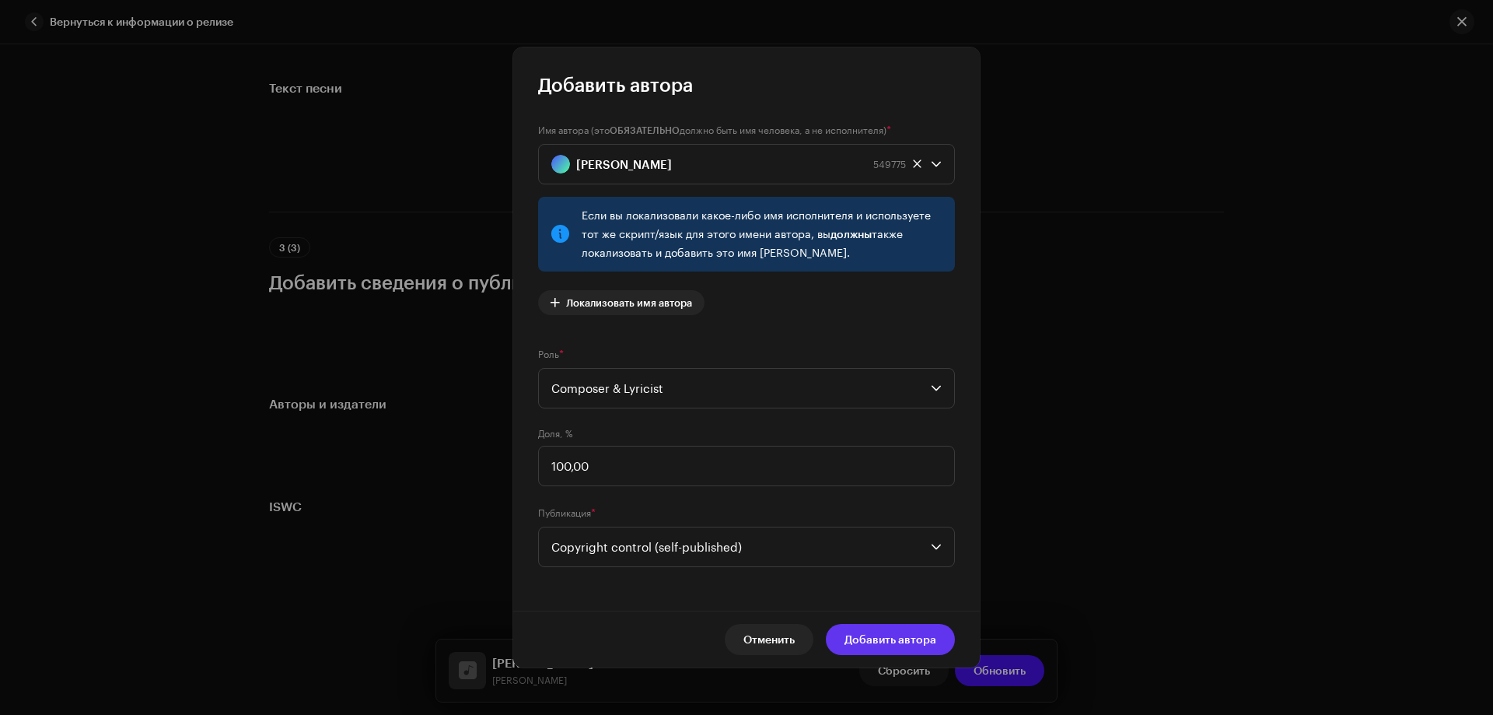
click at [877, 642] on span "Добавить автора" at bounding box center [890, 639] width 92 height 31
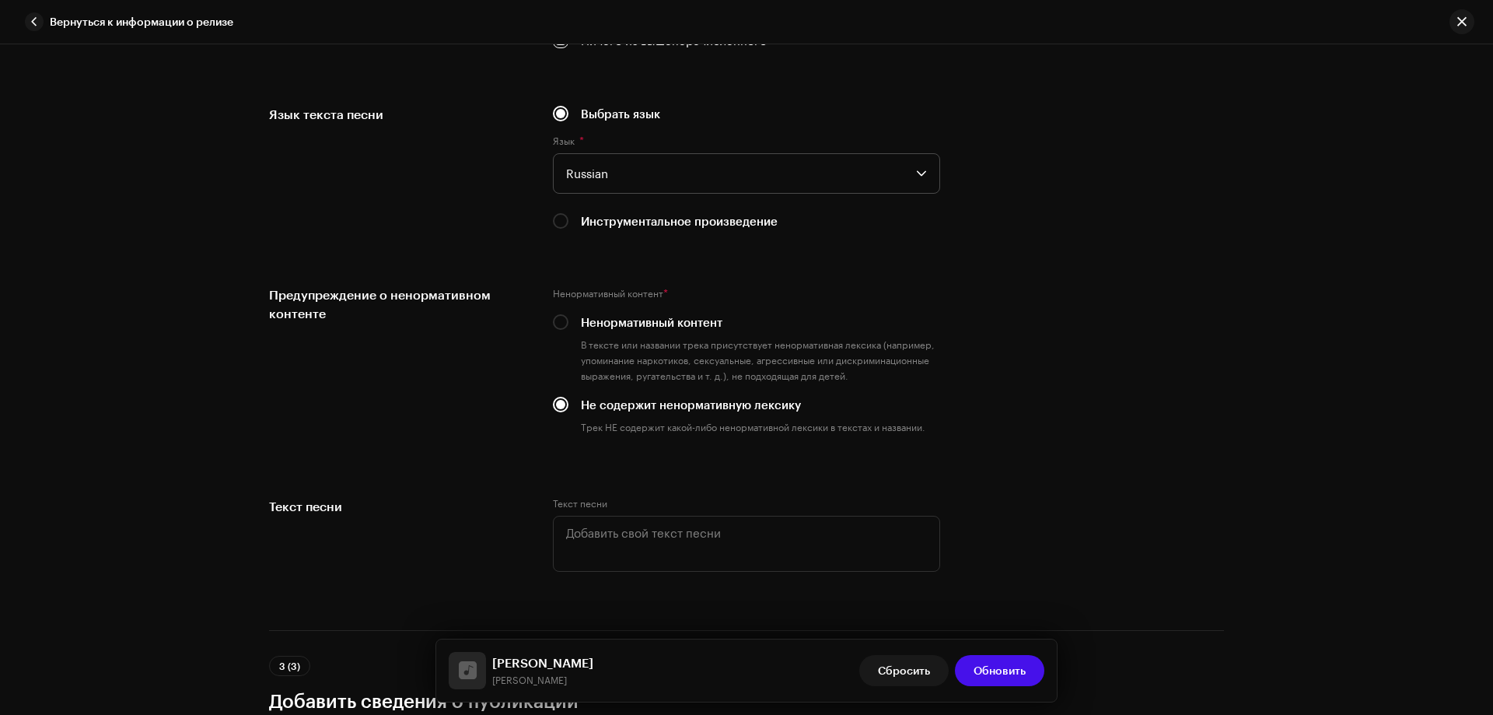
scroll to position [2505, 0]
click at [1037, 672] on button "Обновить" at bounding box center [999, 670] width 89 height 31
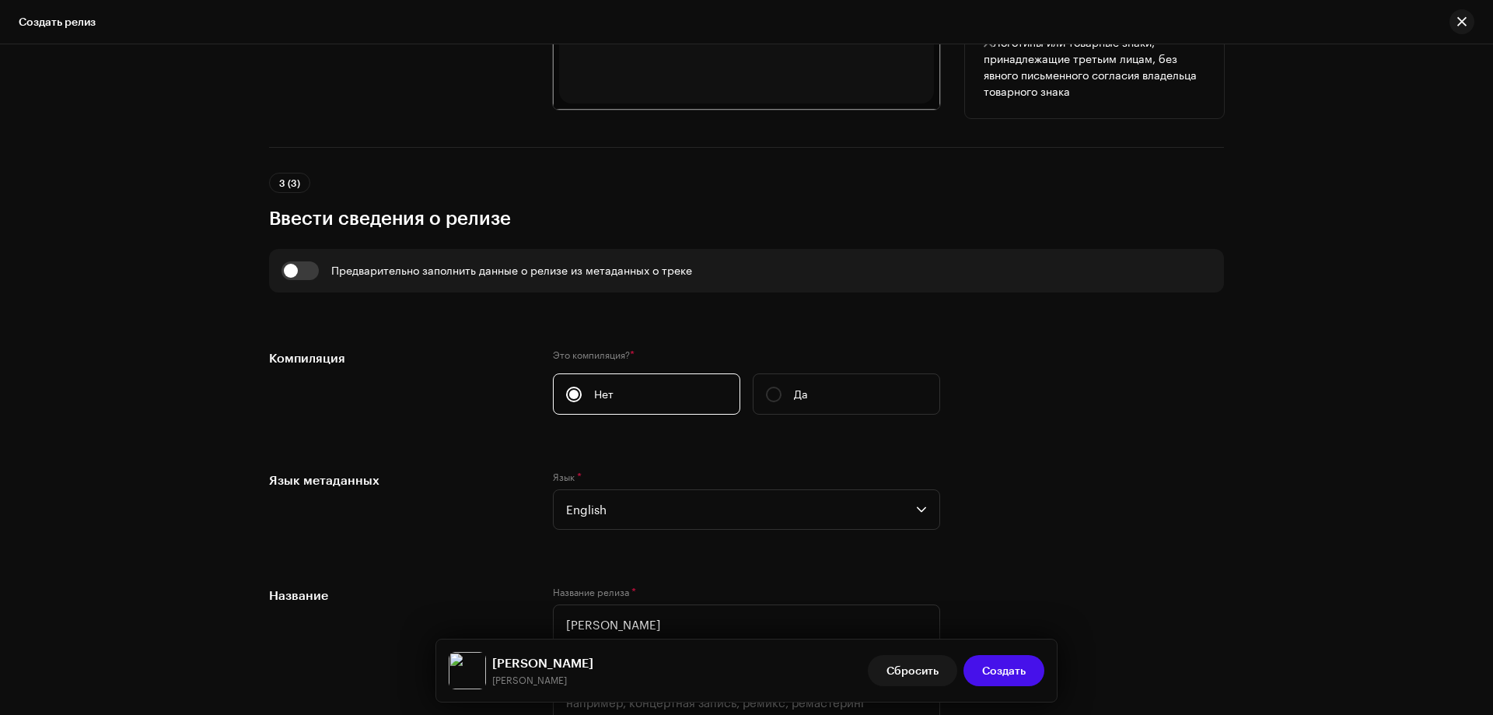
scroll to position [311, 0]
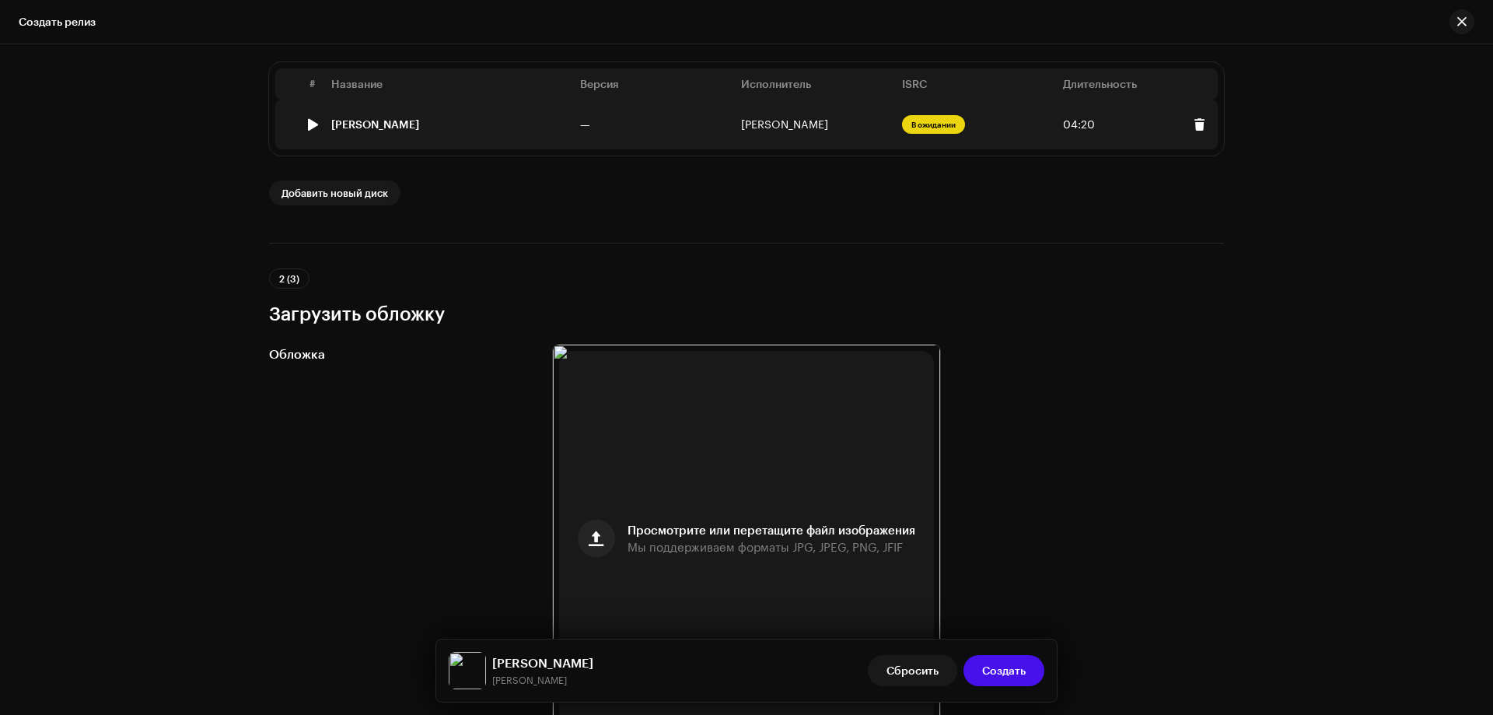
click at [351, 122] on div "[PERSON_NAME]" at bounding box center [375, 124] width 88 height 12
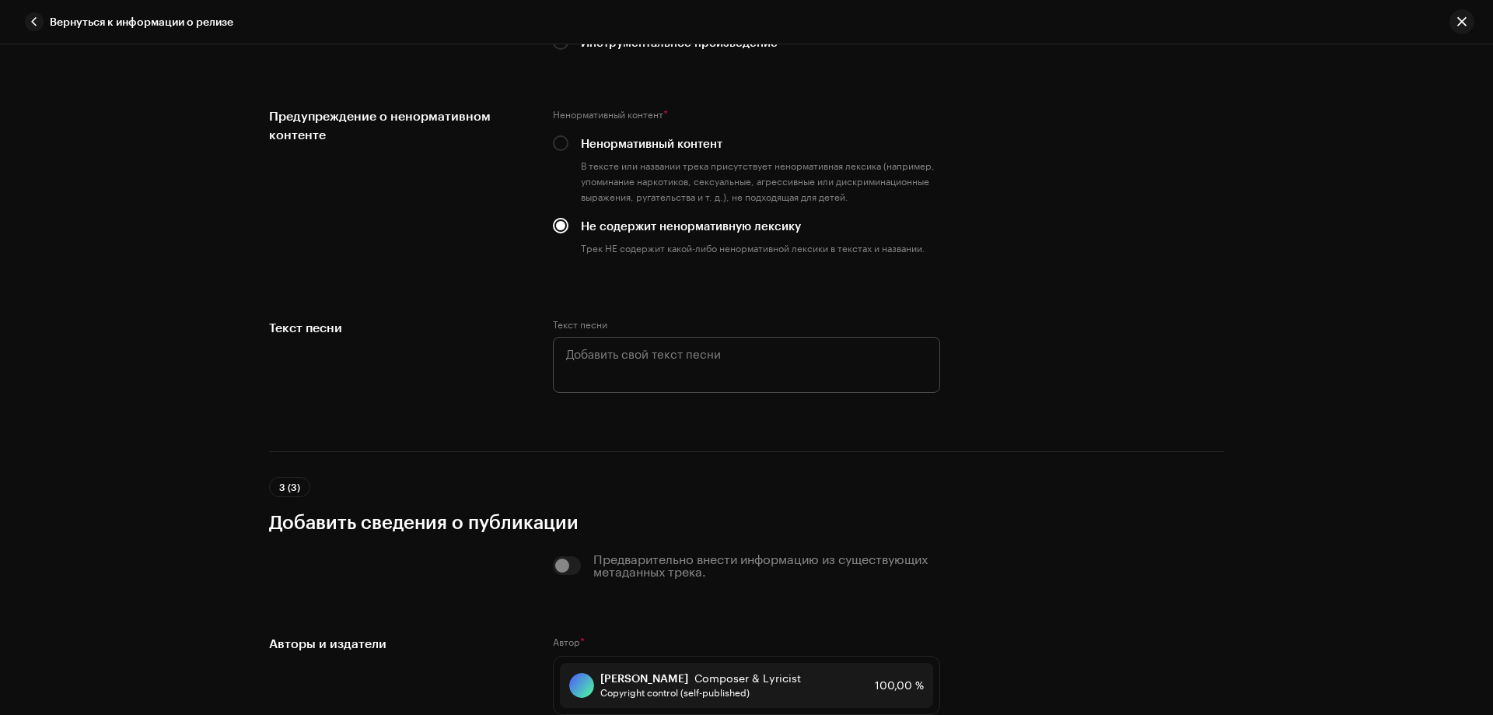
scroll to position [2566, 0]
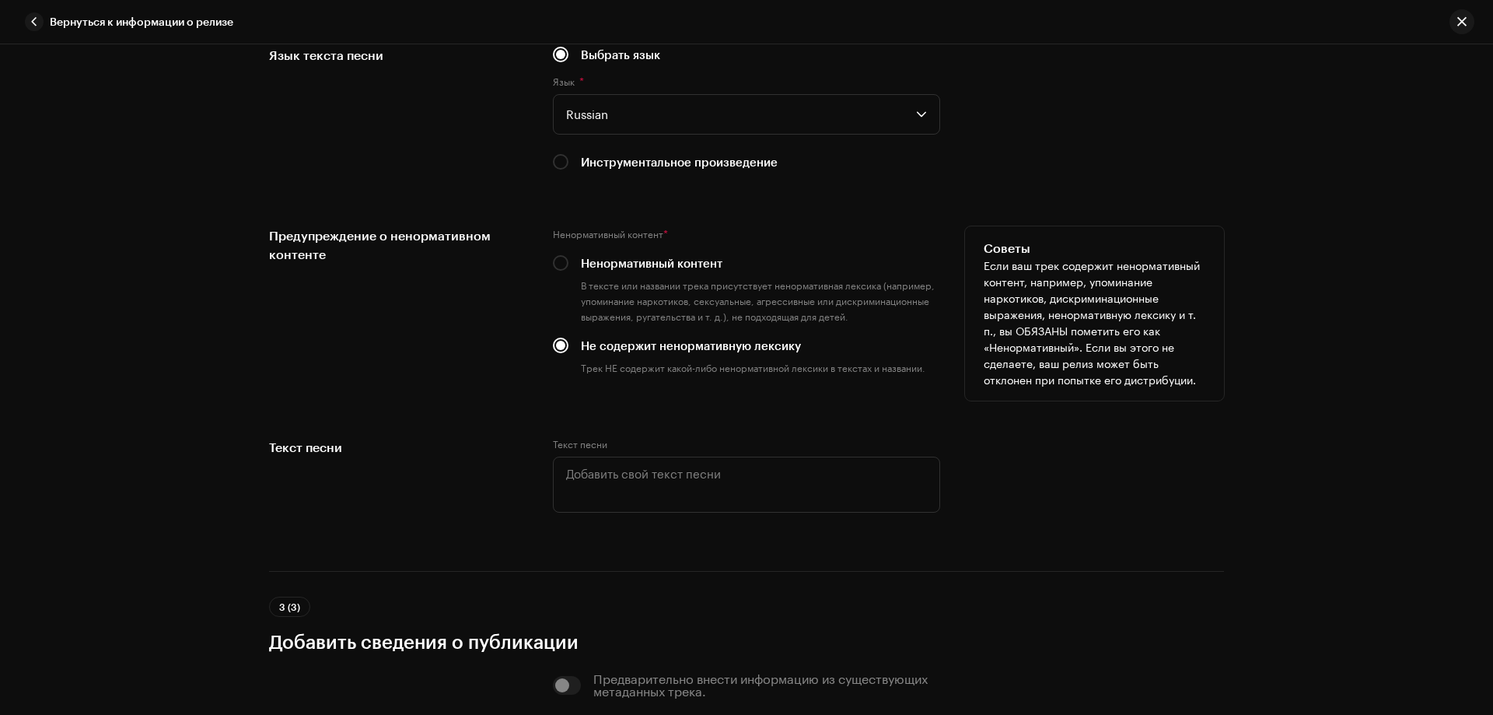
click at [565, 262] on div "Ненормативный контент" at bounding box center [746, 262] width 387 height 17
click at [558, 264] on input "Ненормативный контент" at bounding box center [561, 263] width 16 height 16
radio input "true"
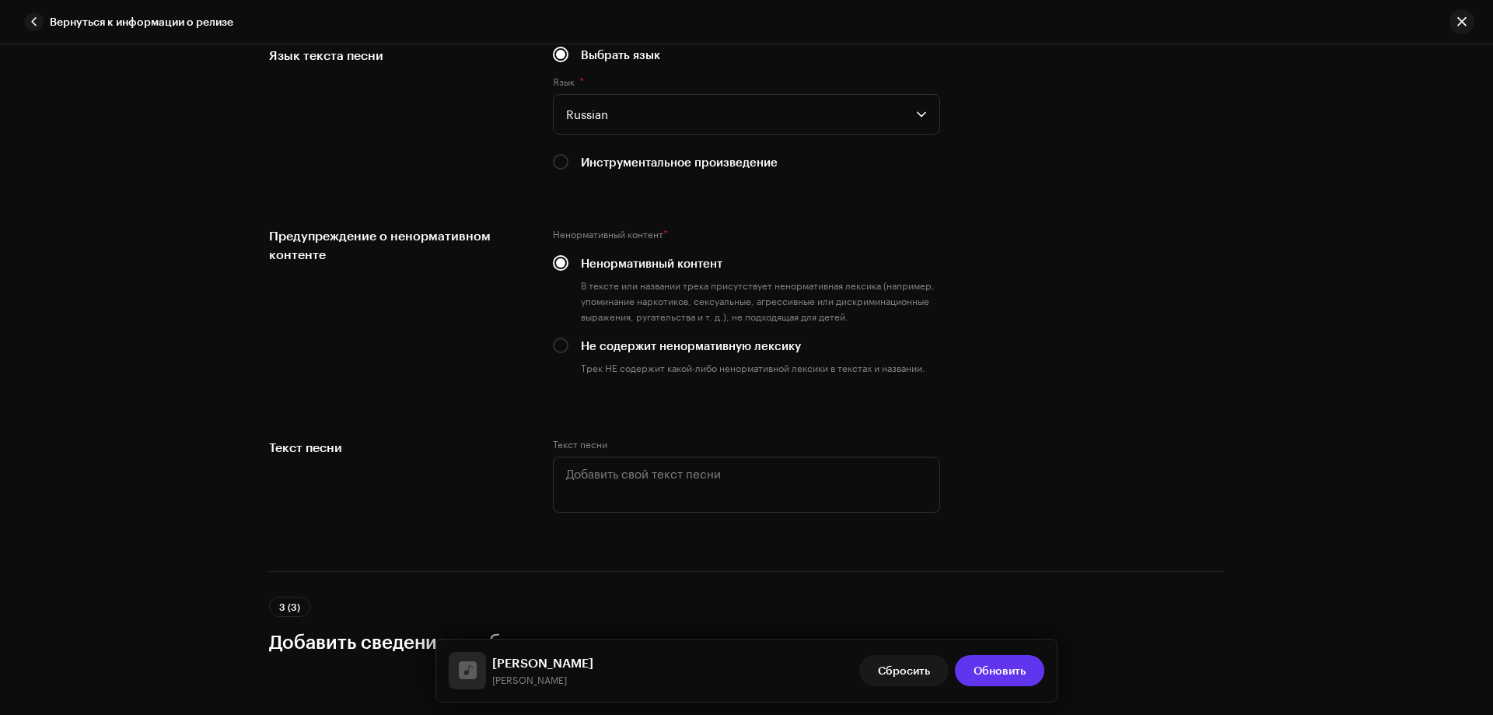
click at [988, 665] on span "Обновить" at bounding box center [1000, 670] width 52 height 31
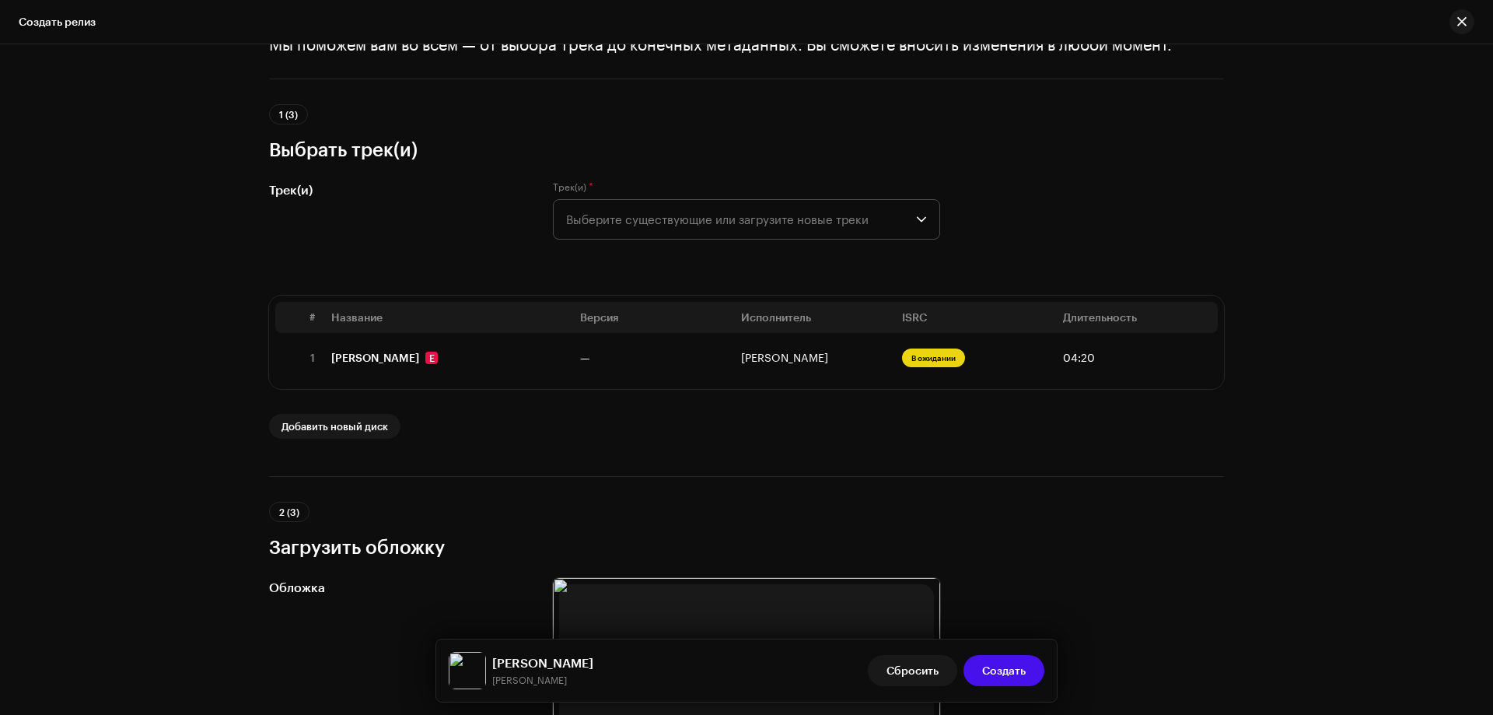
scroll to position [0, 0]
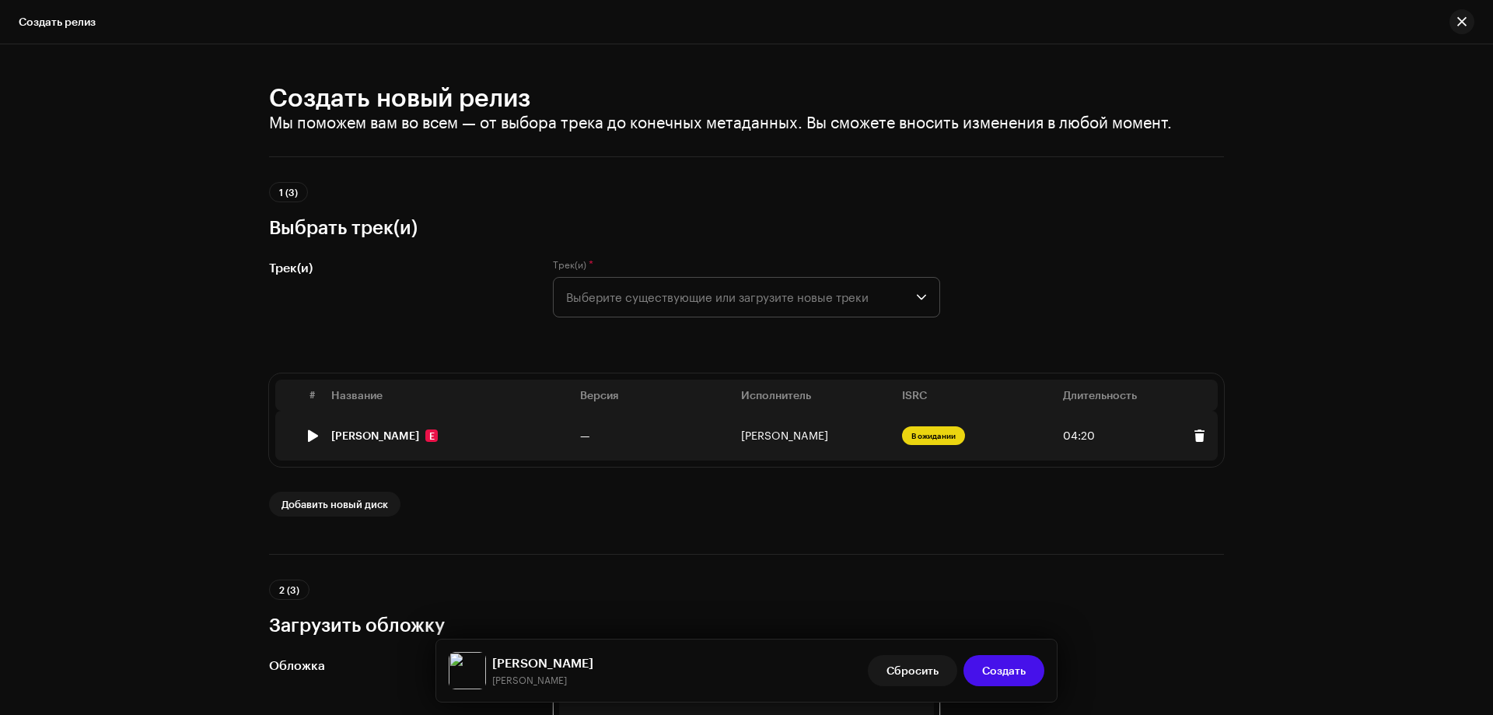
click at [379, 436] on div "[PERSON_NAME]" at bounding box center [375, 435] width 88 height 12
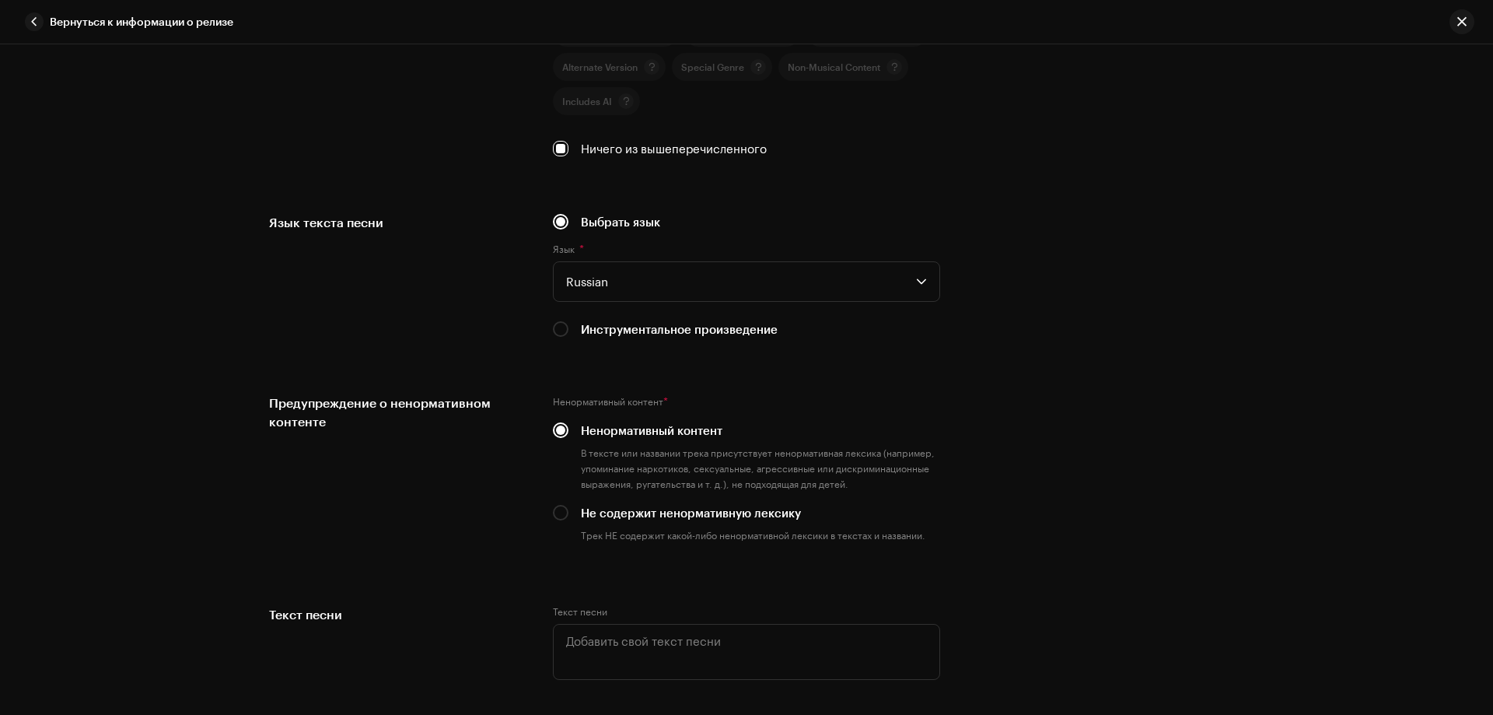
scroll to position [2722, 0]
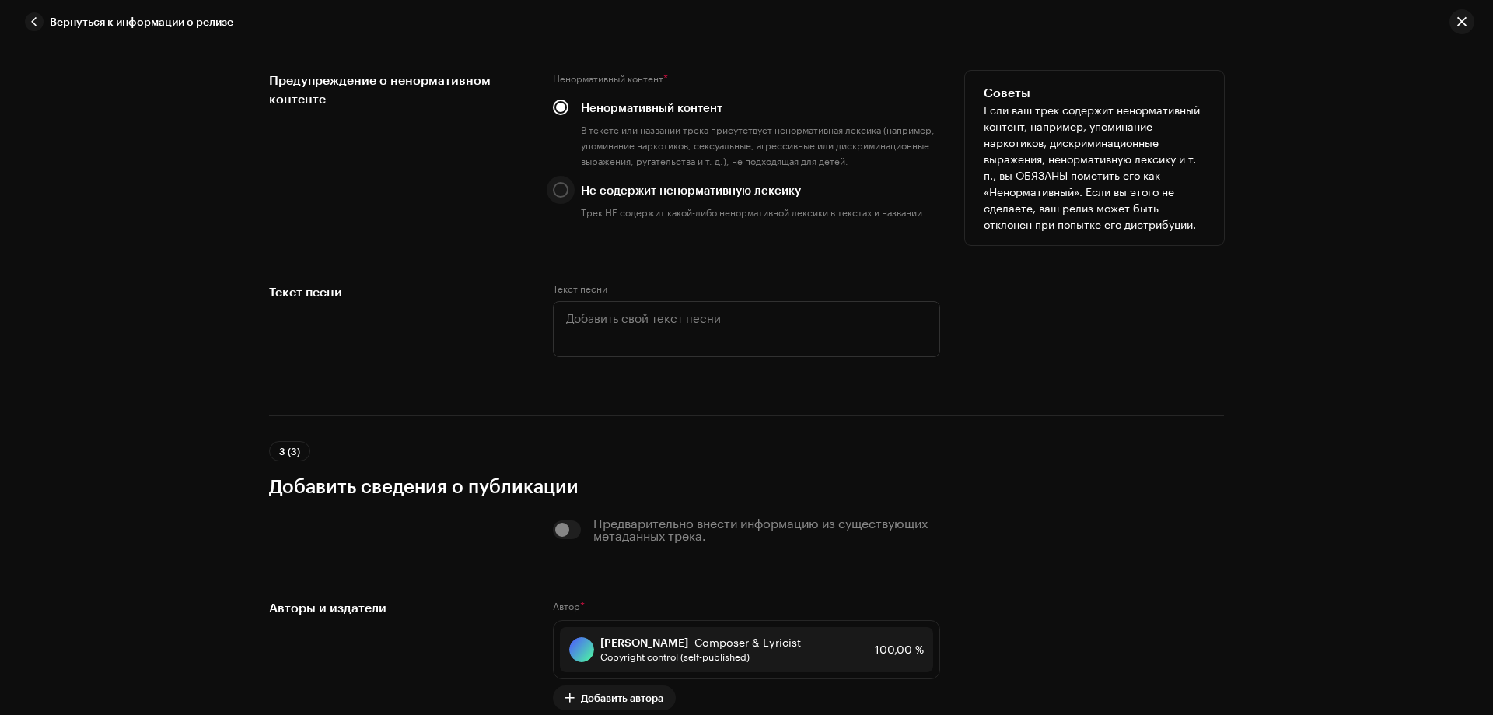
click at [558, 190] on input "Не содержит ненормативную лексику" at bounding box center [561, 190] width 16 height 16
radio input "true"
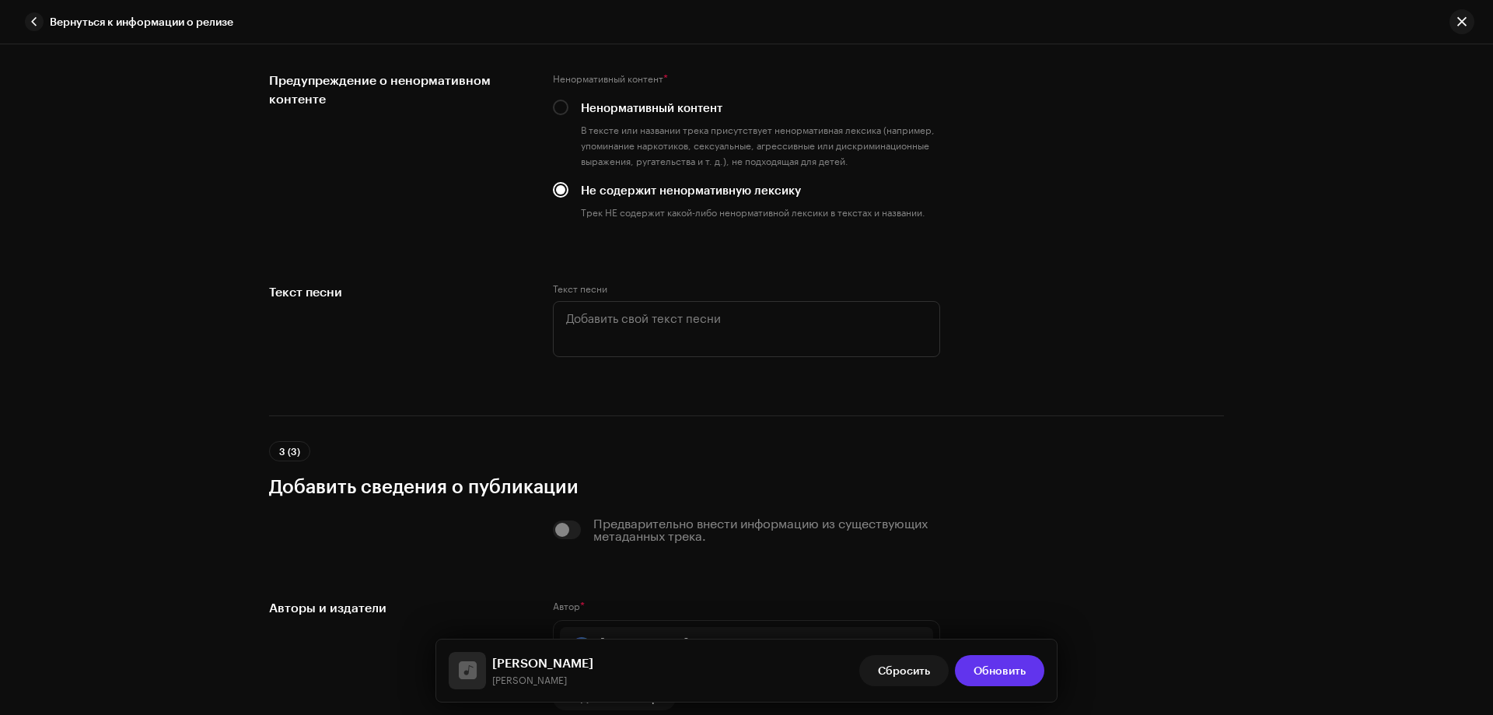
click at [995, 681] on span "Обновить" at bounding box center [1000, 670] width 52 height 31
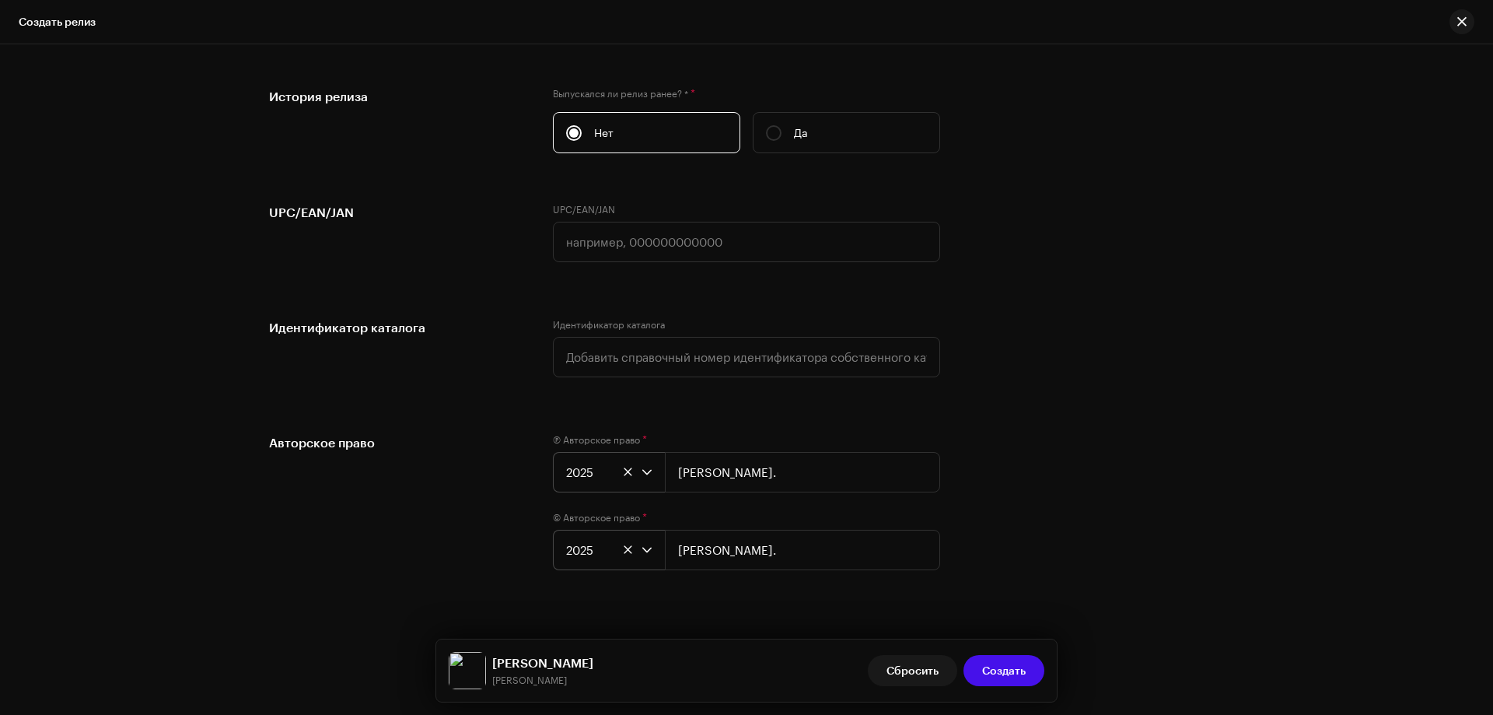
scroll to position [2566, 0]
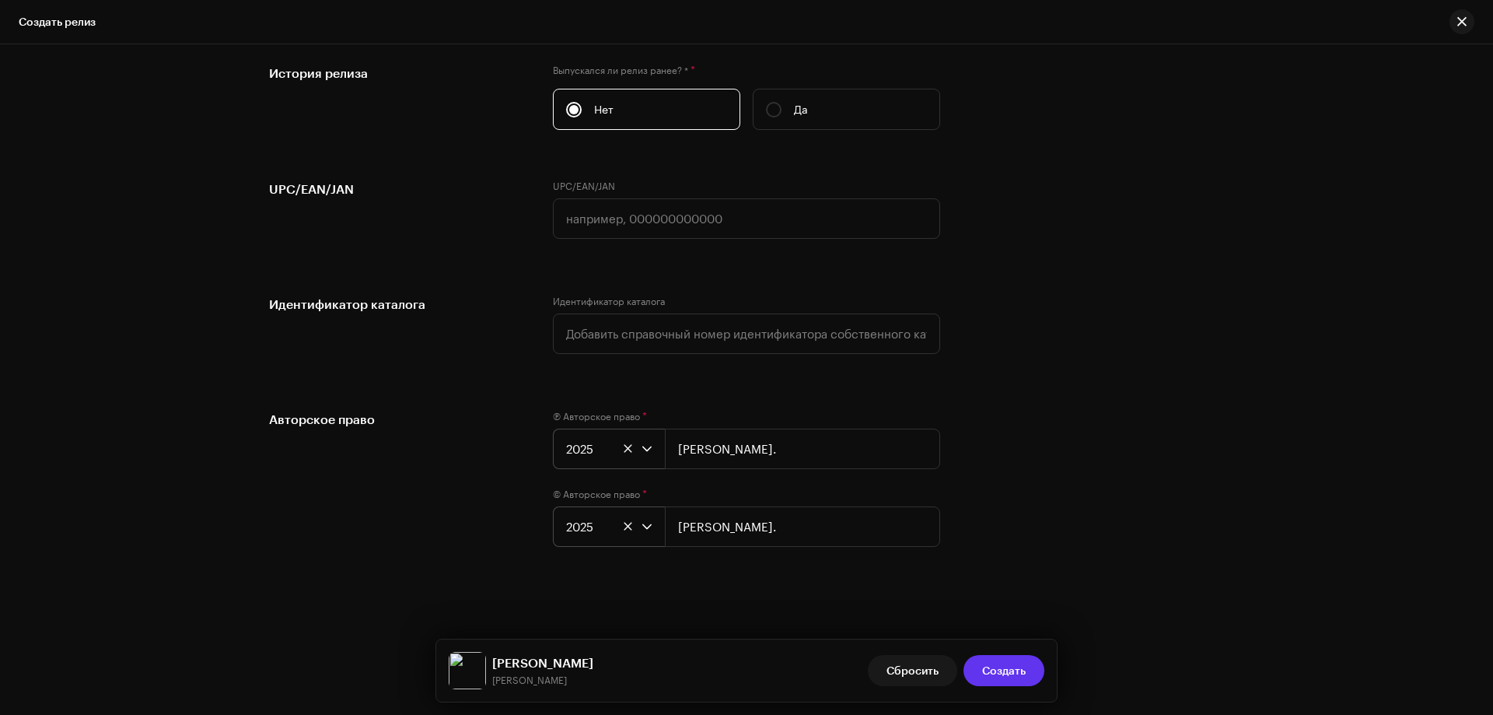
click at [1010, 665] on span "Создать" at bounding box center [1004, 670] width 44 height 31
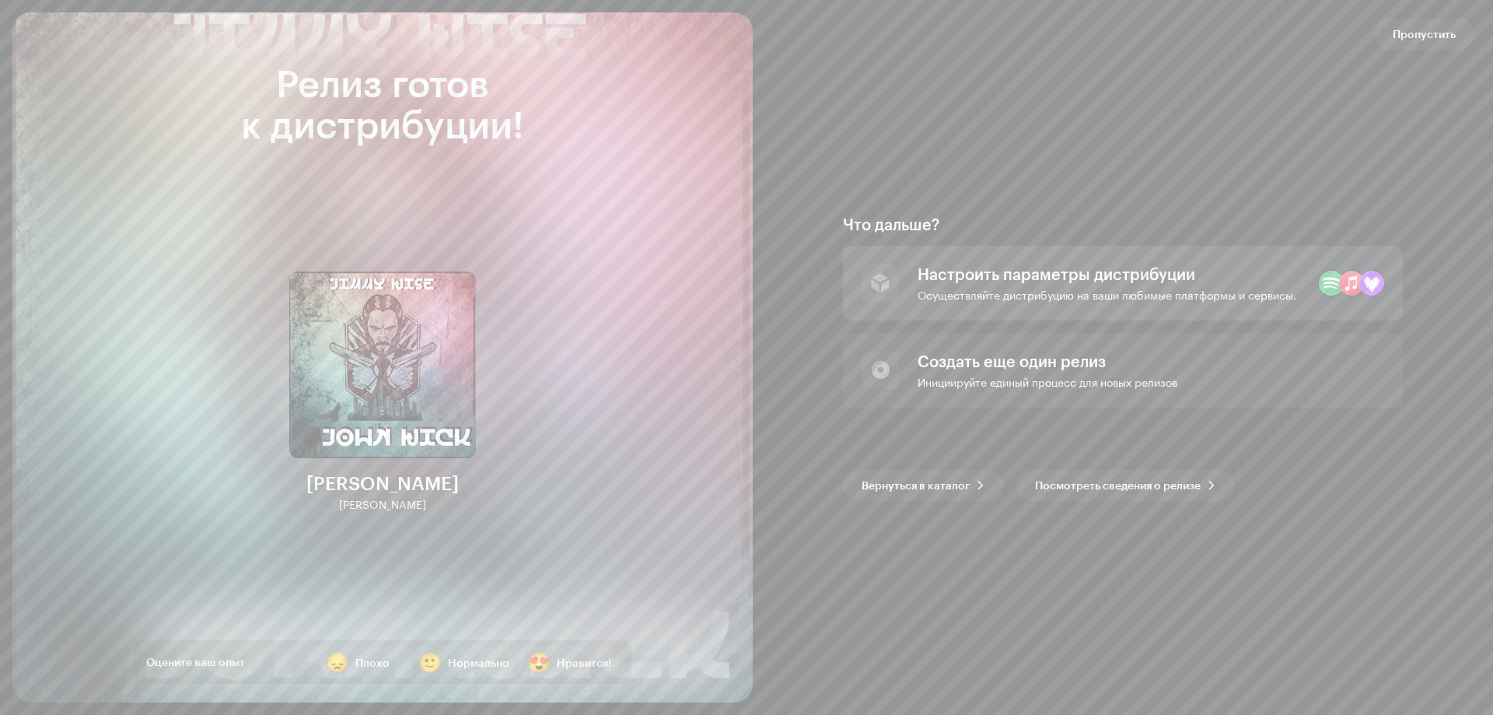
click at [1110, 287] on div "Настроить параметры дистрибуции Осуществляйте дистрибуцию на ваши любимые платф…" at bounding box center [1107, 282] width 379 height 37
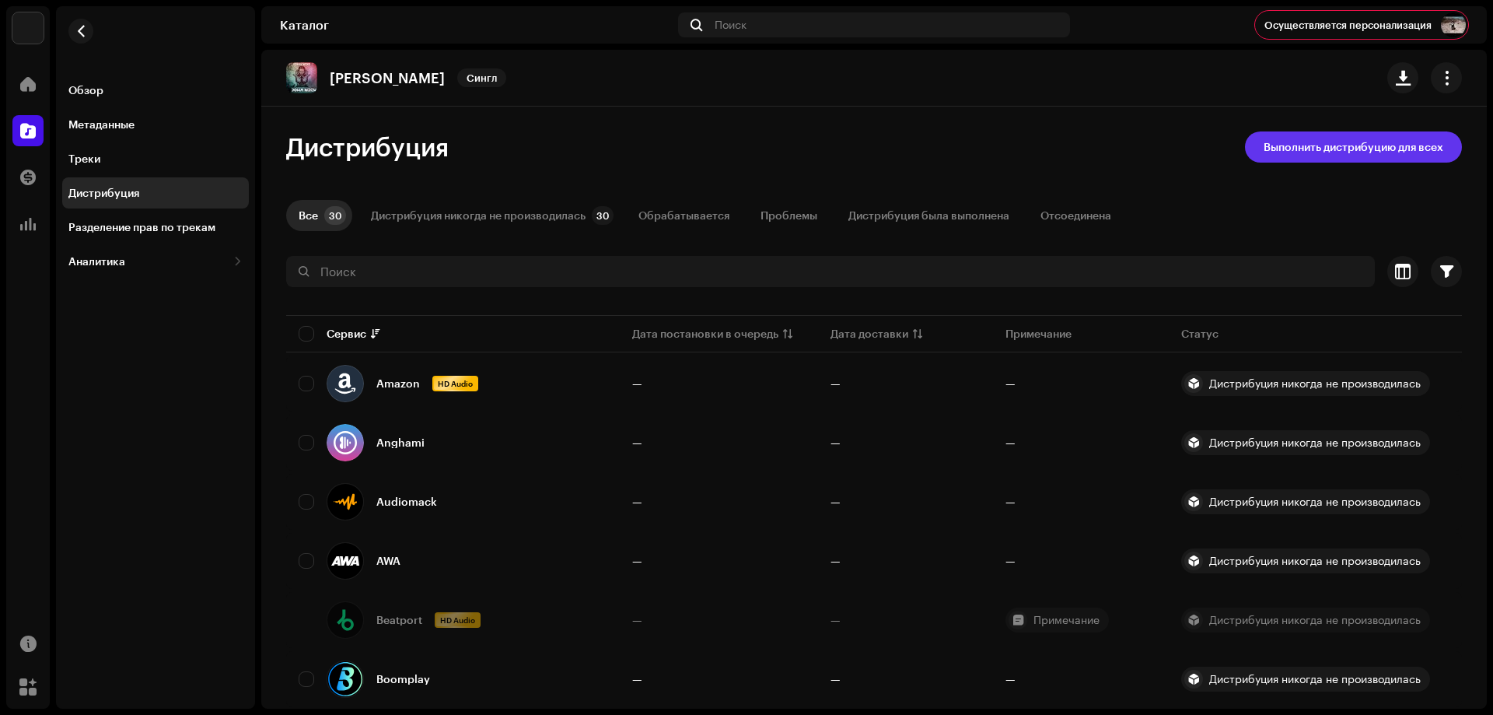
click at [1277, 149] on span "Выполнить дистрибуцию для всех" at bounding box center [1354, 146] width 180 height 31
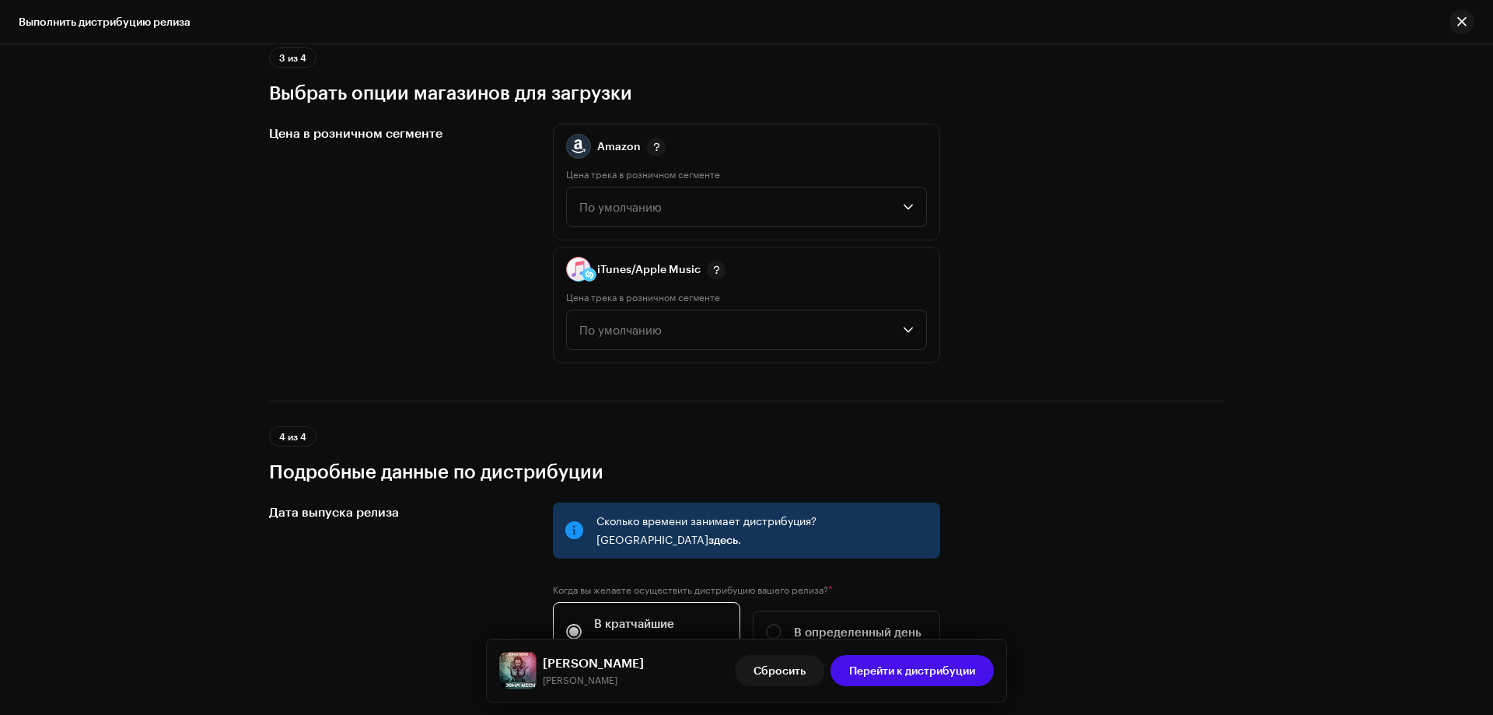
scroll to position [2381, 0]
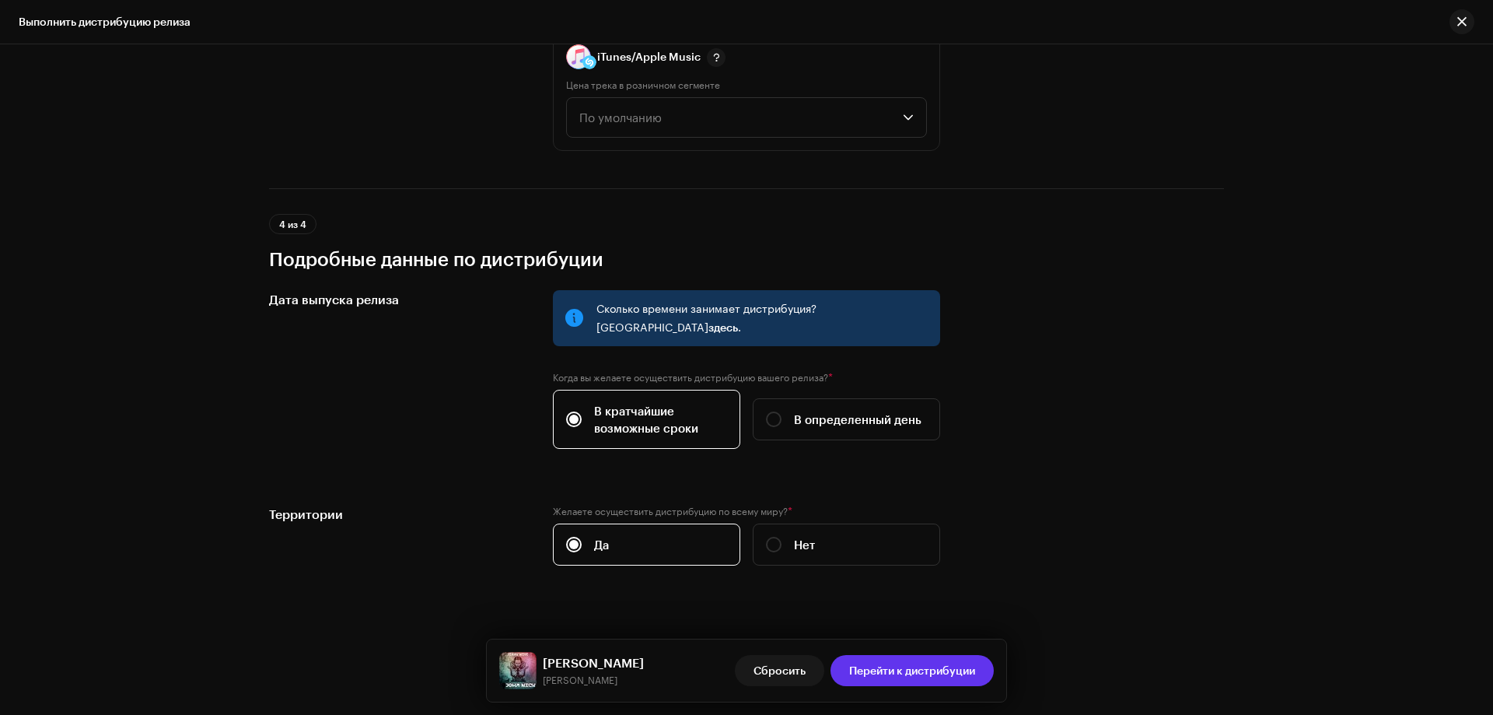
click at [933, 667] on span "Перейти к дистрибуции" at bounding box center [912, 670] width 126 height 31
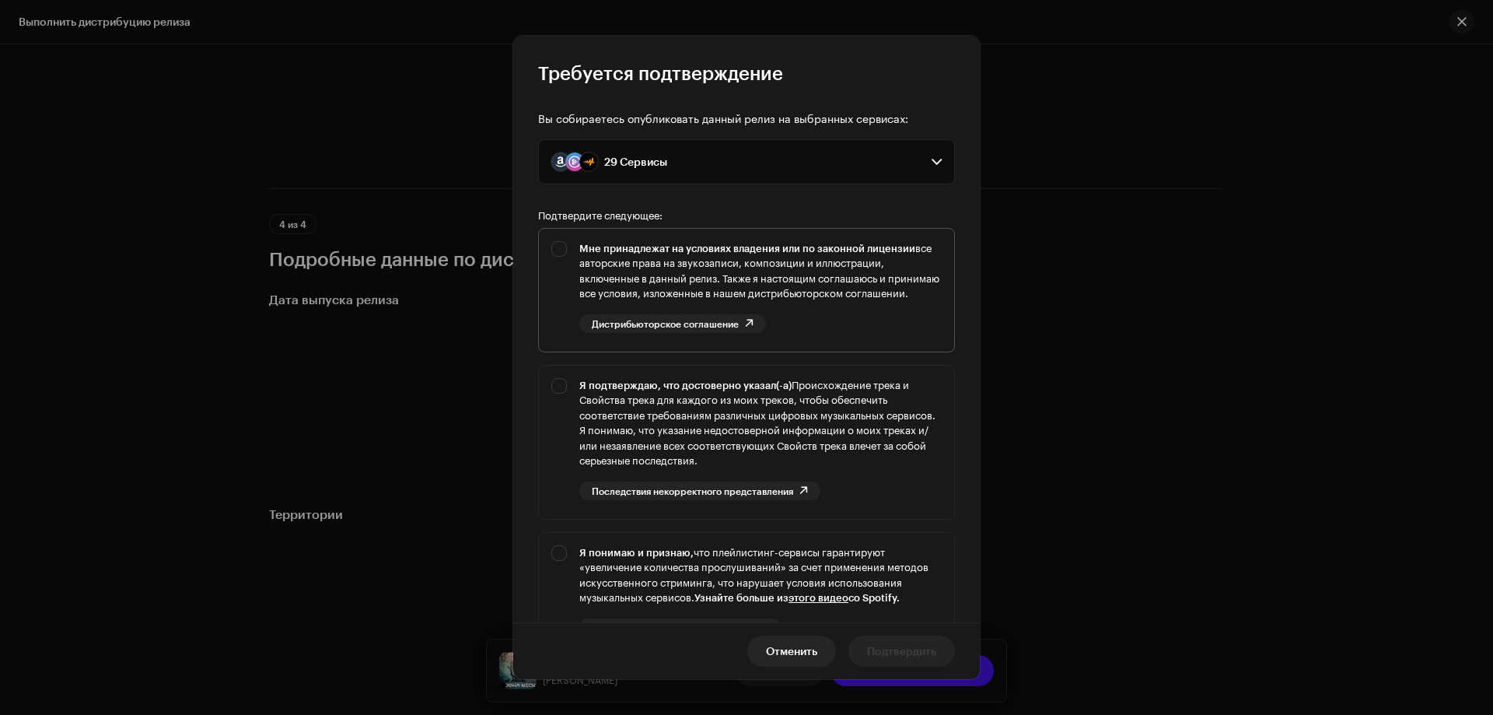
click at [562, 251] on div "Мне принадлежат на условиях владения или по законной лицензии все авторские пра…" at bounding box center [746, 287] width 415 height 117
checkbox input "true"
click at [557, 402] on div "Я подтверждаю, что достоверно указал(-а) Происхождение трека и Свойства трека д…" at bounding box center [746, 438] width 415 height 147
checkbox input "true"
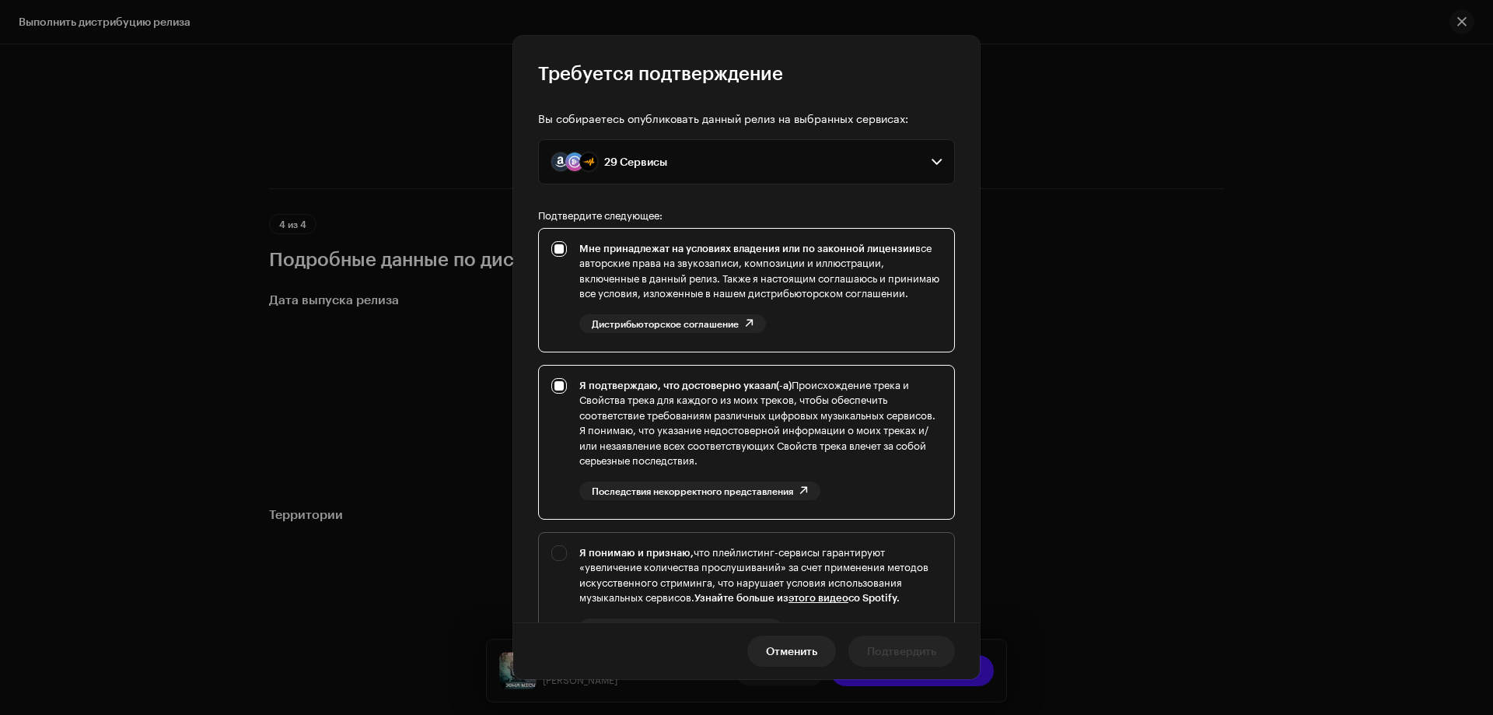
click at [562, 567] on div "Я понимаю и признаю, что плейлистинг-сервисы гарантируют «увеличение количества…" at bounding box center [746, 604] width 415 height 142
checkbox input "true"
click at [880, 649] on span "Подтвердить" at bounding box center [901, 650] width 69 height 31
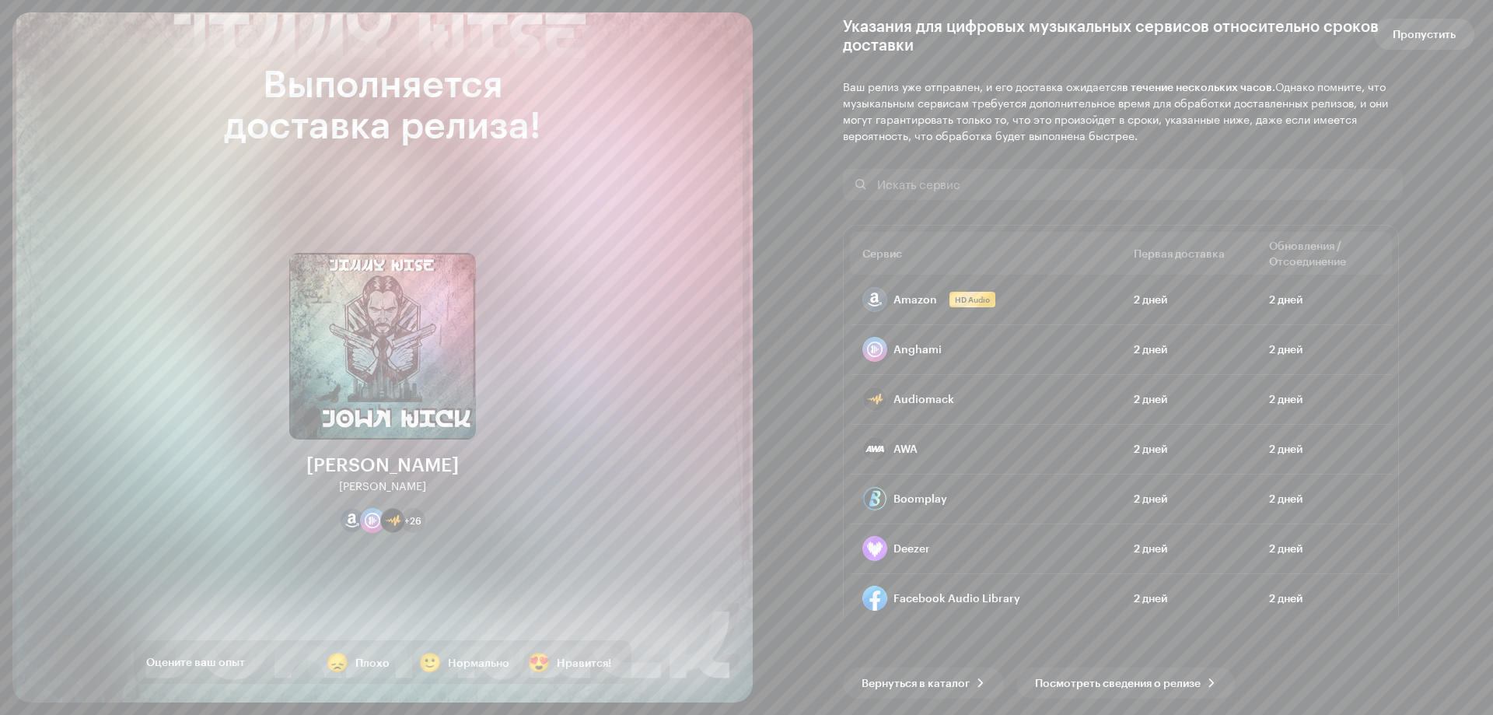
click at [1441, 46] on span "Пропустить" at bounding box center [1424, 34] width 63 height 31
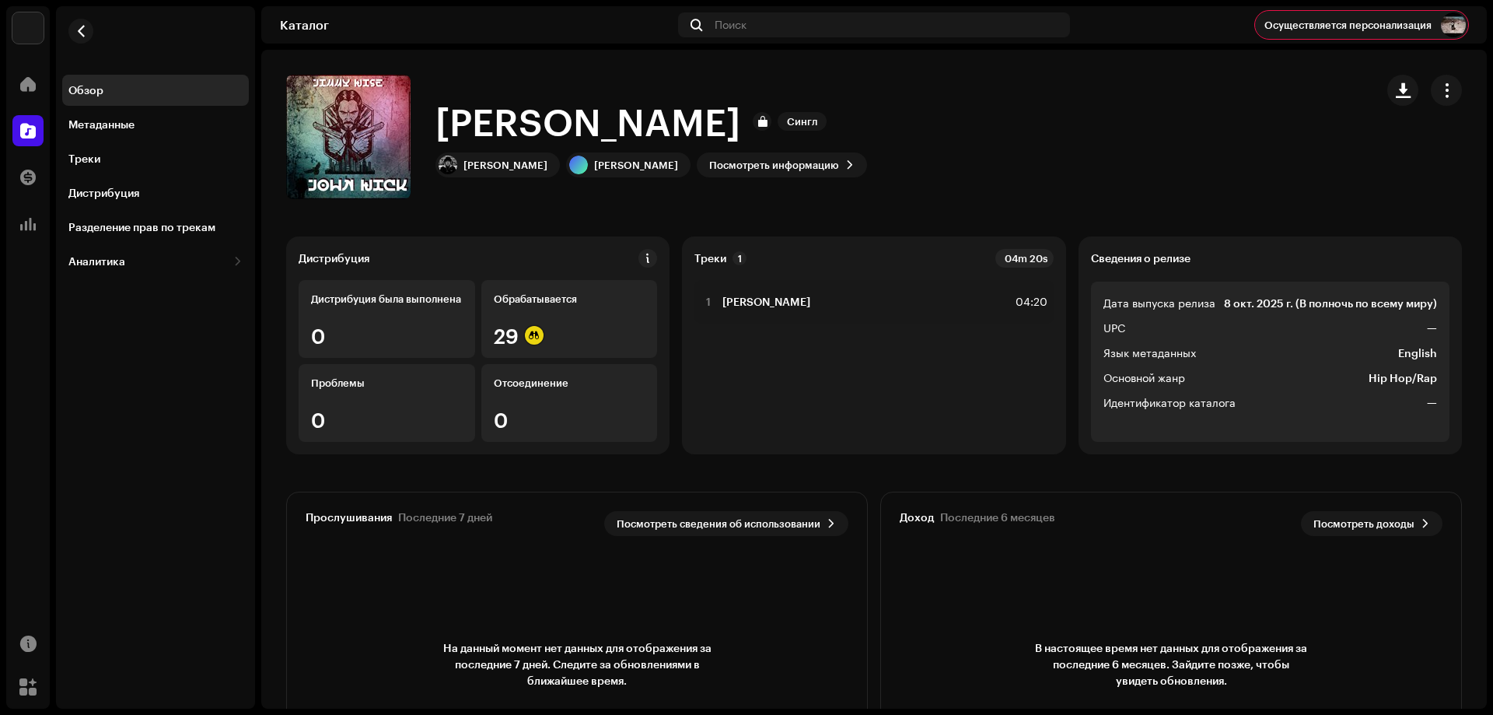
click at [1363, 25] on span "Осуществляется персонализация" at bounding box center [1347, 25] width 167 height 12
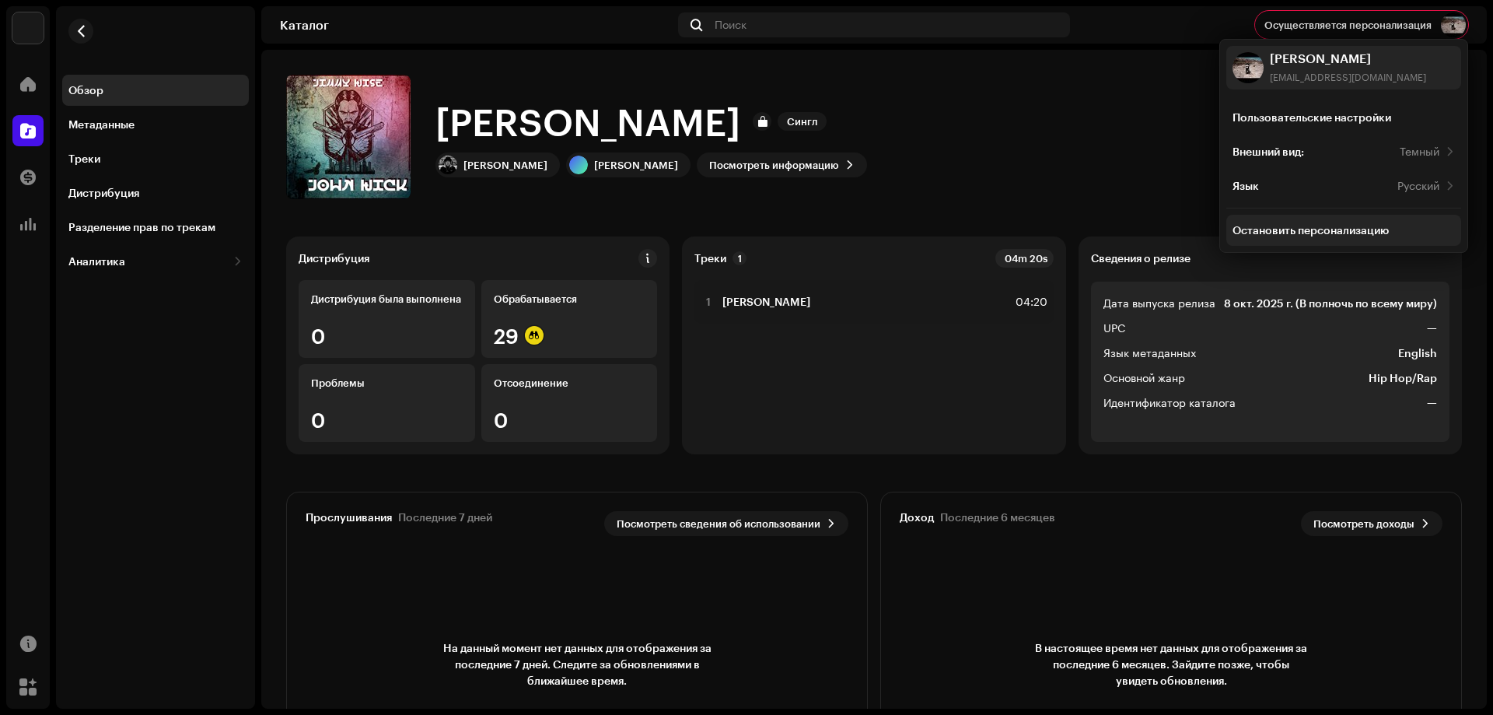
click at [1295, 227] on div "Остановить персонализацию" at bounding box center [1310, 230] width 156 height 12
